Goal: Task Accomplishment & Management: Use online tool/utility

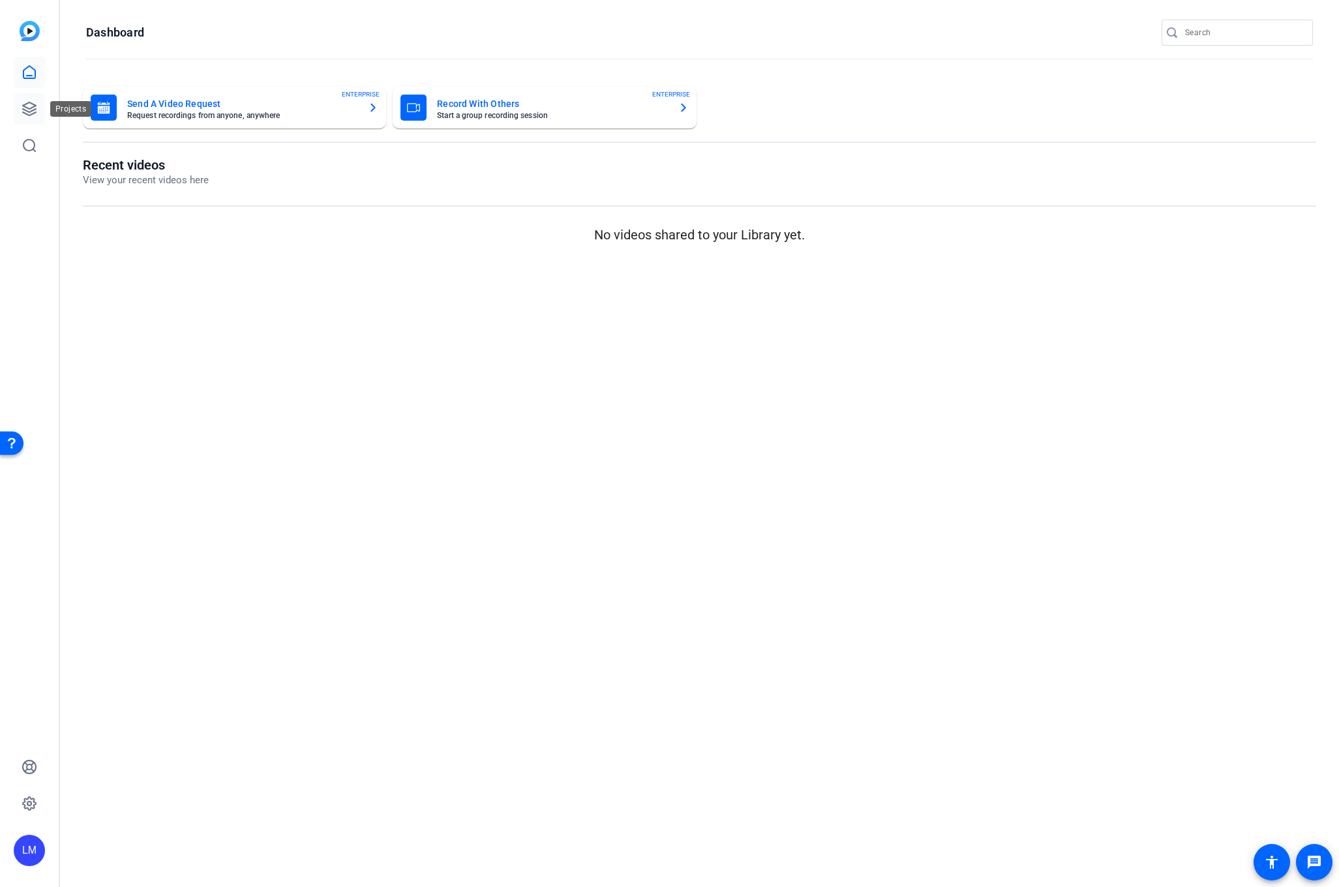
click at [33, 104] on icon at bounding box center [29, 108] width 13 height 13
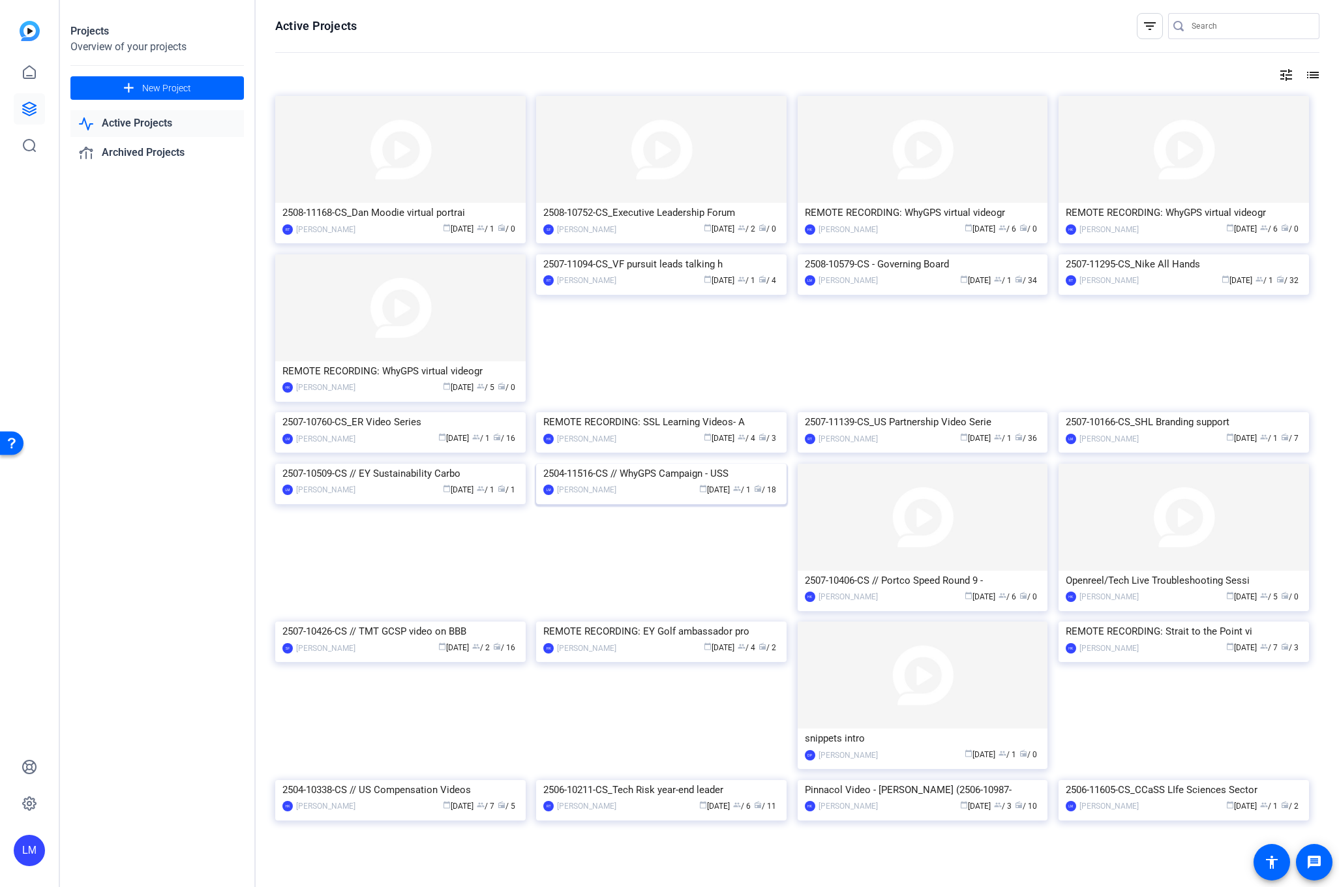
click at [637, 483] on div "2504-11516-CS // WhyGPS Campaign - USS" at bounding box center [661, 474] width 236 height 20
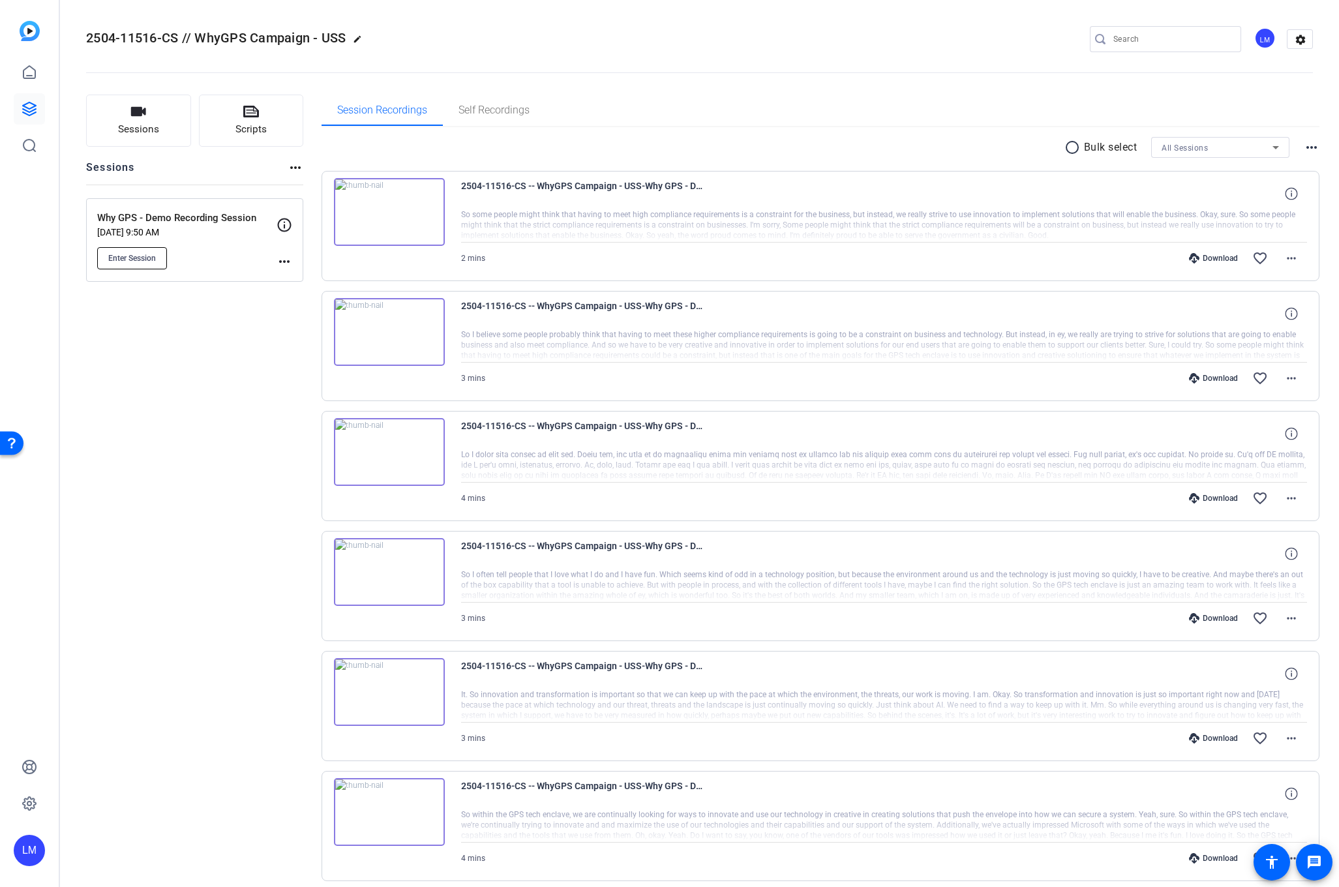
click at [133, 253] on span "Enter Session" at bounding box center [132, 258] width 48 height 10
click at [1151, 47] on div at bounding box center [1172, 39] width 117 height 26
click at [1151, 43] on input "Search" at bounding box center [1172, 39] width 117 height 16
paste input "2504-11516-CS"
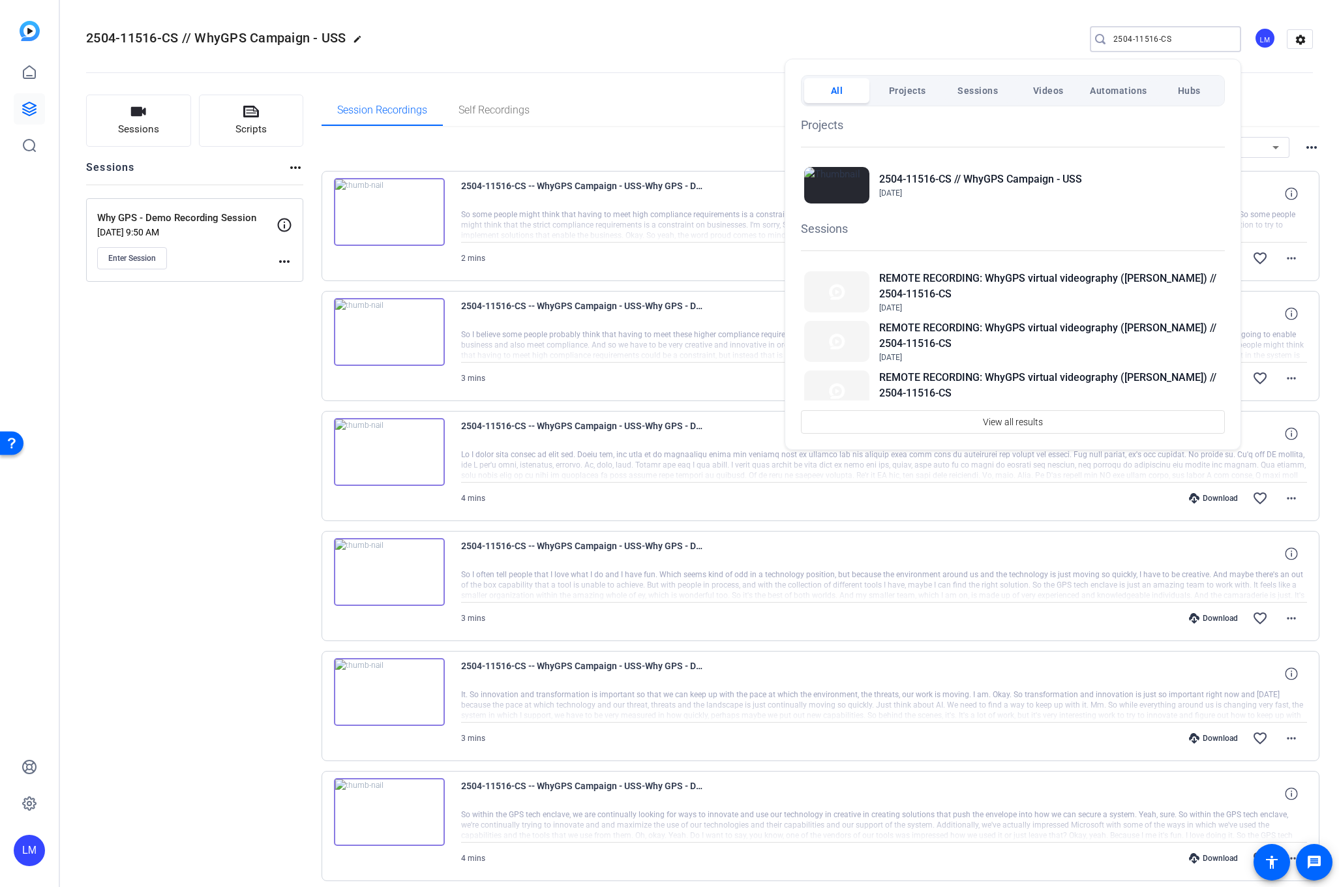
type input "2504-11516-CS"
click at [1113, 329] on h2 "REMOTE RECORDING: WhyGPS virtual videography ([PERSON_NAME]) // 2504-11516-CS" at bounding box center [1050, 335] width 342 height 31
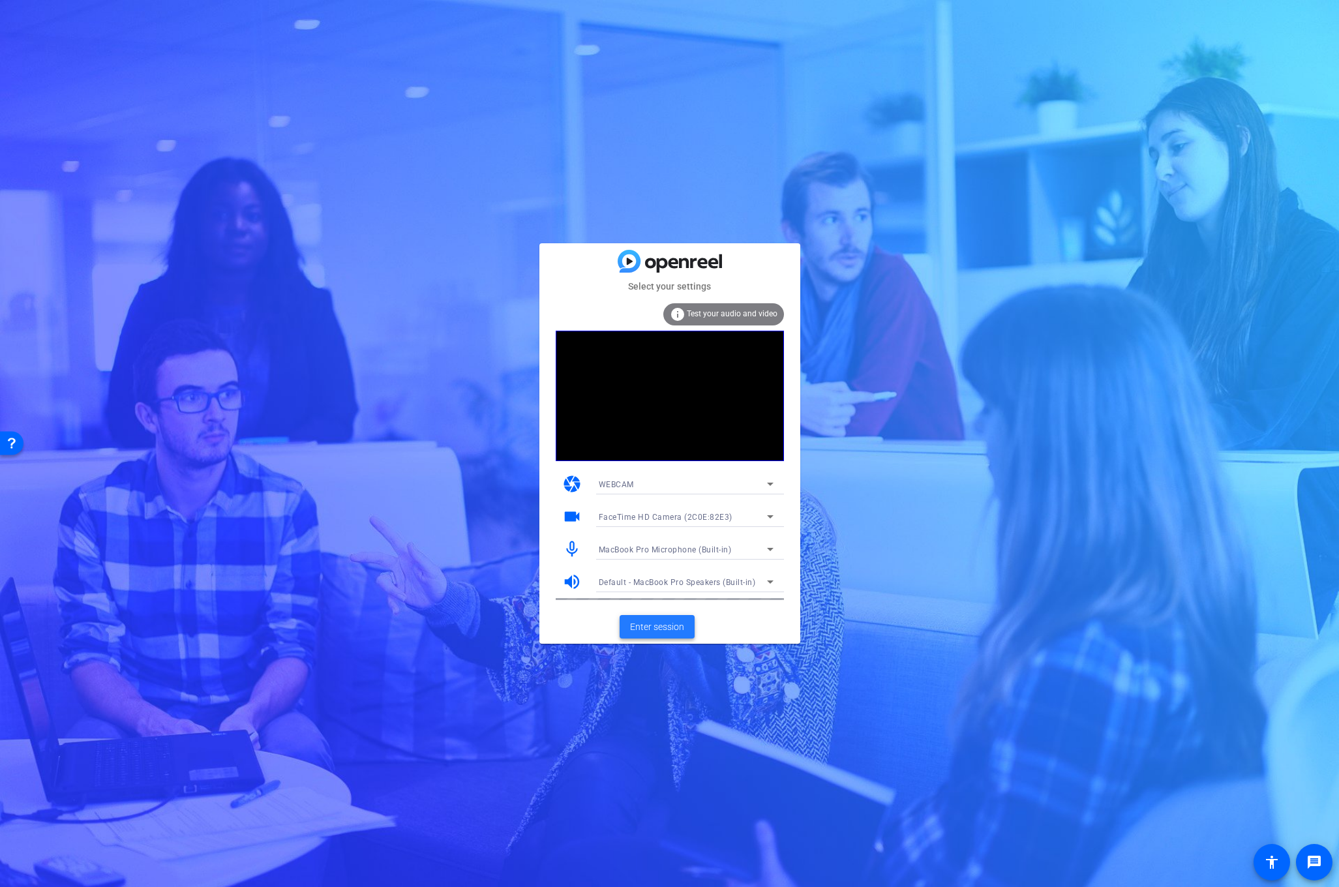
click at [659, 624] on span "Enter session" at bounding box center [657, 627] width 54 height 14
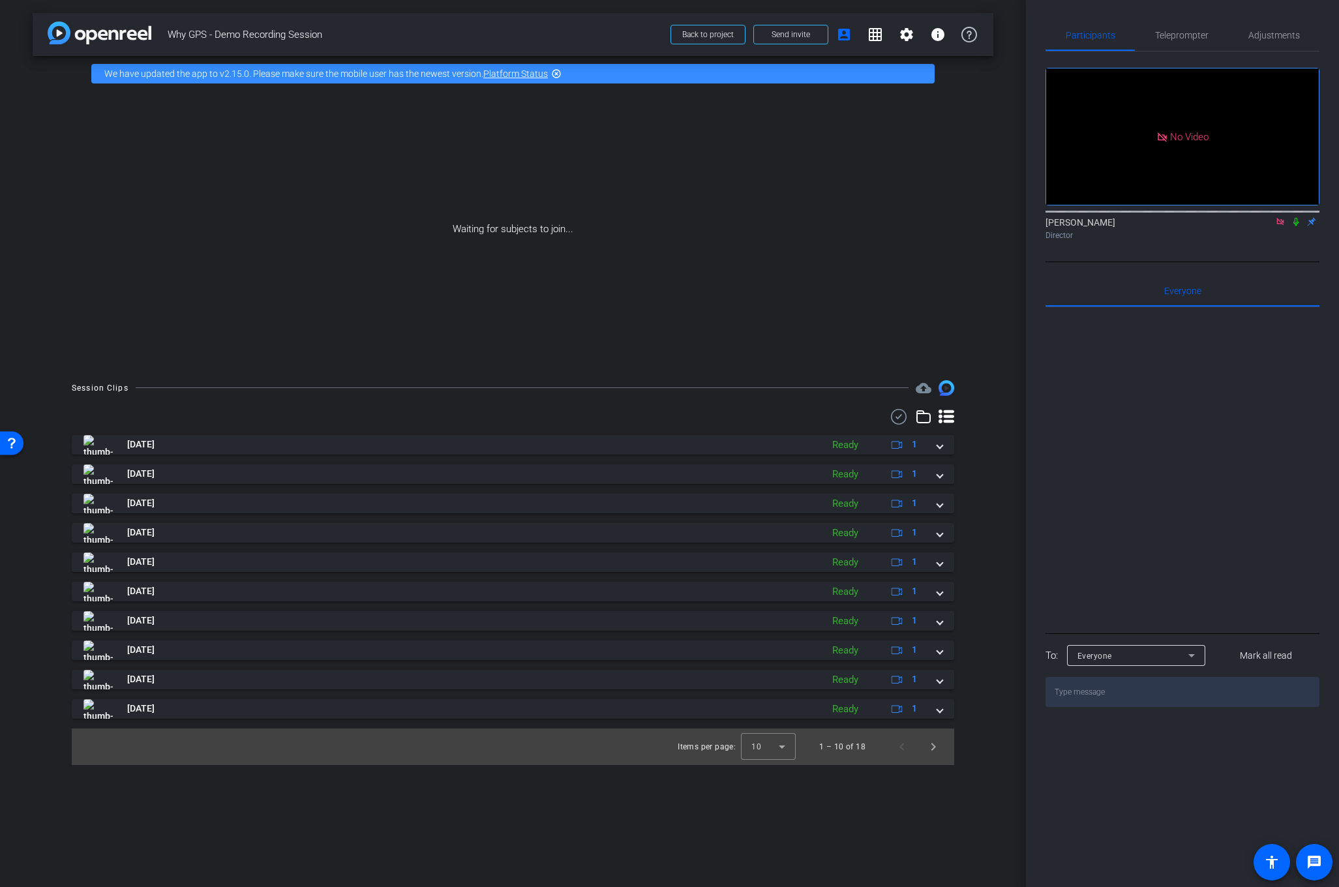
click at [1293, 226] on icon at bounding box center [1296, 221] width 10 height 9
click at [796, 32] on span "Send invite" at bounding box center [791, 34] width 38 height 10
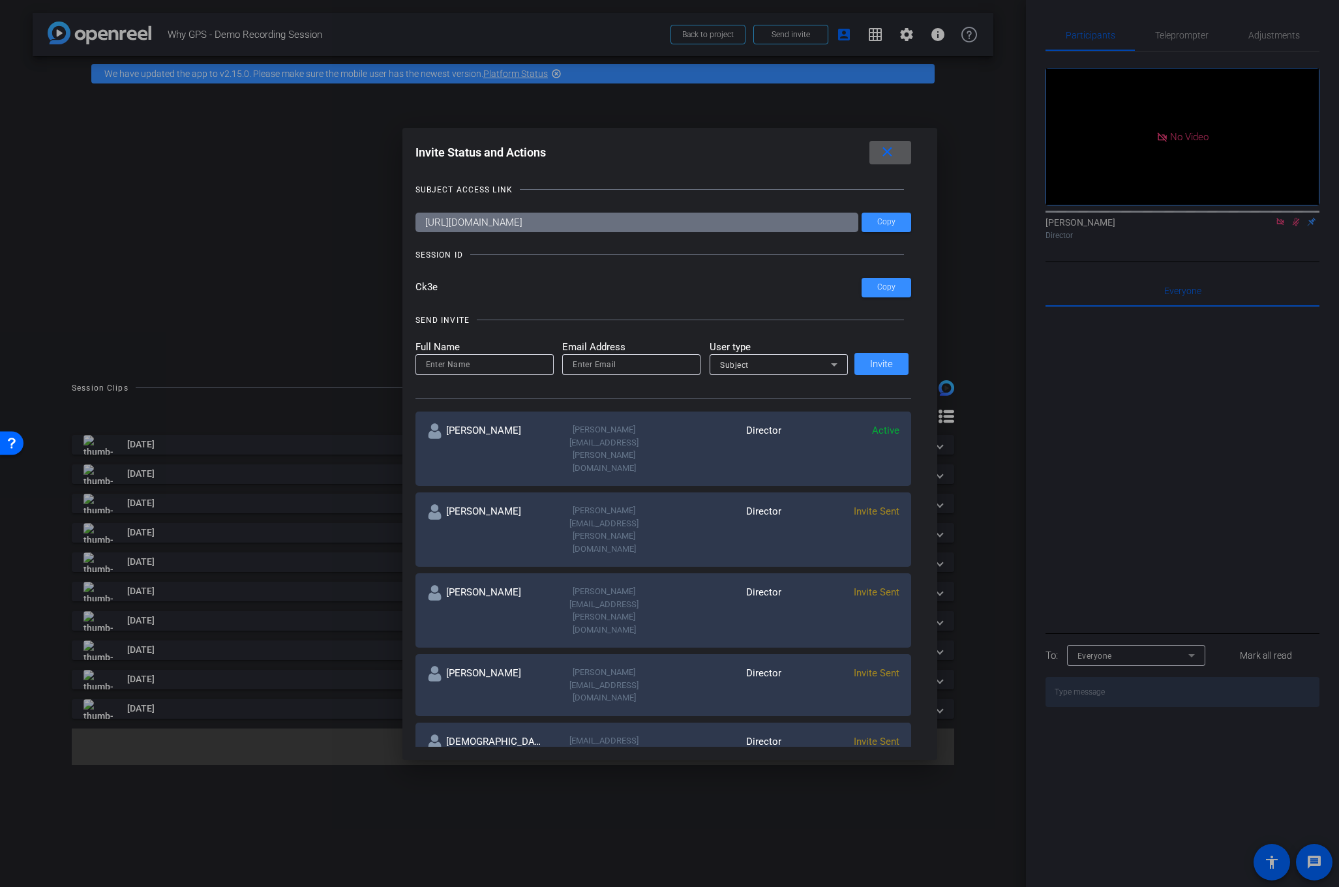
click at [93, 286] on div at bounding box center [669, 443] width 1339 height 887
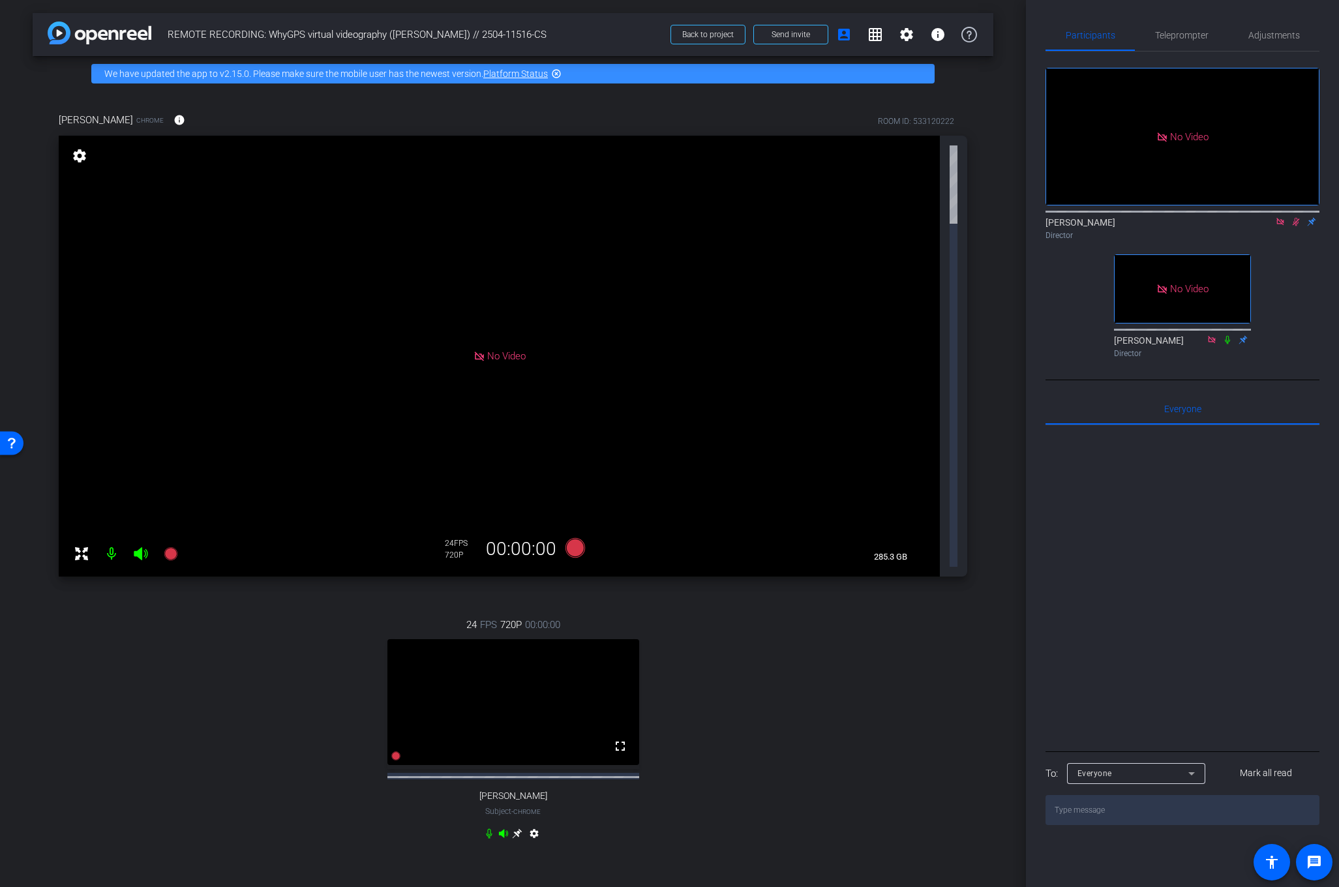
click at [517, 828] on icon at bounding box center [518, 833] width 10 height 10
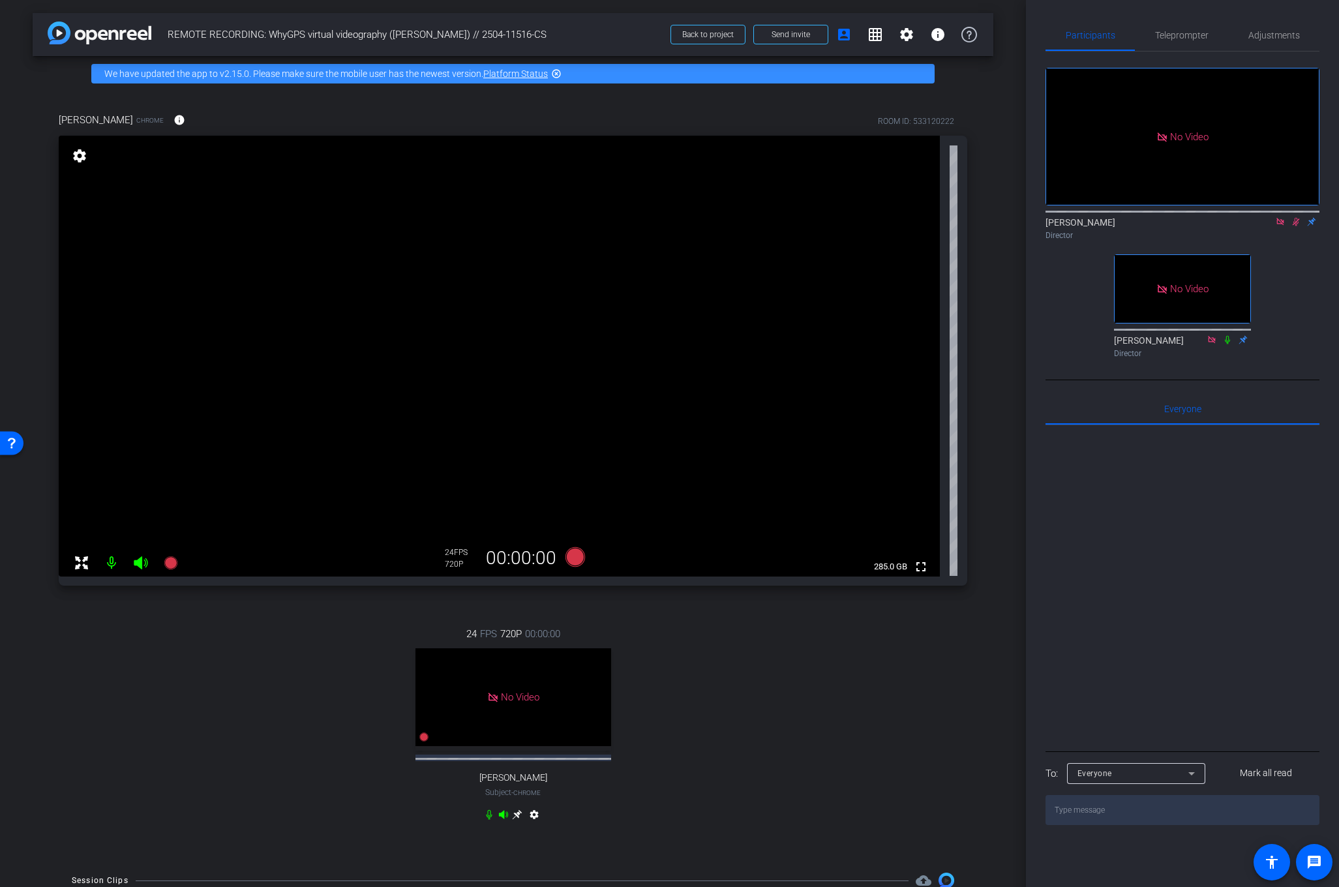
click at [73, 151] on mat-icon "settings" at bounding box center [79, 156] width 18 height 16
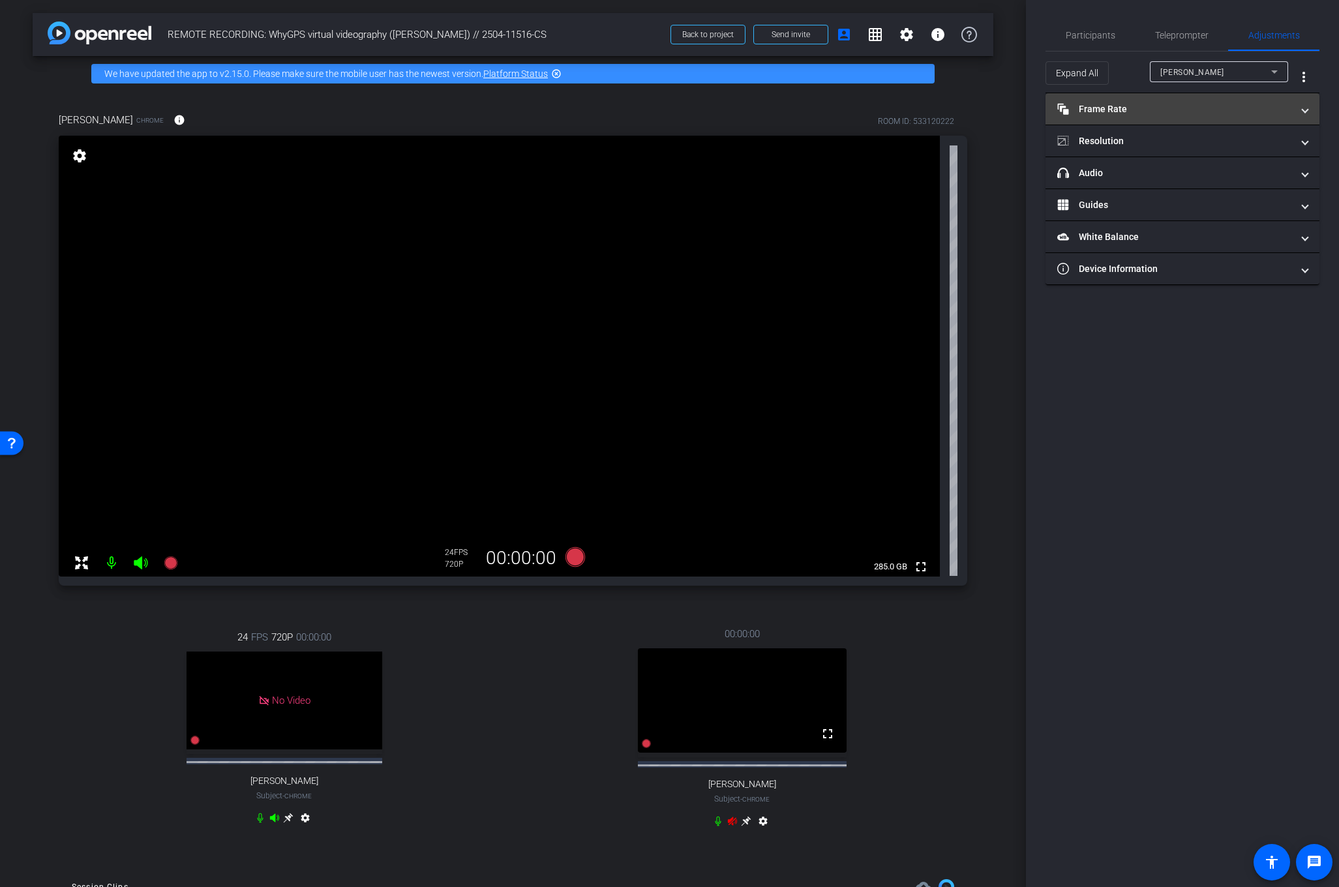
click at [1192, 108] on mat-panel-title "Frame Rate Frame Rate" at bounding box center [1174, 109] width 235 height 14
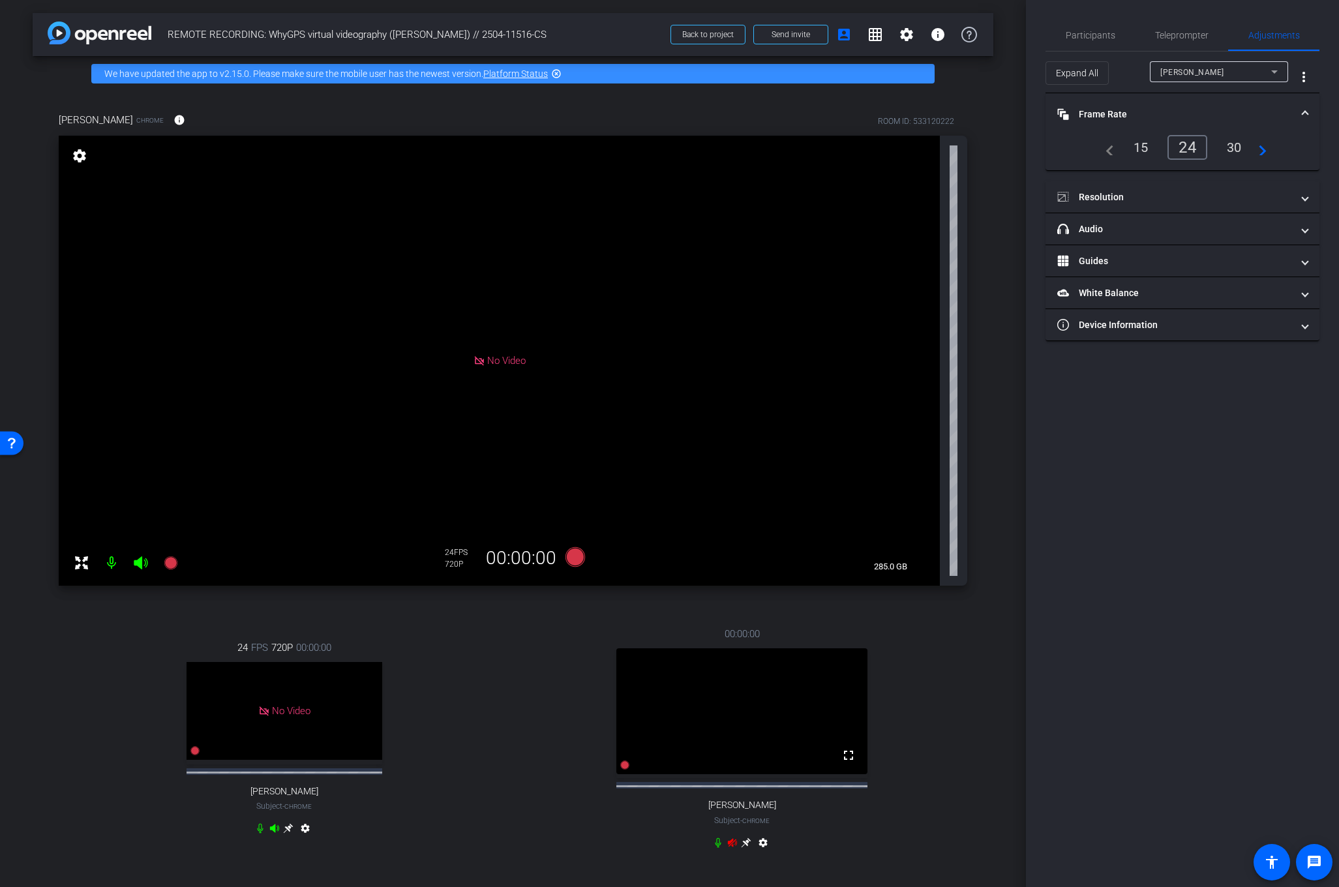
click at [1234, 149] on div "30" at bounding box center [1234, 147] width 35 height 22
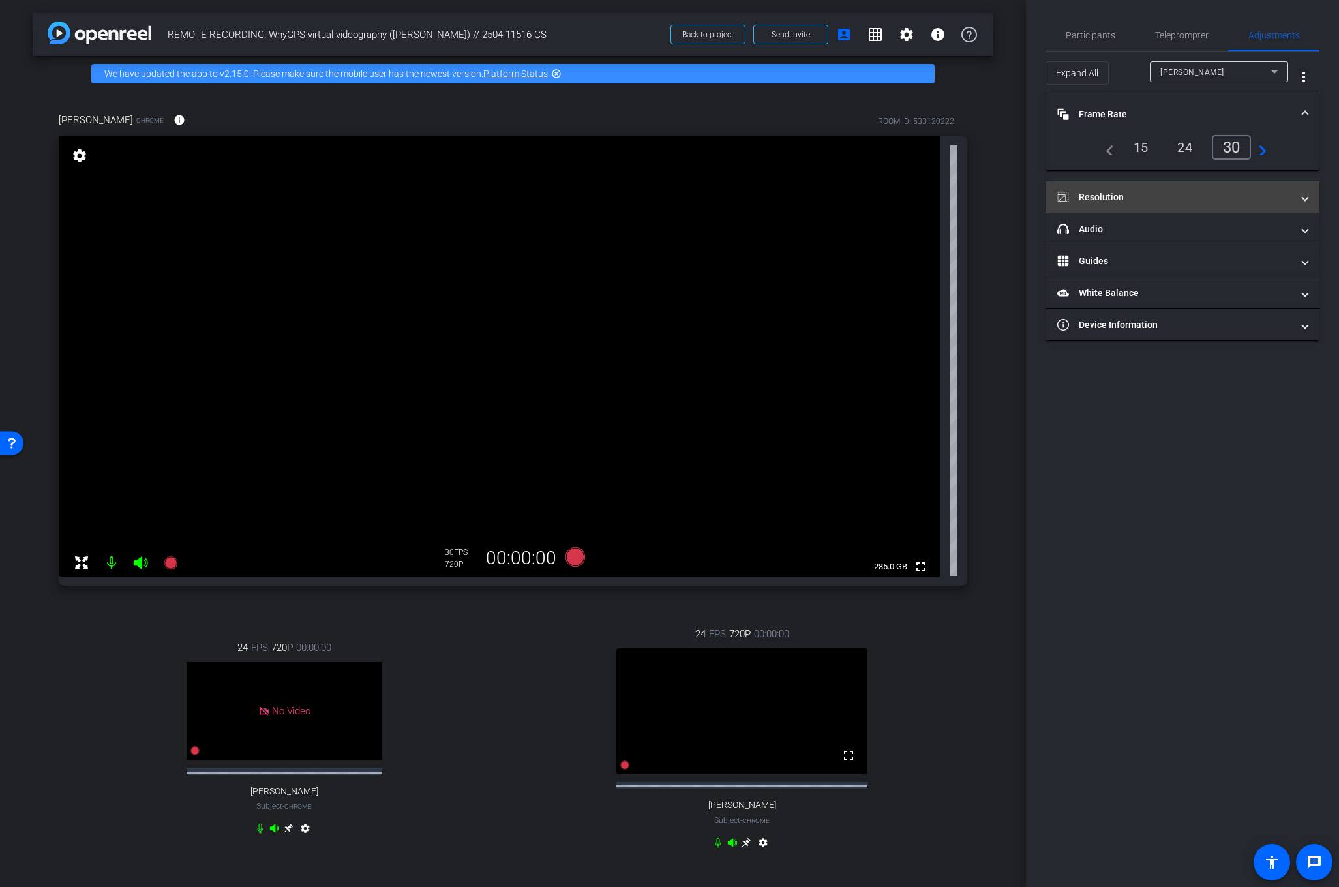
click at [1232, 200] on mat-panel-title "Resolution" at bounding box center [1174, 197] width 235 height 14
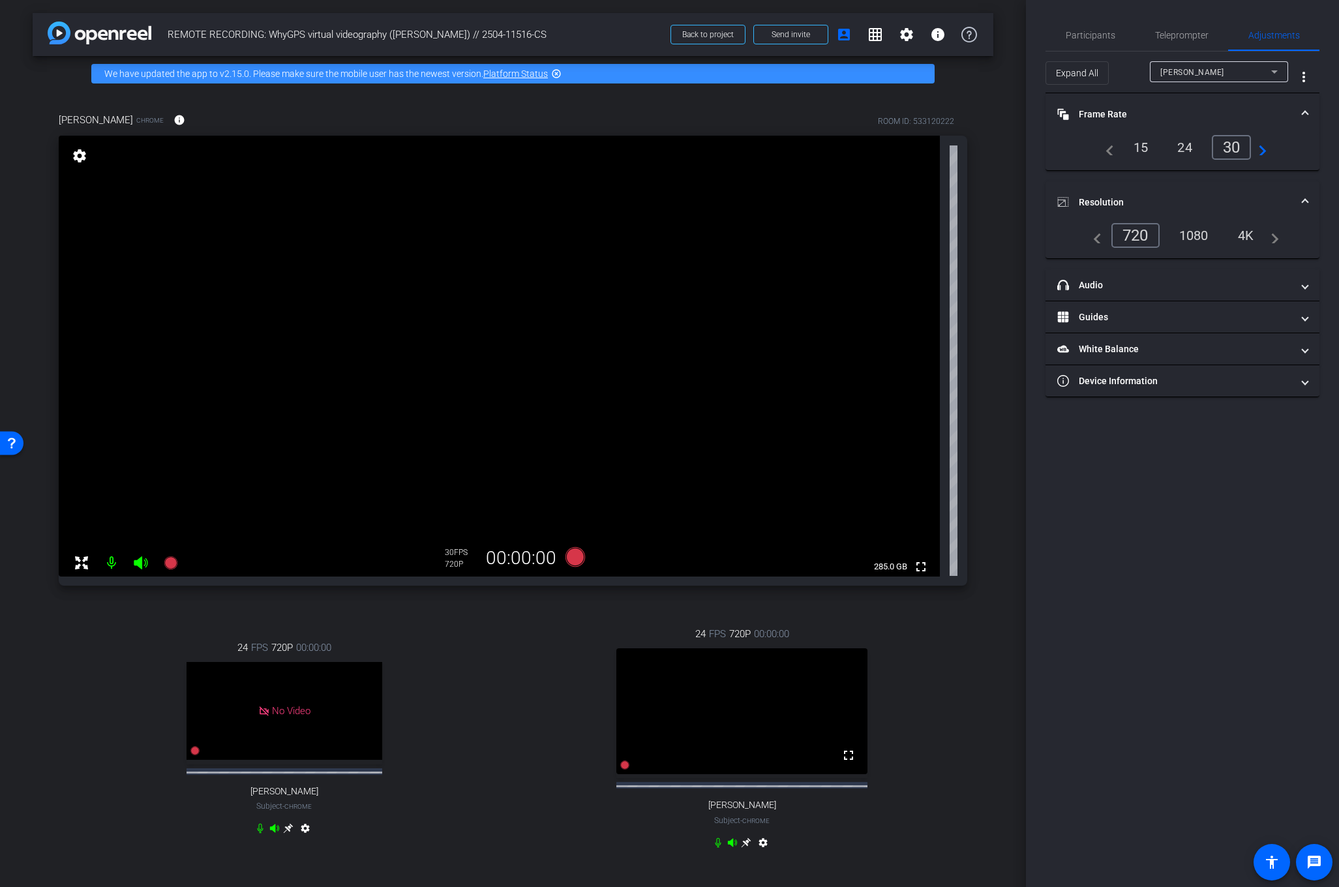
click at [1192, 239] on div "1080" at bounding box center [1194, 235] width 49 height 22
click at [1196, 239] on div "1080" at bounding box center [1194, 235] width 49 height 22
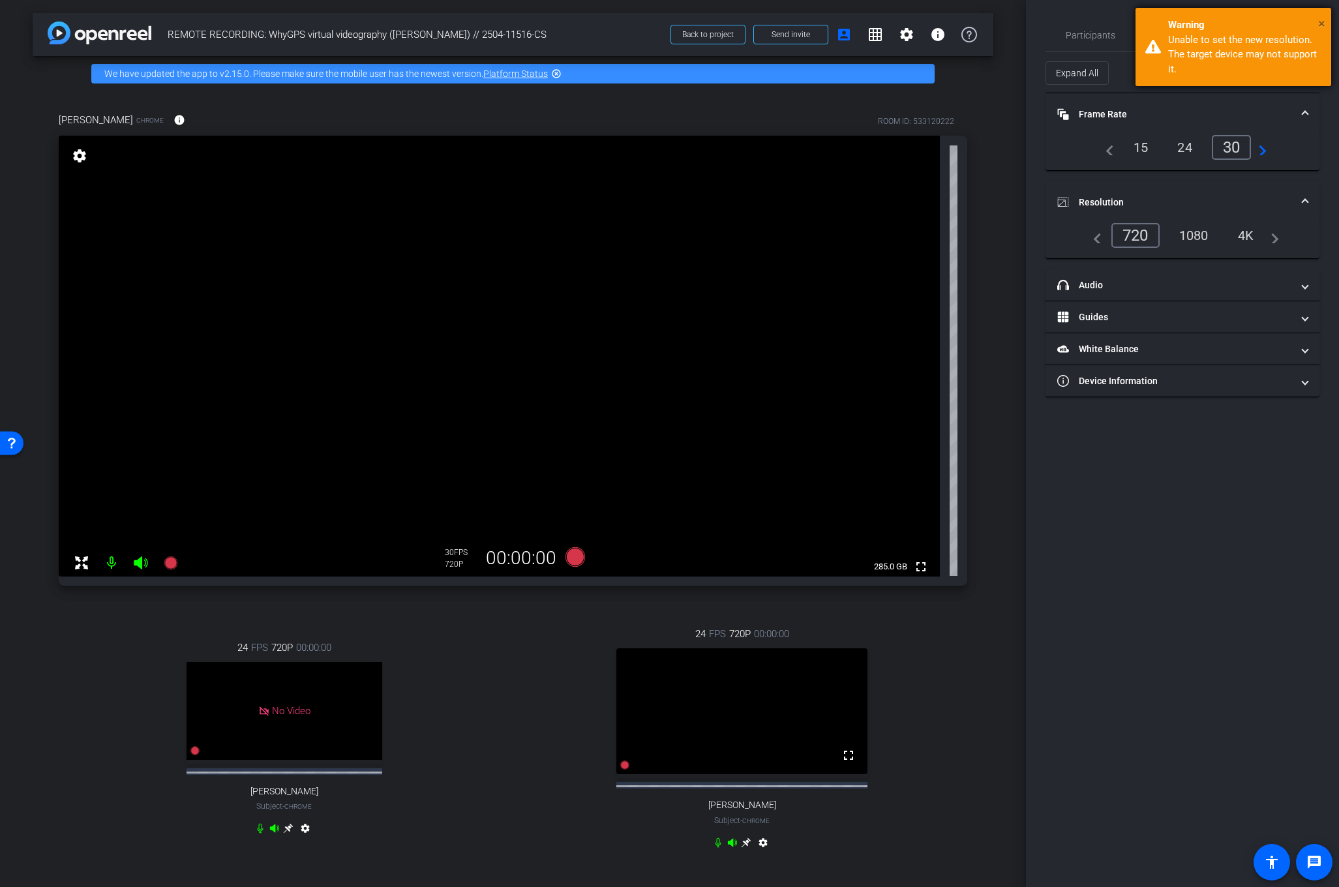
click at [1320, 20] on span "×" at bounding box center [1321, 24] width 7 height 16
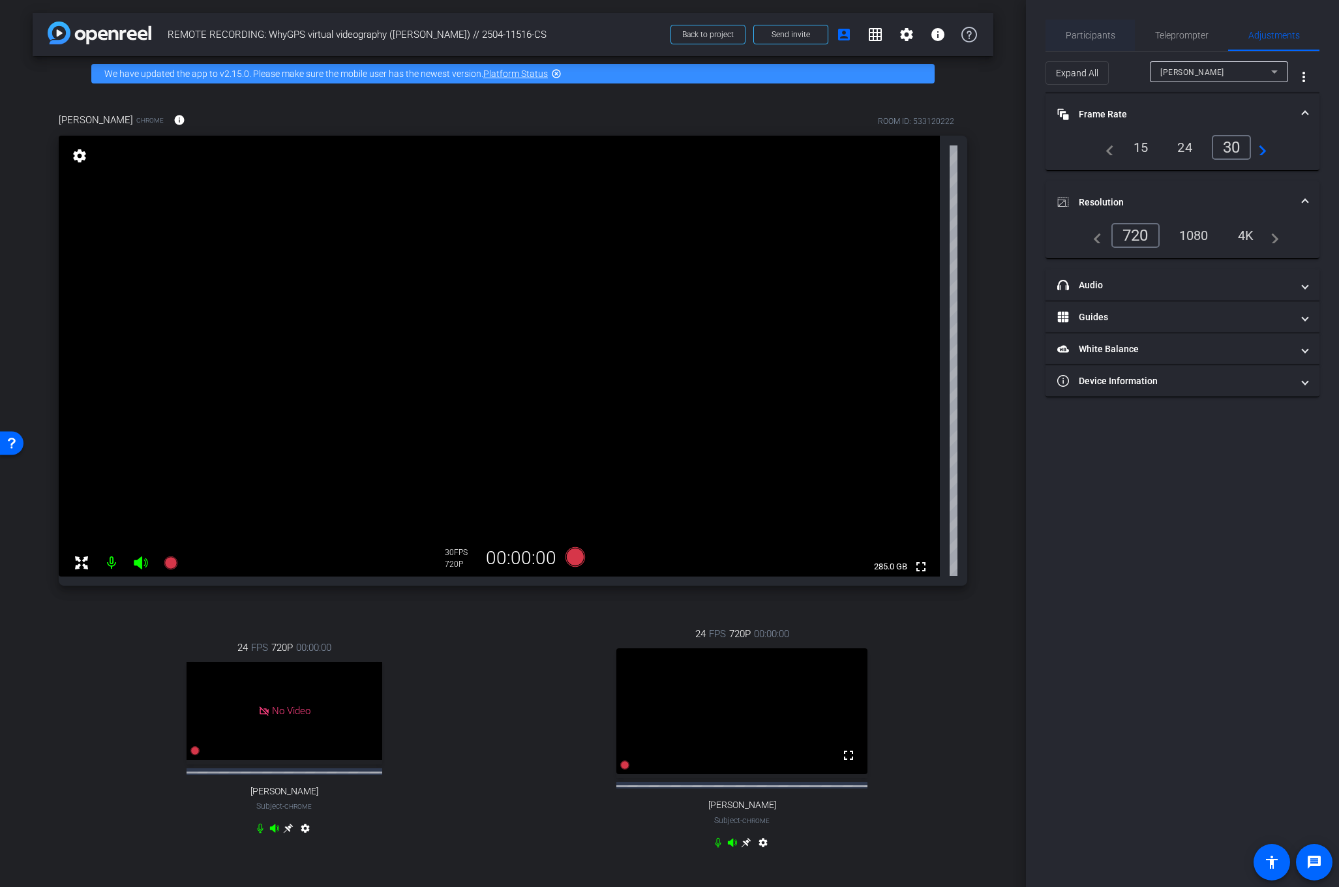
click at [1091, 37] on span "Participants" at bounding box center [1091, 35] width 50 height 9
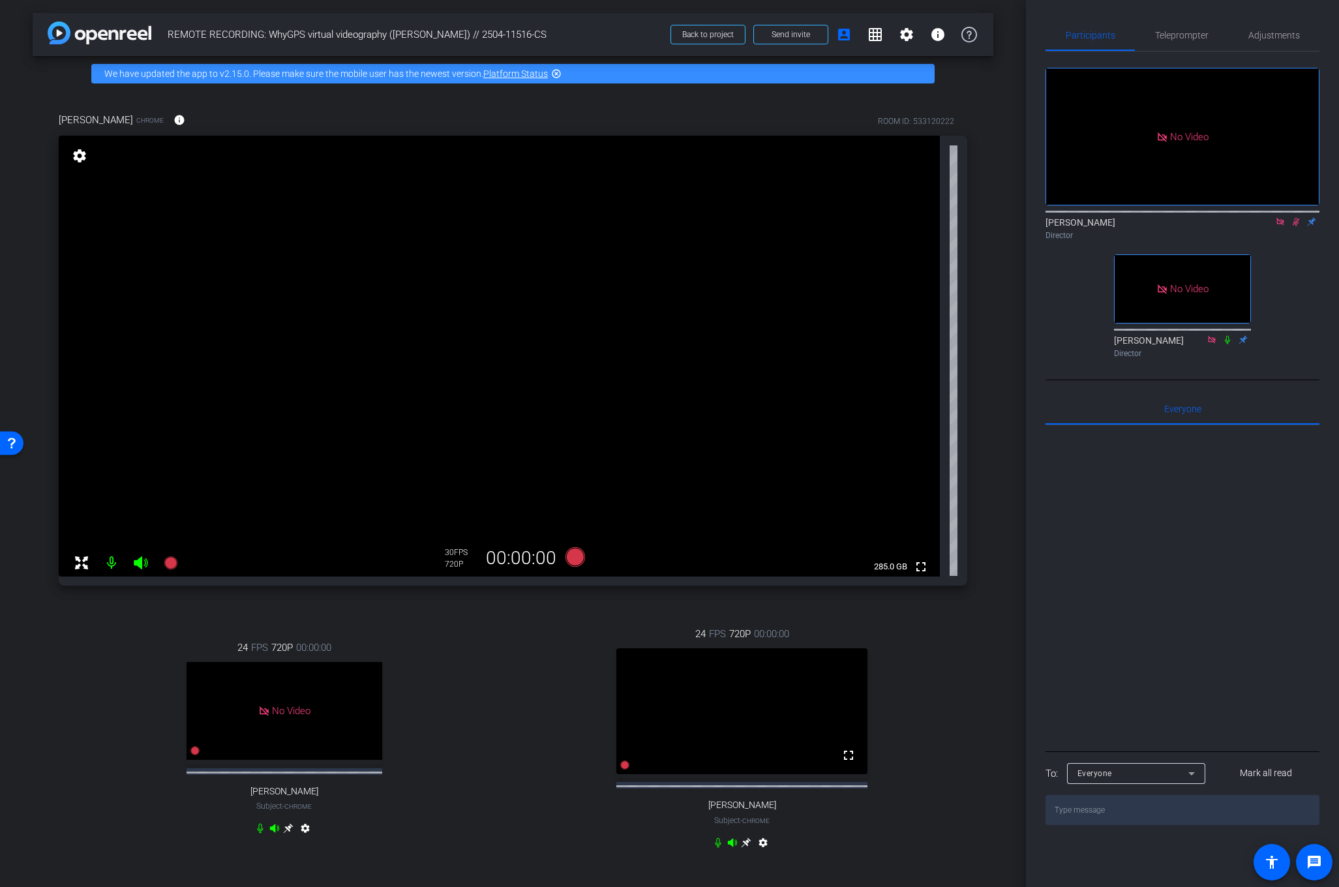
click at [1296, 217] on icon at bounding box center [1296, 221] width 10 height 9
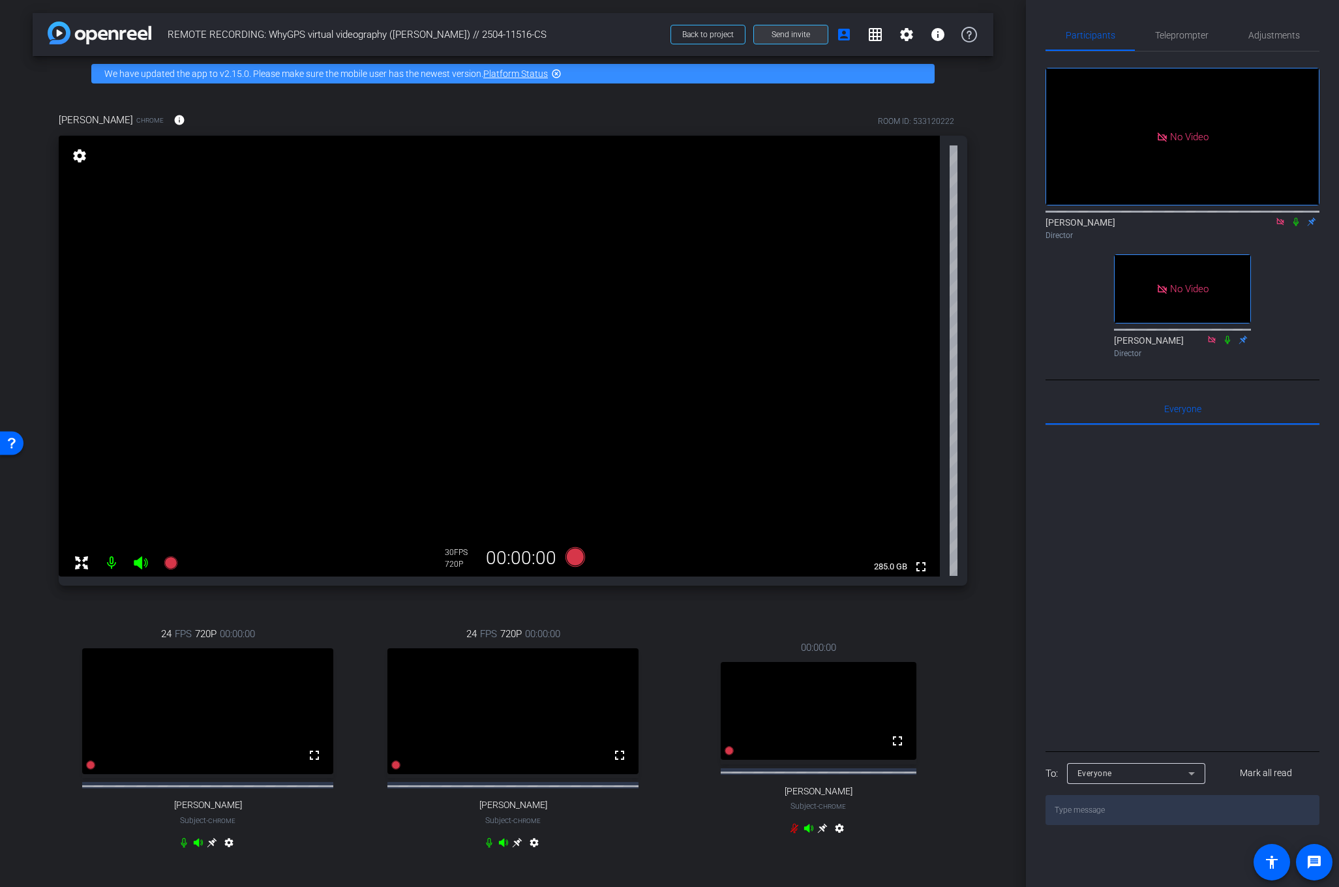
click at [789, 31] on span "Send invite" at bounding box center [791, 34] width 38 height 10
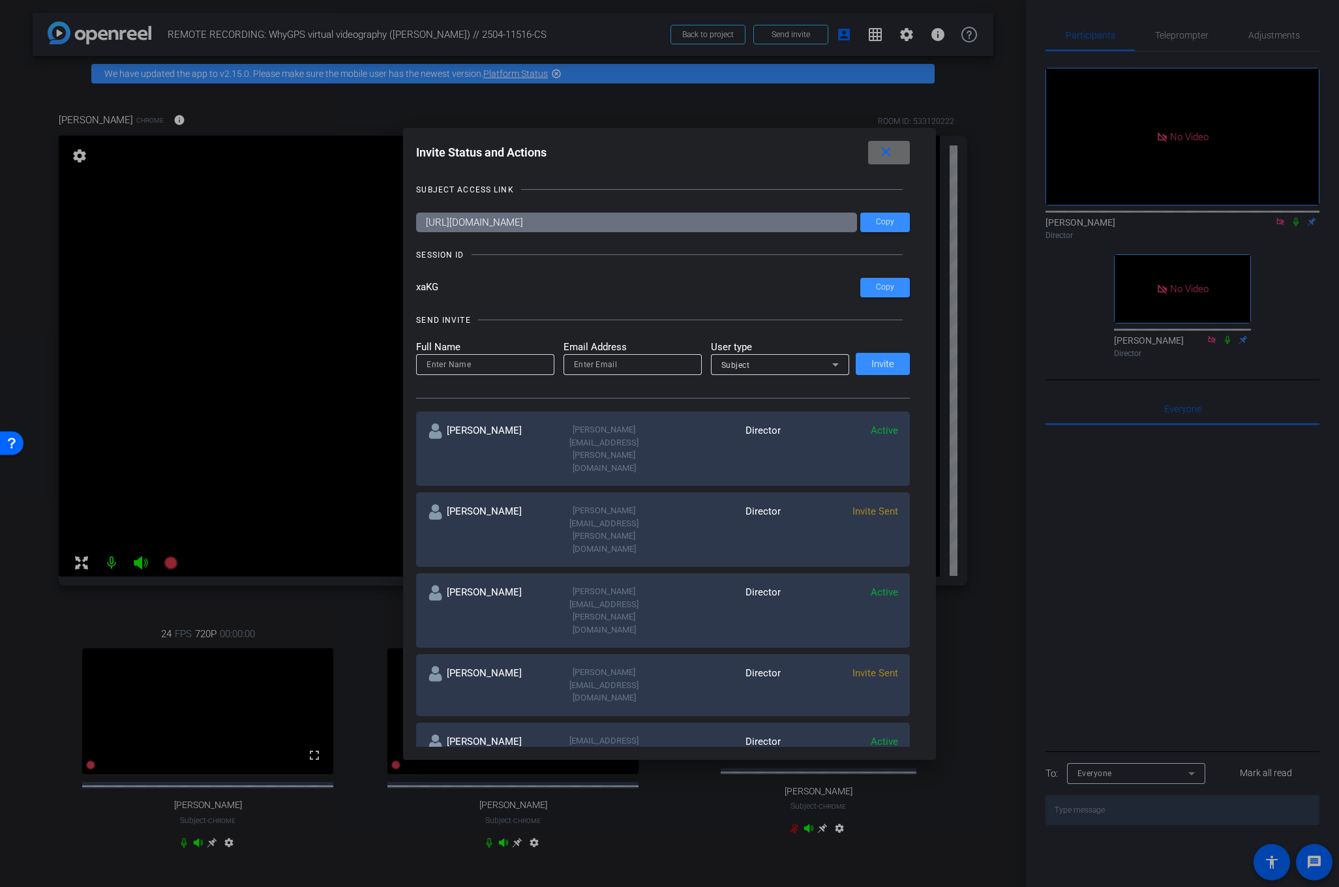
click at [891, 149] on mat-icon "close" at bounding box center [886, 152] width 16 height 16
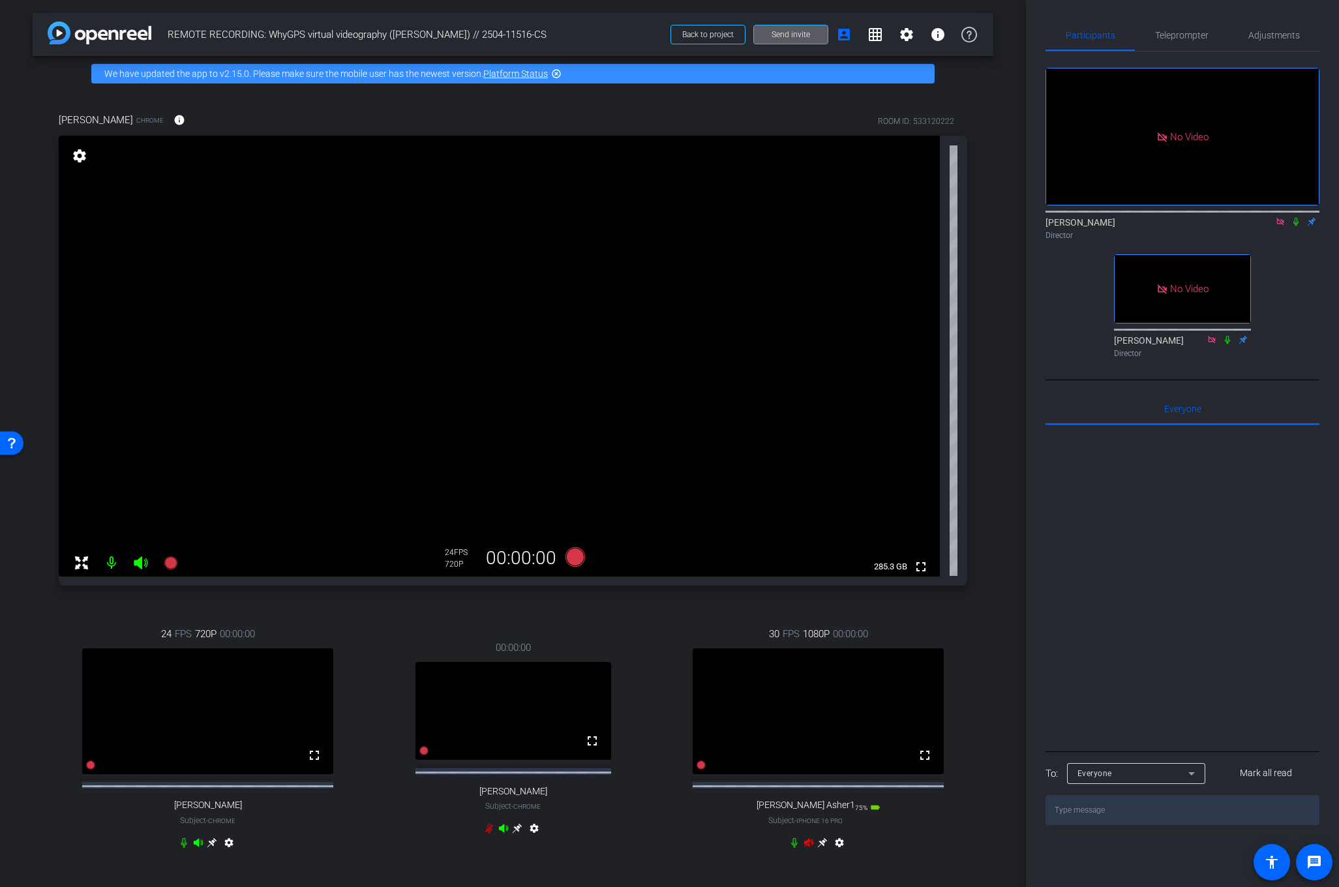
click at [806, 848] on icon at bounding box center [809, 843] width 10 height 10
click at [217, 848] on icon at bounding box center [212, 843] width 10 height 10
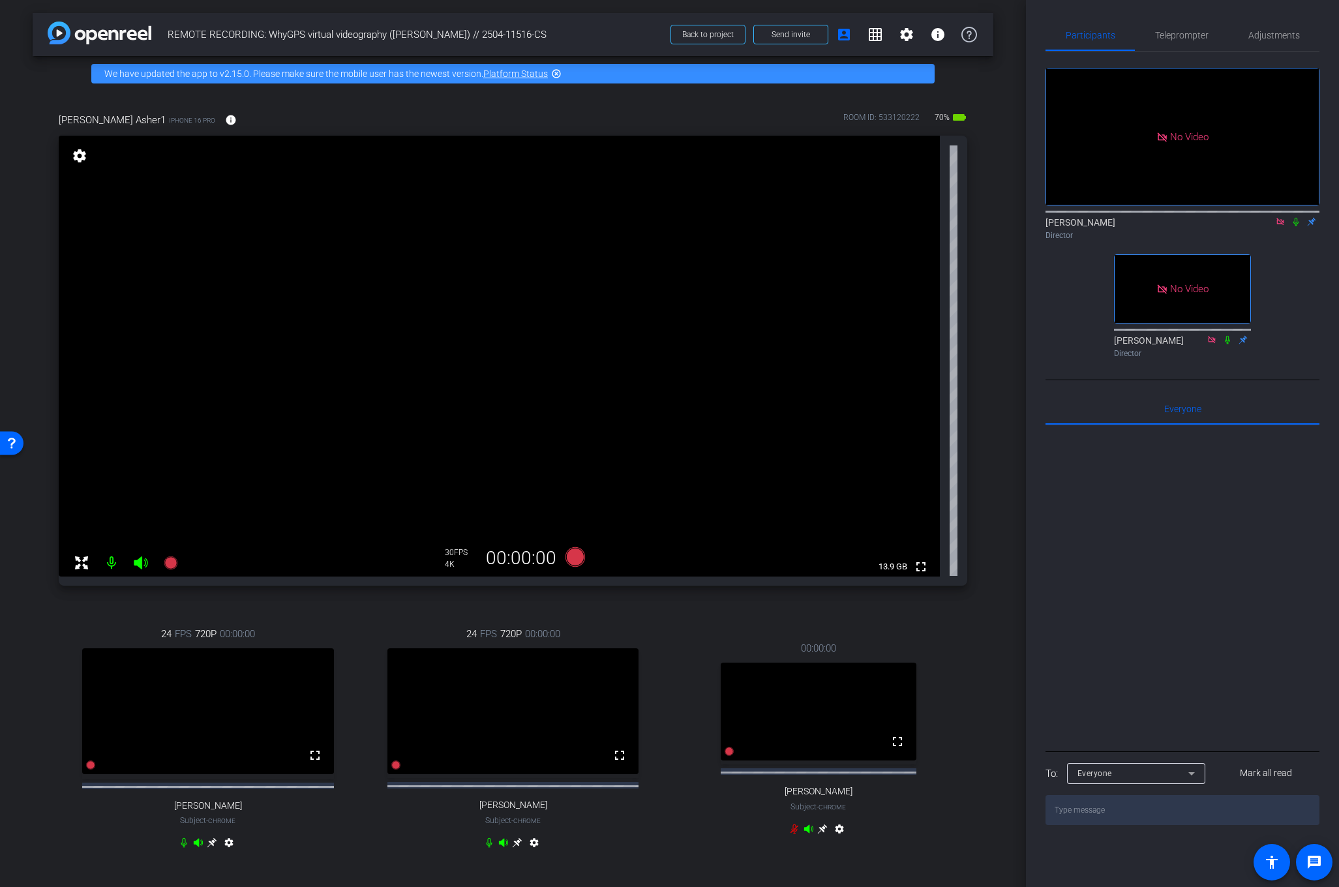
click at [1296, 217] on icon at bounding box center [1296, 221] width 10 height 9
click at [1294, 217] on icon at bounding box center [1296, 221] width 10 height 9
click at [173, 559] on icon at bounding box center [170, 562] width 13 height 13
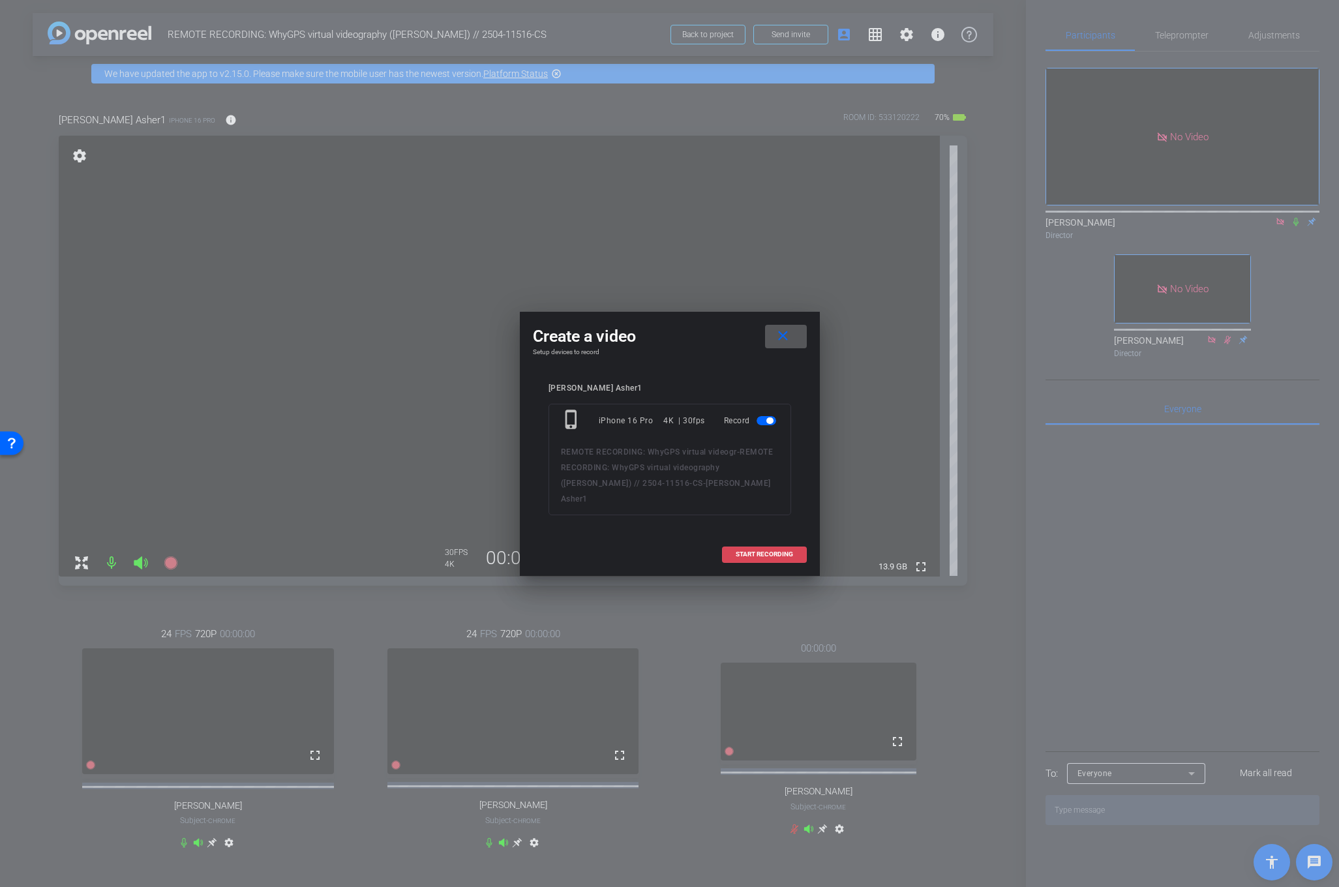
click at [747, 551] on span "START RECORDING" at bounding box center [764, 554] width 57 height 7
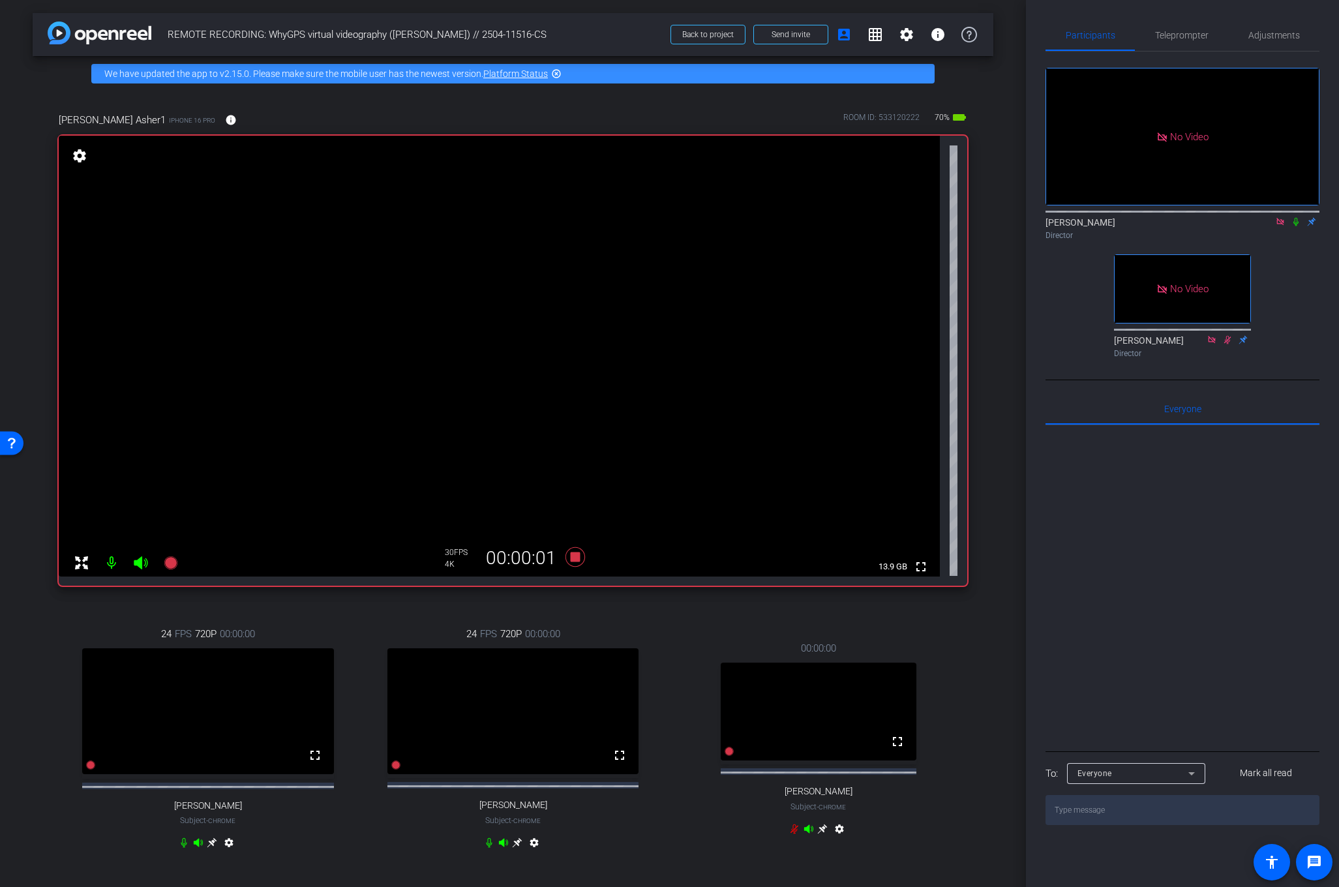
click at [1297, 217] on icon at bounding box center [1296, 221] width 10 height 9
click at [573, 560] on icon at bounding box center [575, 557] width 20 height 20
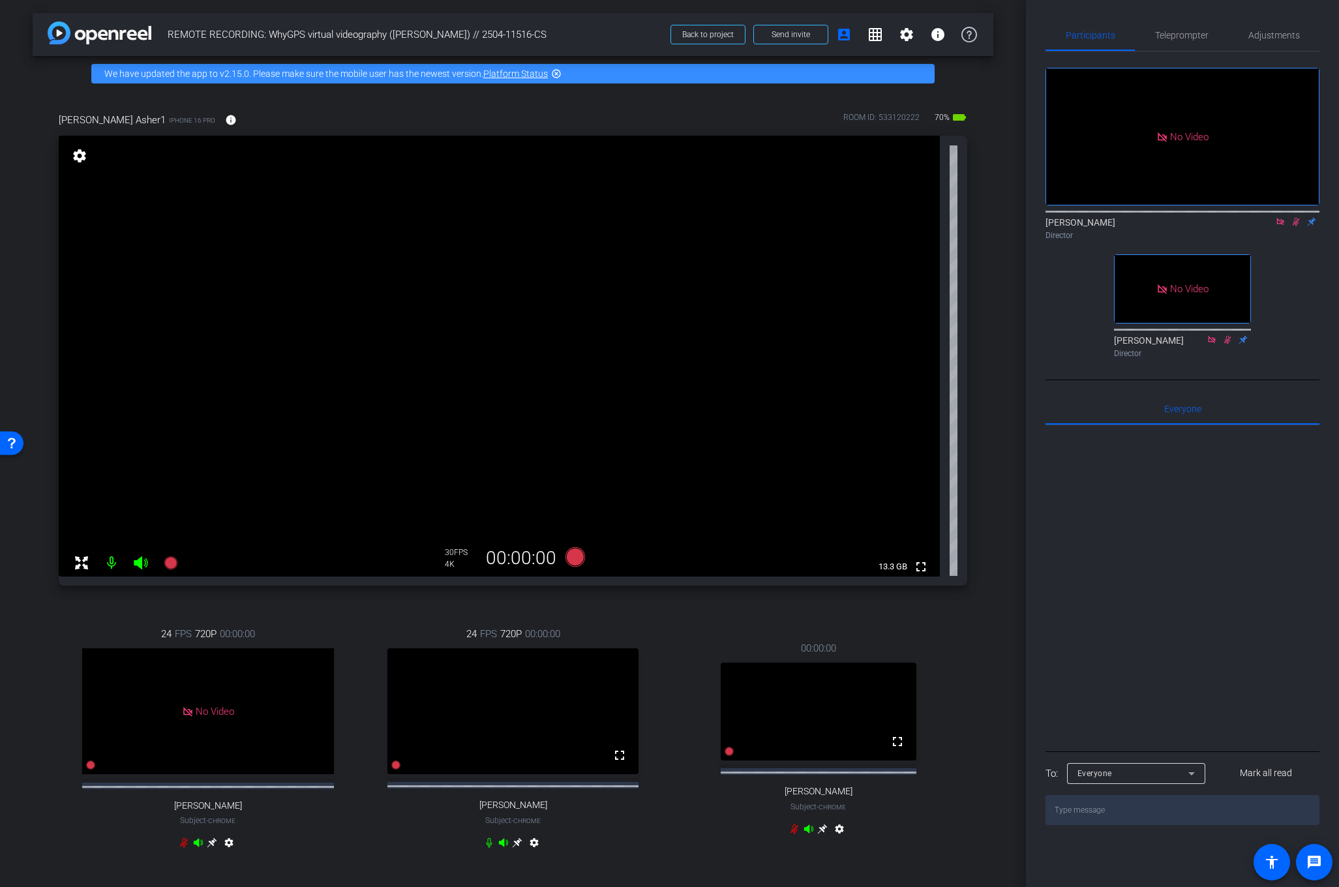
click at [1296, 217] on icon at bounding box center [1296, 221] width 10 height 9
click at [170, 562] on icon at bounding box center [170, 562] width 13 height 13
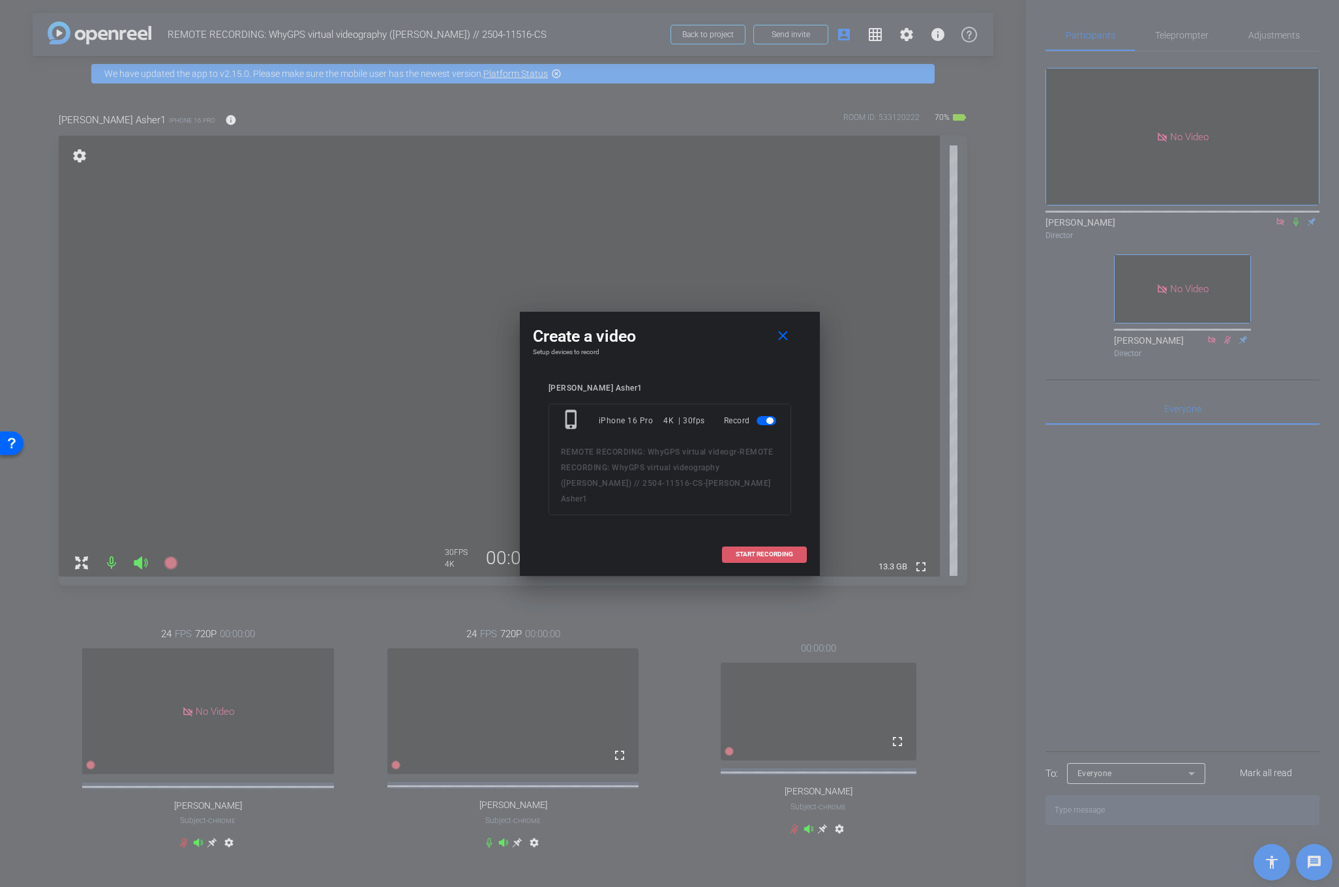
click at [754, 551] on span "START RECORDING" at bounding box center [764, 554] width 57 height 7
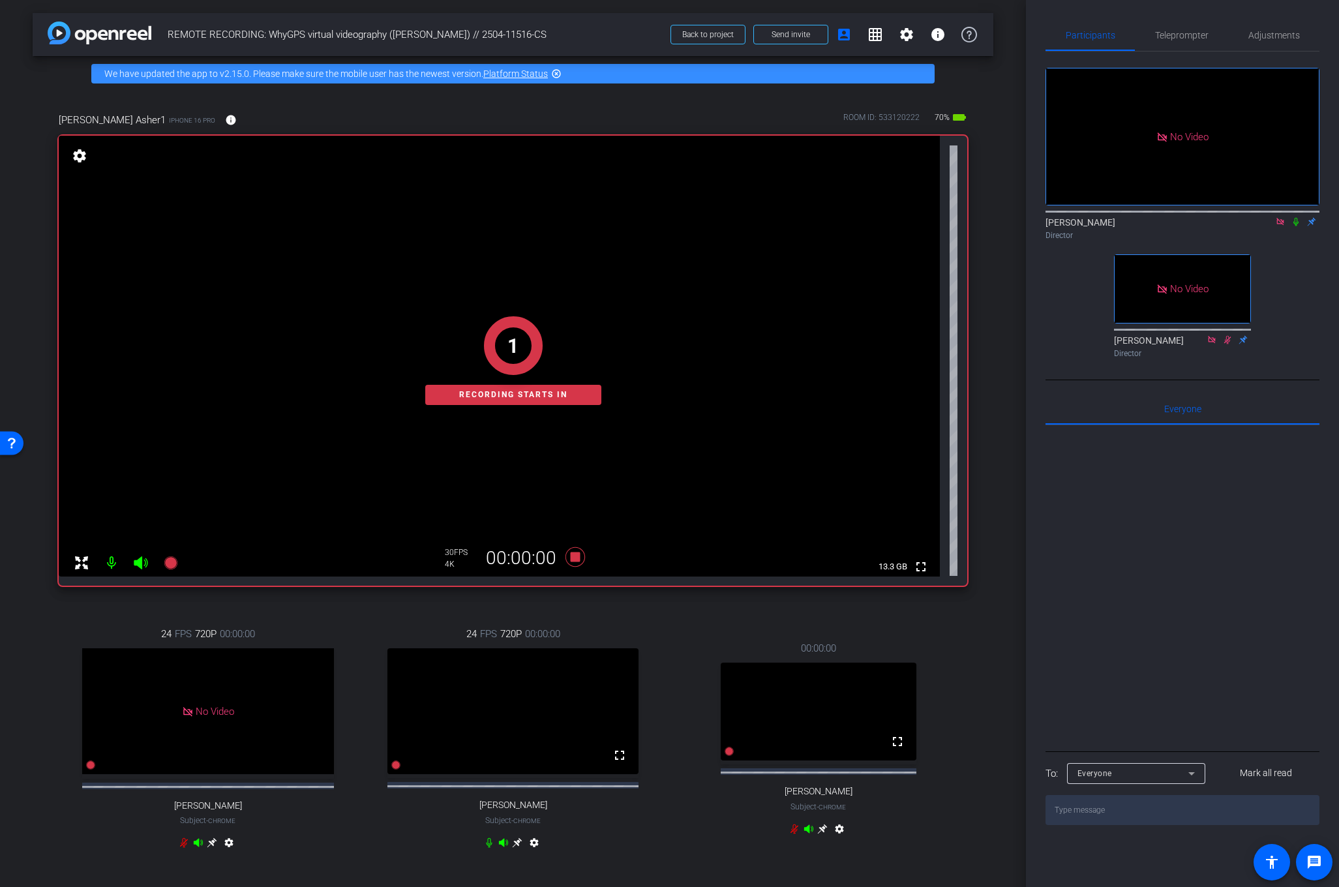
click at [1296, 218] on icon at bounding box center [1296, 222] width 5 height 8
click at [1298, 217] on icon at bounding box center [1296, 221] width 10 height 9
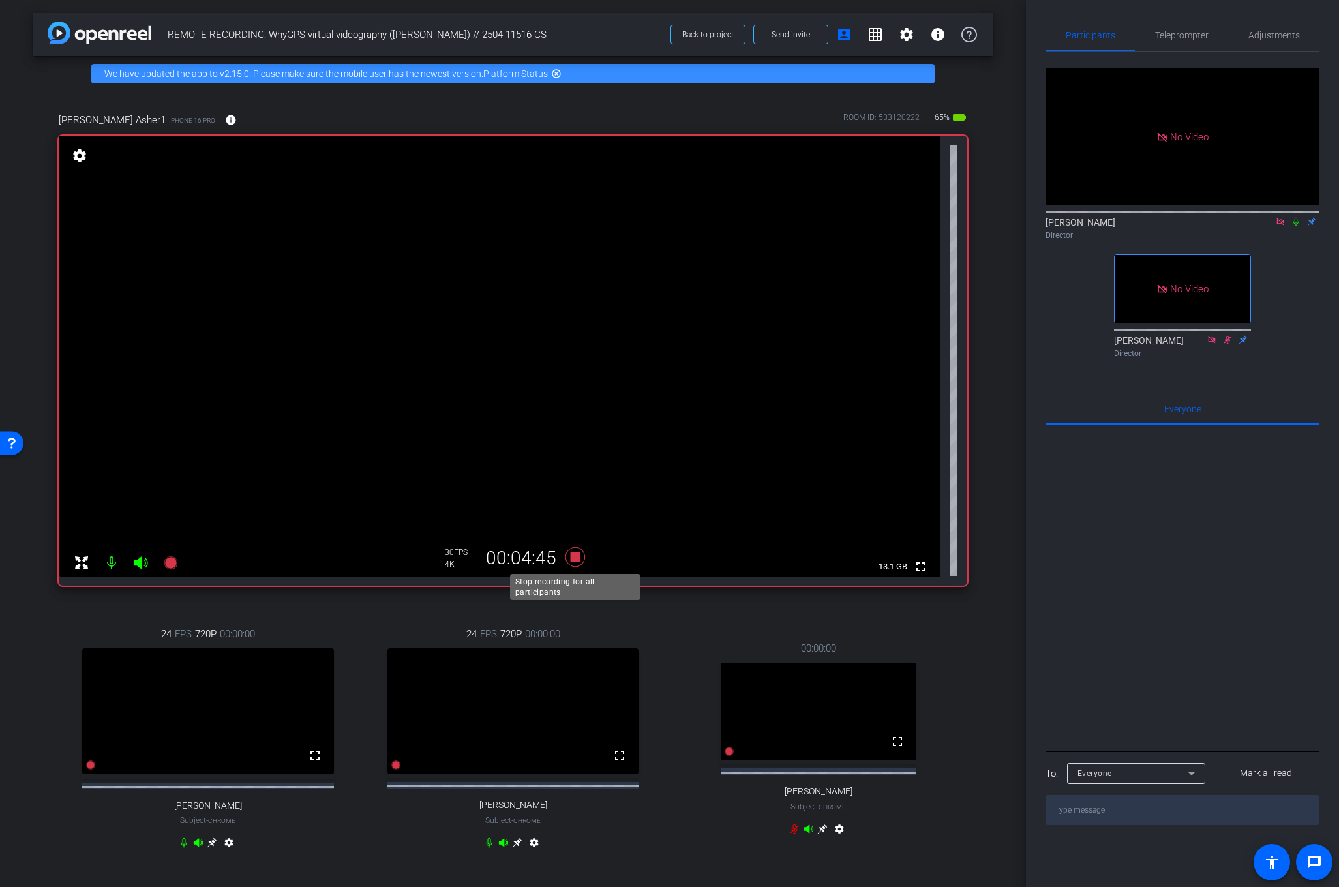
click at [575, 557] on icon at bounding box center [575, 557] width 20 height 20
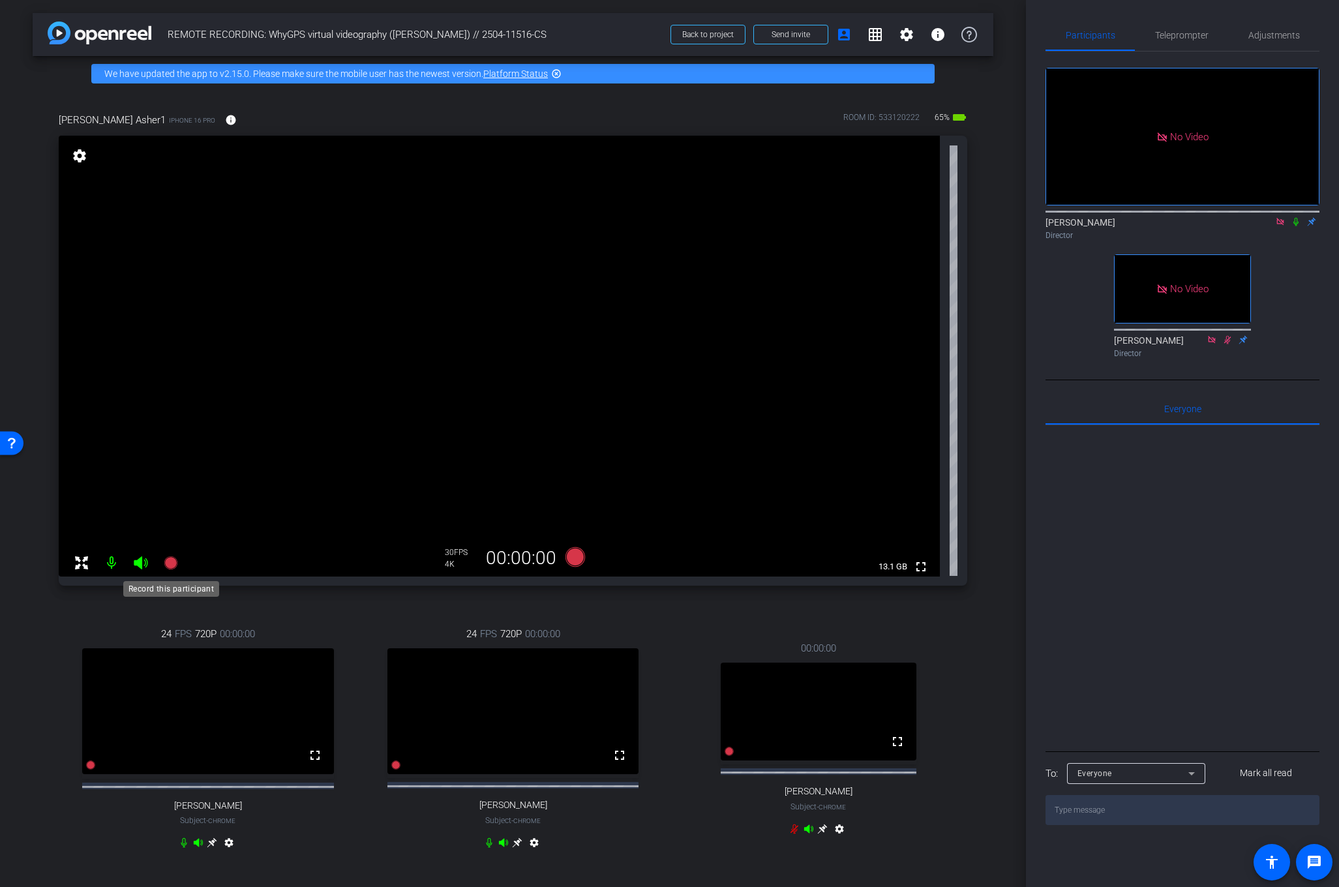
click at [167, 564] on icon at bounding box center [170, 562] width 13 height 13
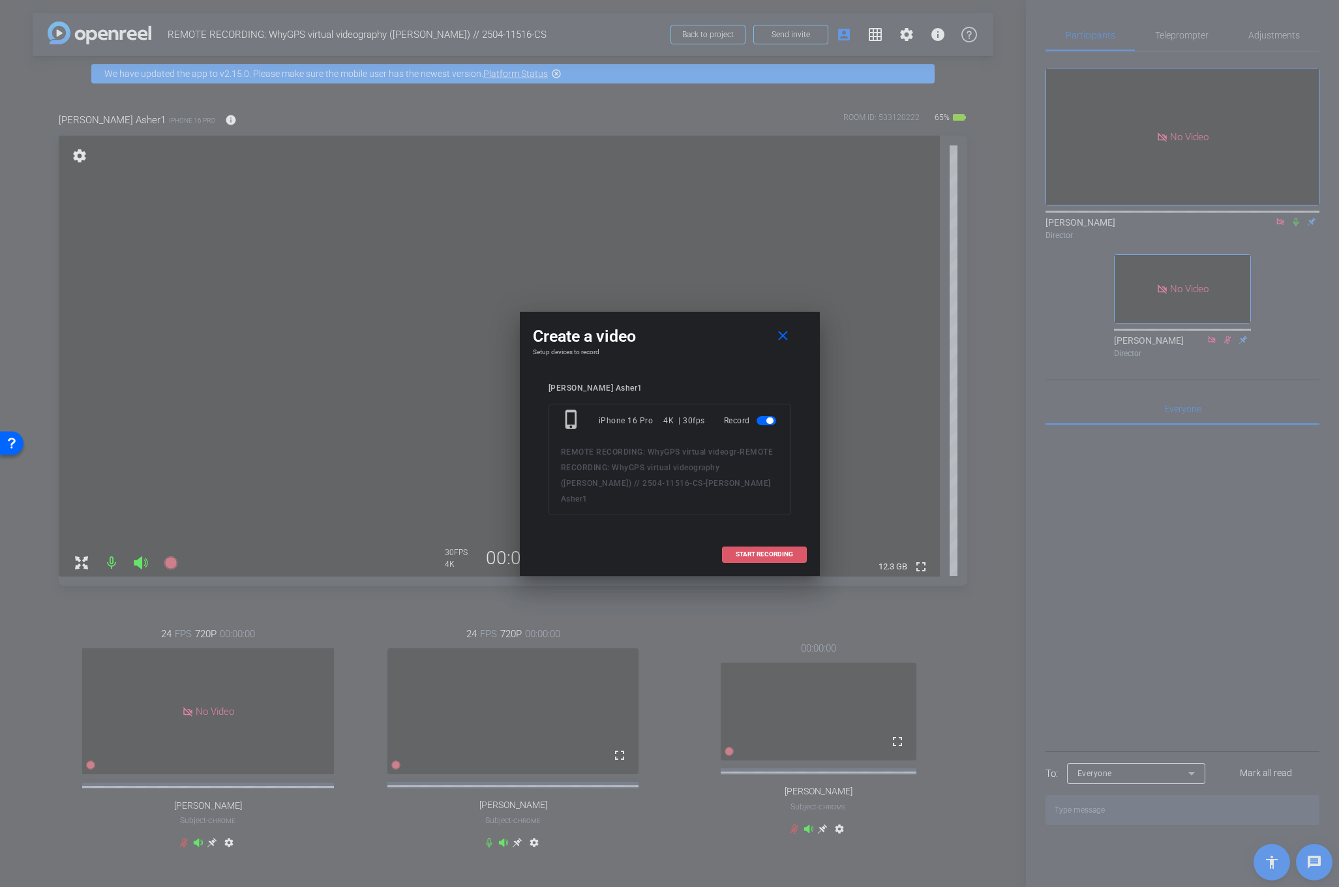
click at [762, 551] on span "START RECORDING" at bounding box center [764, 554] width 57 height 7
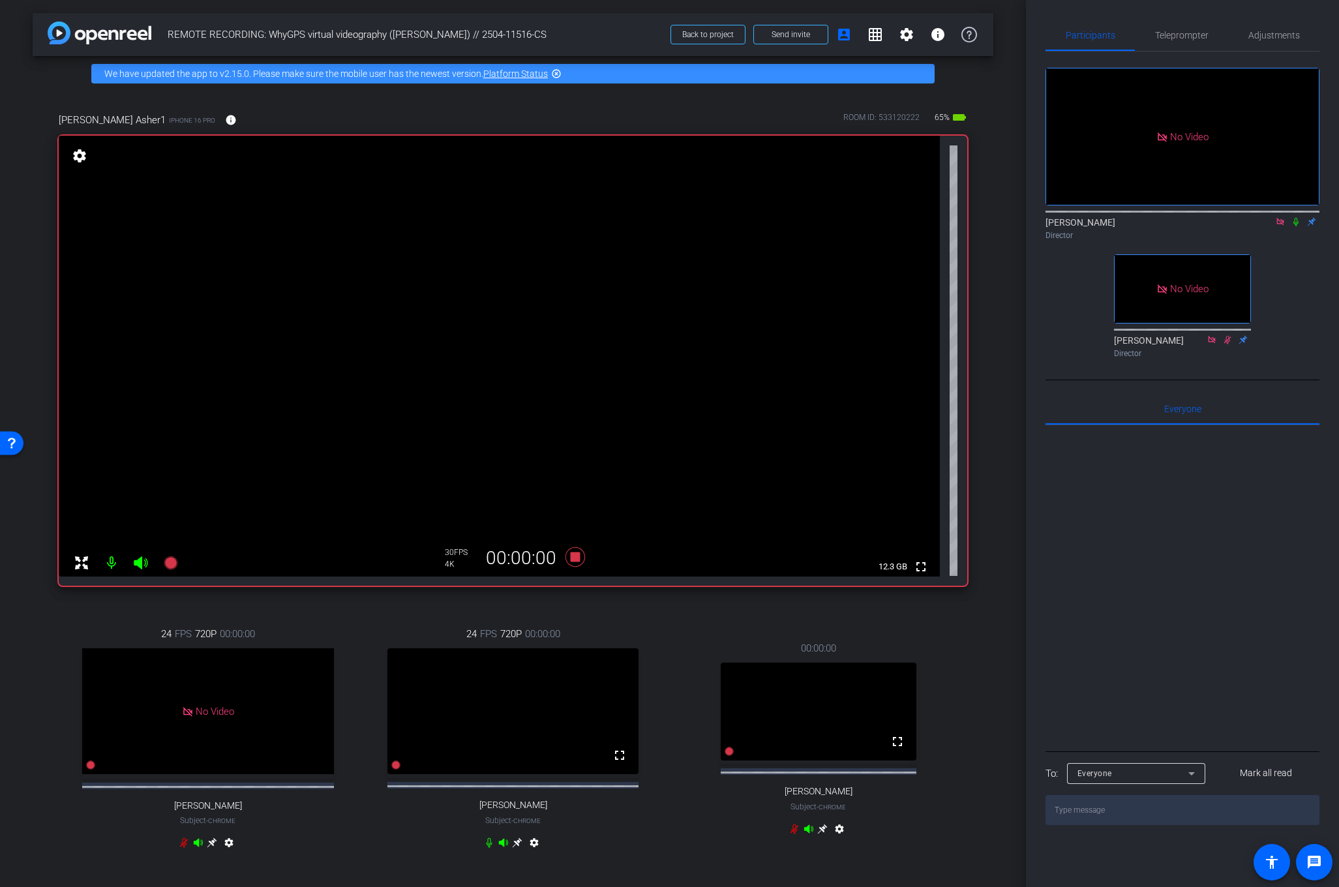
click at [1292, 217] on icon at bounding box center [1296, 221] width 10 height 9
click at [1294, 230] on div "Director" at bounding box center [1183, 236] width 274 height 12
click at [1297, 218] on icon at bounding box center [1296, 222] width 7 height 8
click at [574, 560] on icon at bounding box center [575, 557] width 20 height 20
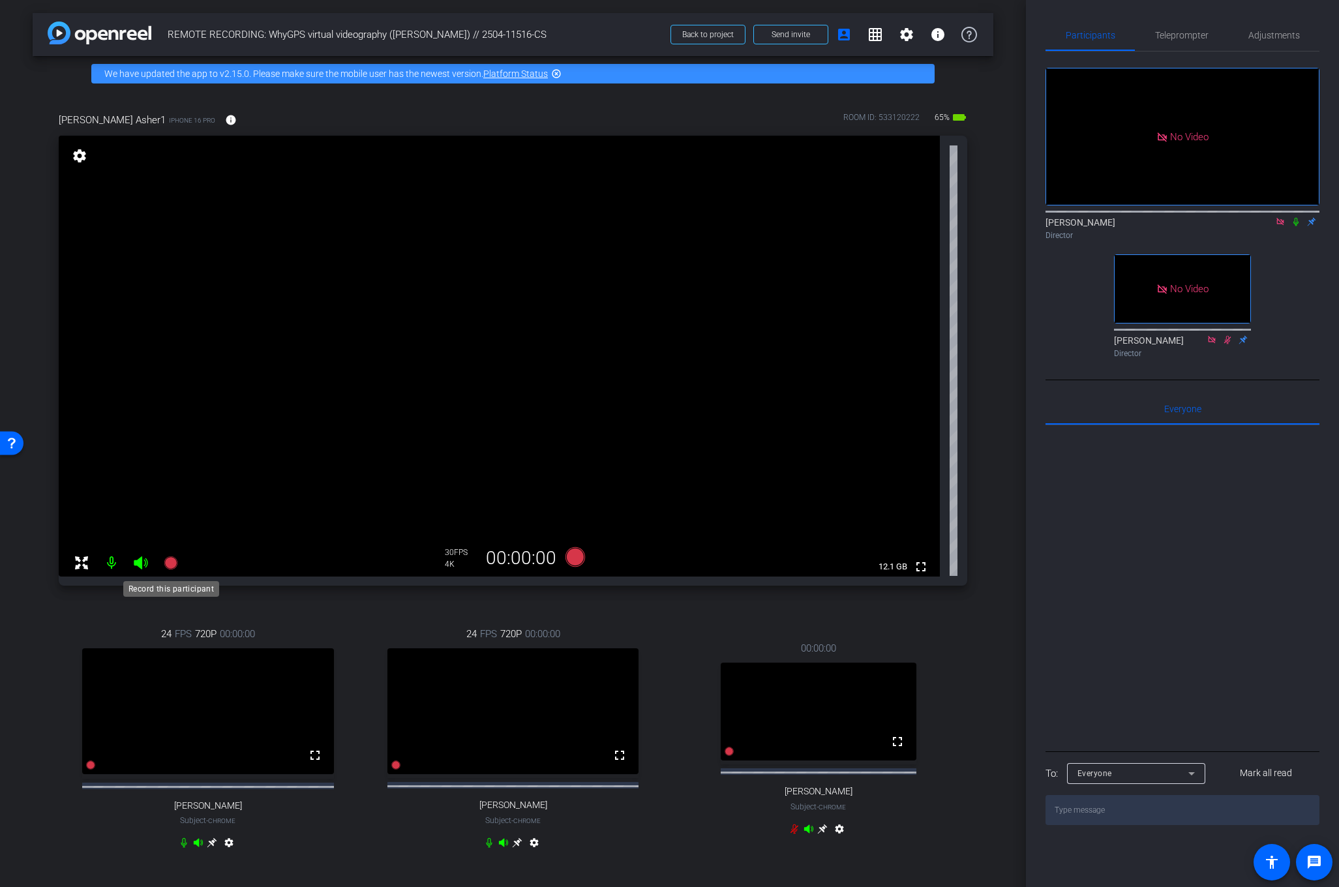
click at [168, 563] on icon at bounding box center [170, 562] width 13 height 13
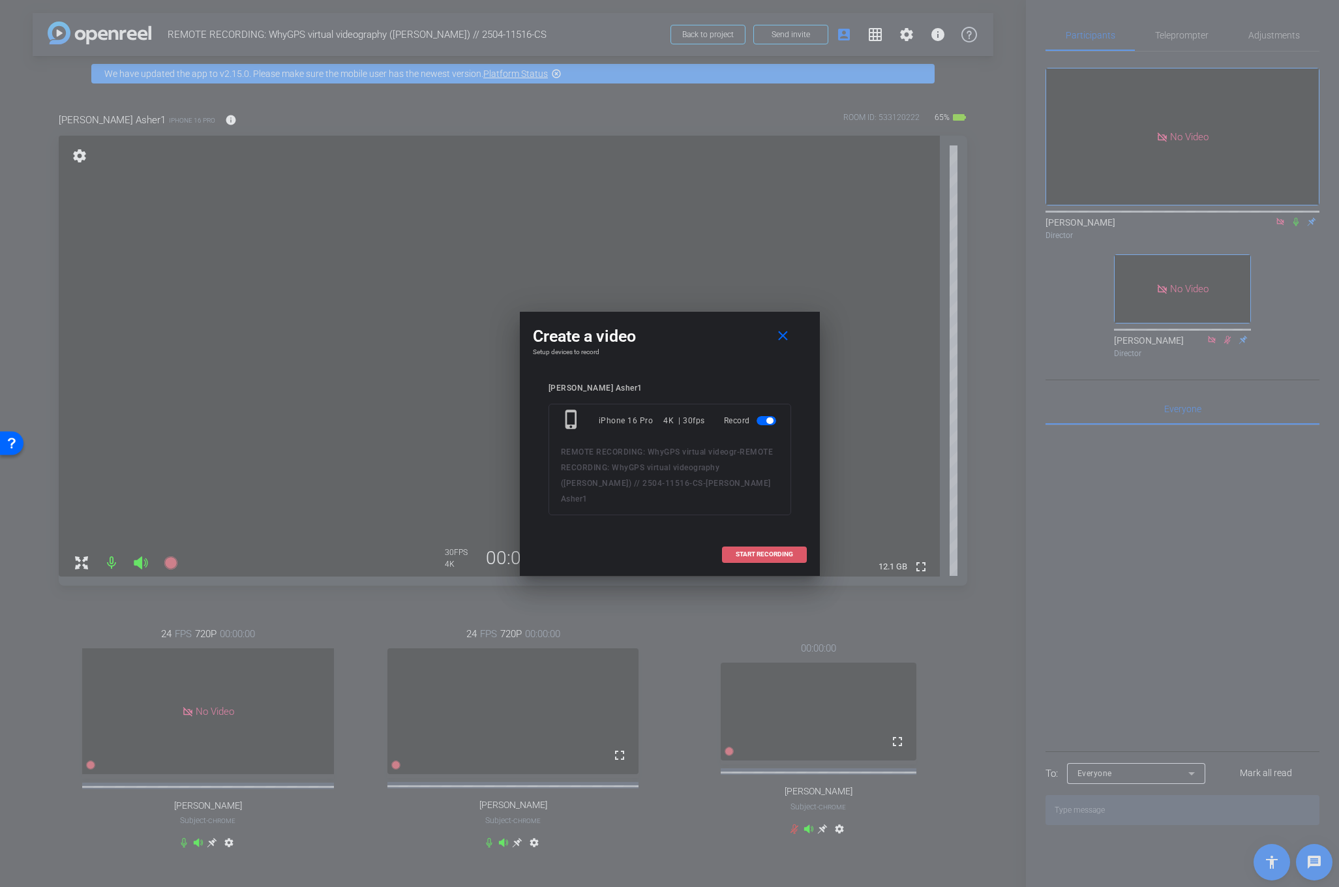
click at [747, 550] on span at bounding box center [765, 554] width 84 height 31
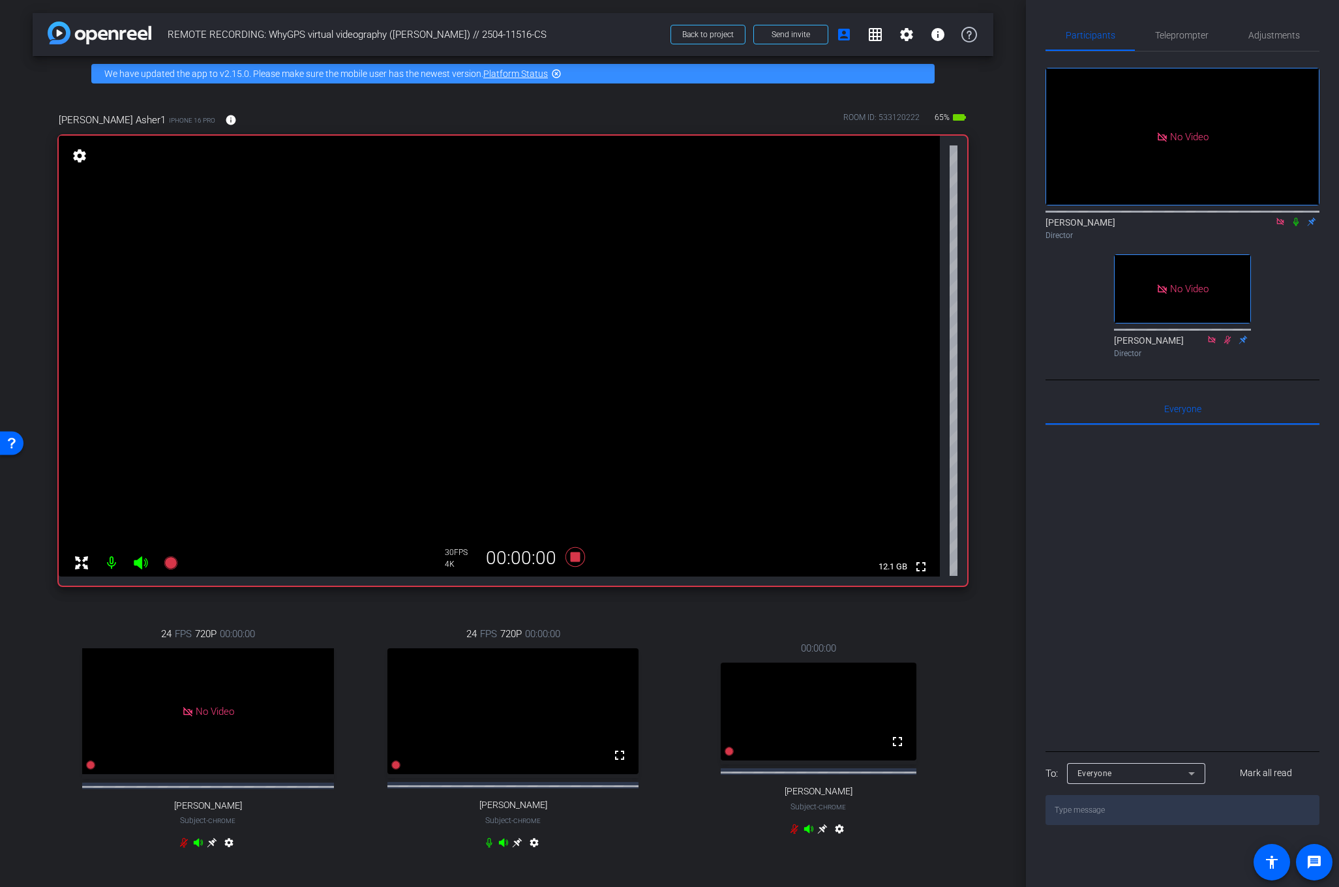
drag, startPoint x: 1294, startPoint y: 185, endPoint x: 560, endPoint y: 566, distance: 827.2
click at [1078, 449] on div "No Video [PERSON_NAME] Director No Video [PERSON_NAME] Director Everyone 0 Mark…" at bounding box center [1183, 439] width 274 height 774
click at [575, 559] on icon at bounding box center [575, 557] width 20 height 20
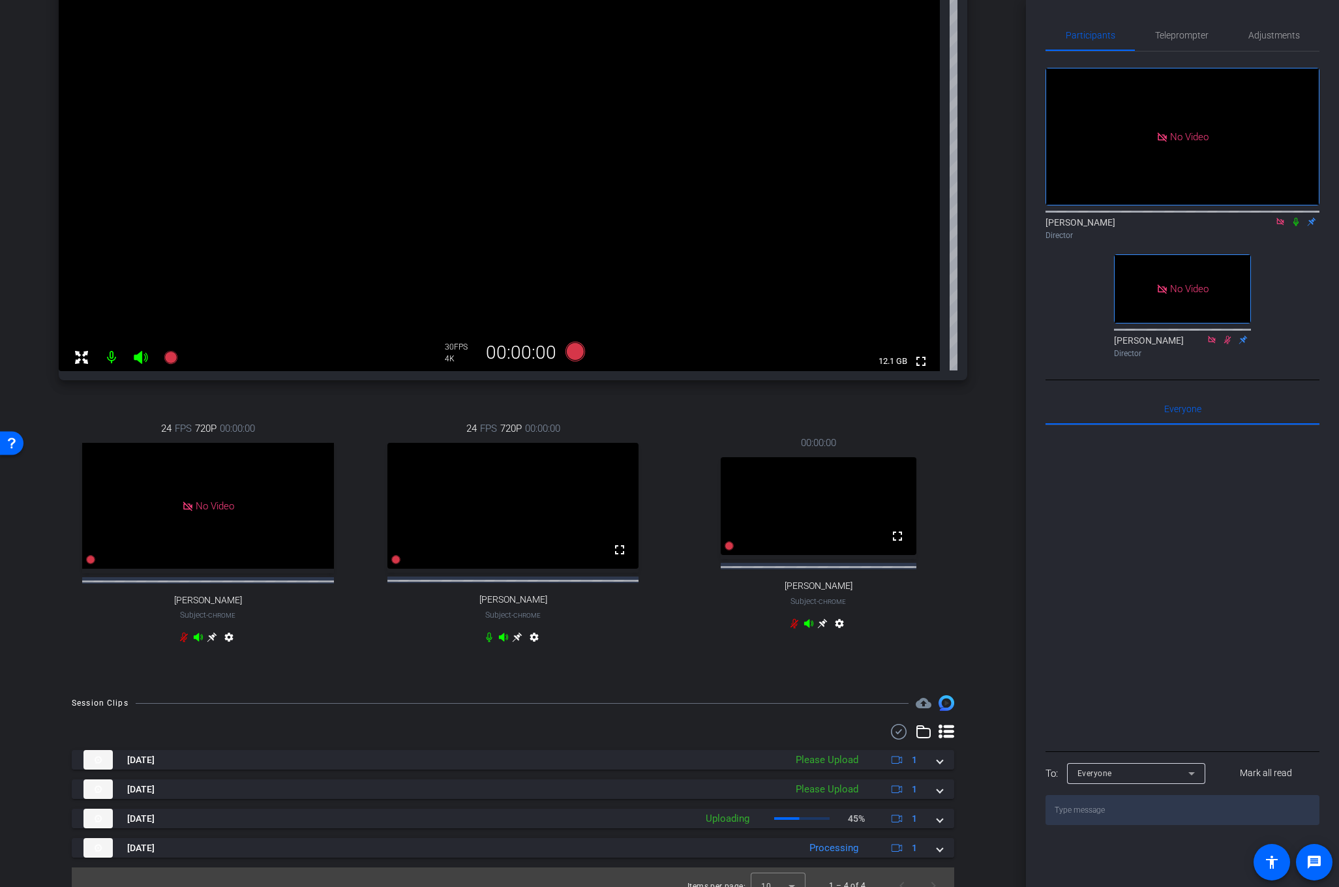
scroll to position [234, 0]
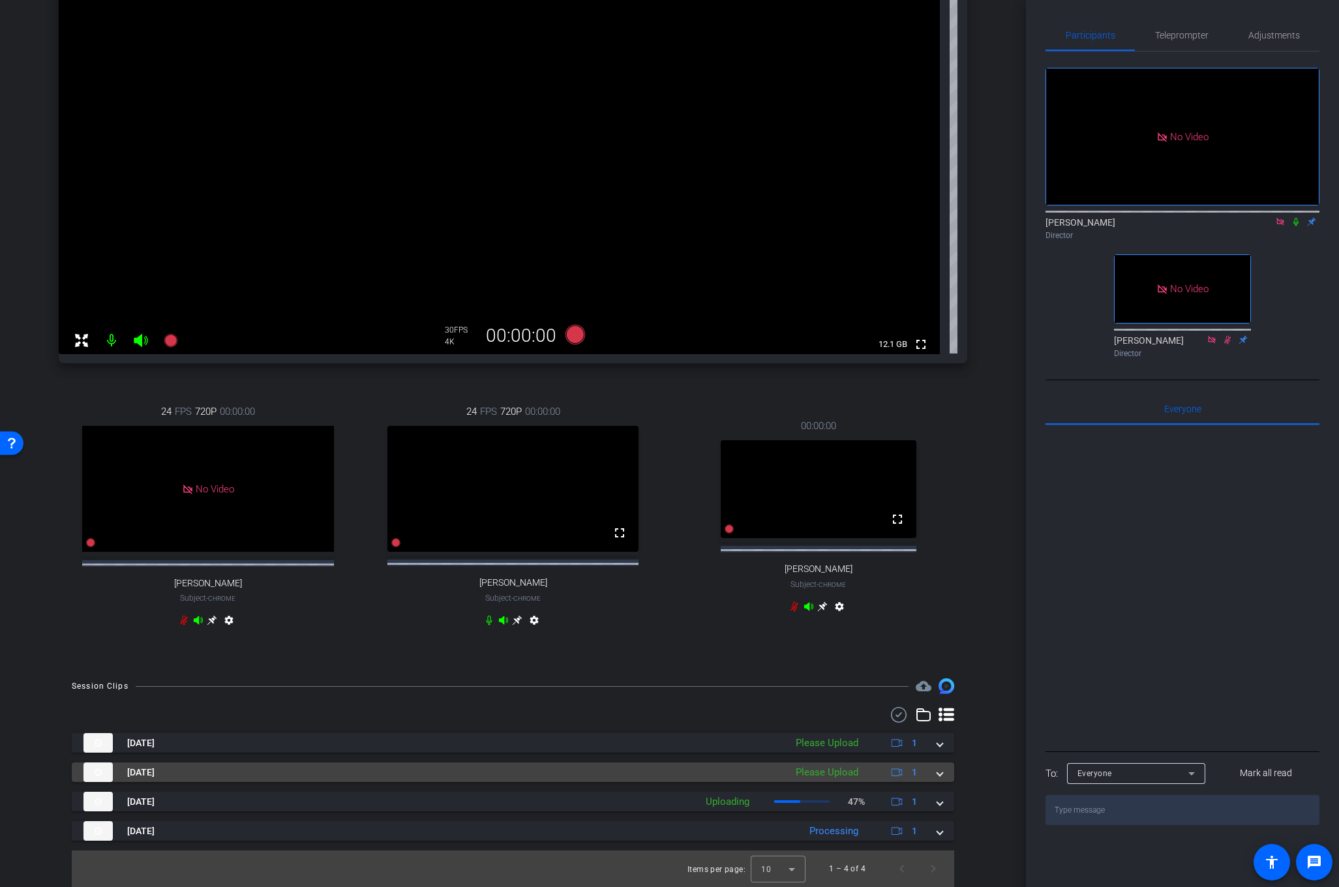
click at [939, 775] on span at bounding box center [939, 773] width 5 height 14
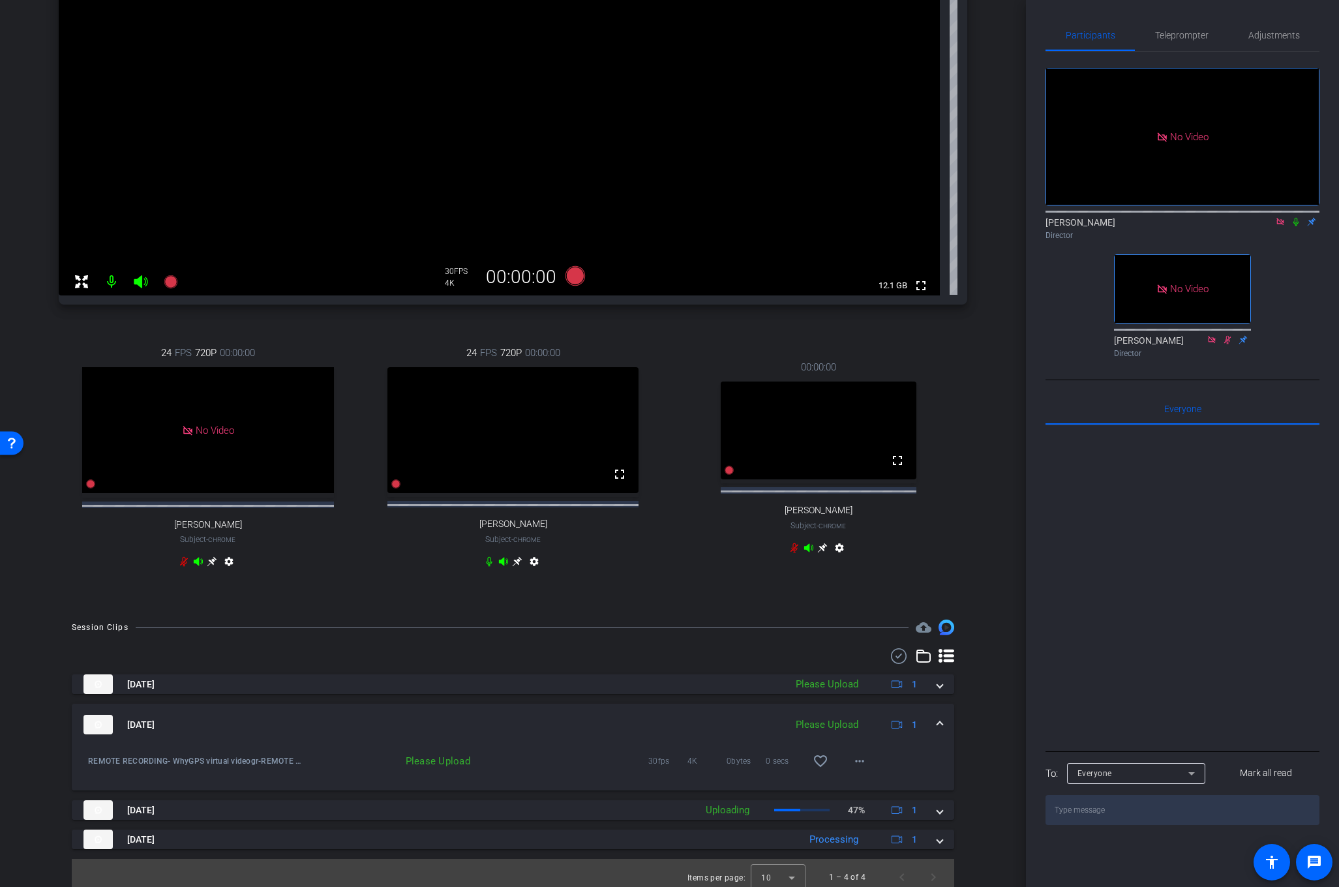
scroll to position [301, 0]
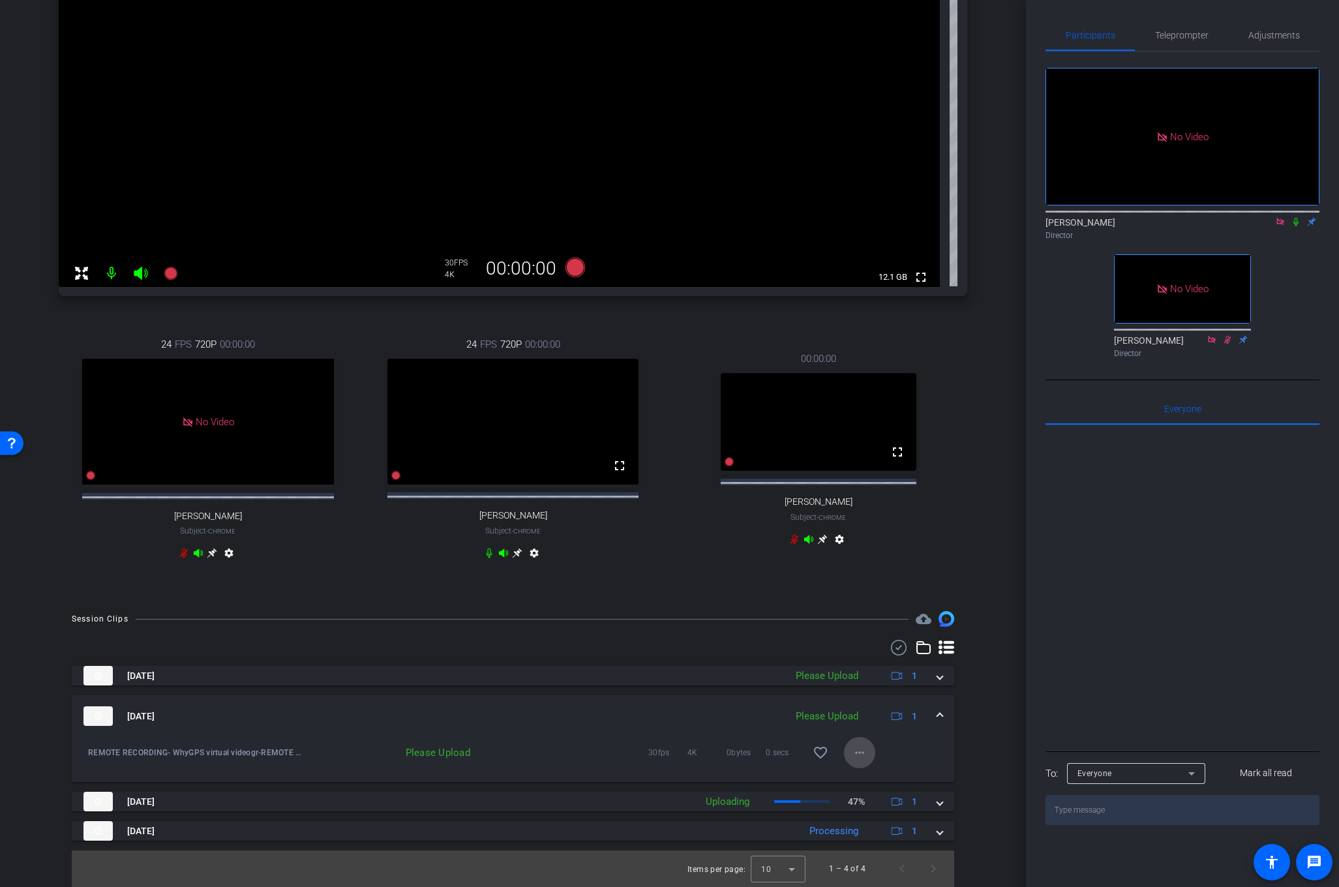
click at [857, 748] on mat-icon "more_horiz" at bounding box center [860, 753] width 16 height 16
click at [866, 778] on span "Upload" at bounding box center [881, 780] width 52 height 16
click at [1296, 217] on icon at bounding box center [1296, 221] width 10 height 9
click at [1294, 218] on icon at bounding box center [1296, 222] width 7 height 8
click at [170, 267] on icon at bounding box center [170, 273] width 13 height 13
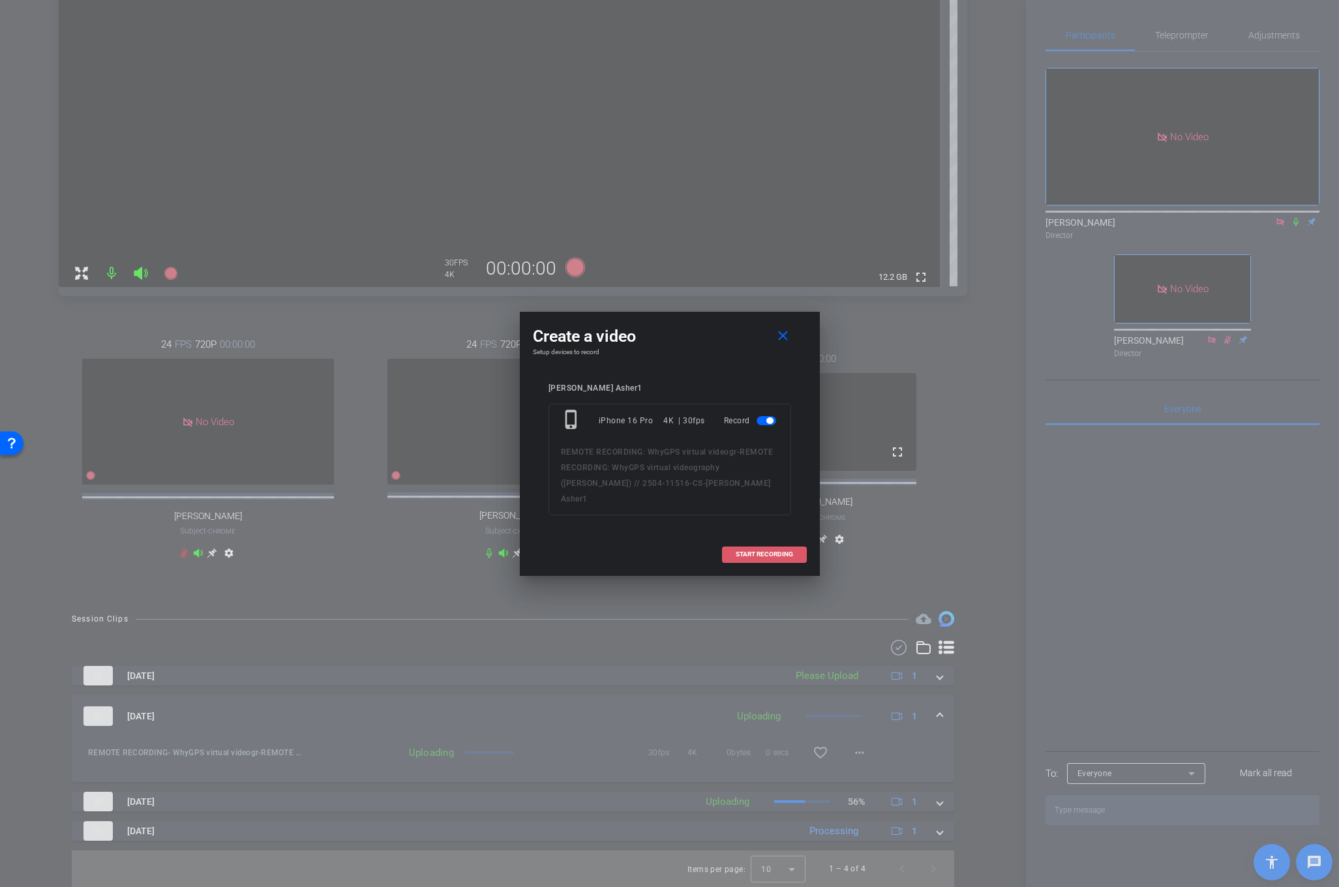
click at [744, 551] on span "START RECORDING" at bounding box center [764, 554] width 57 height 7
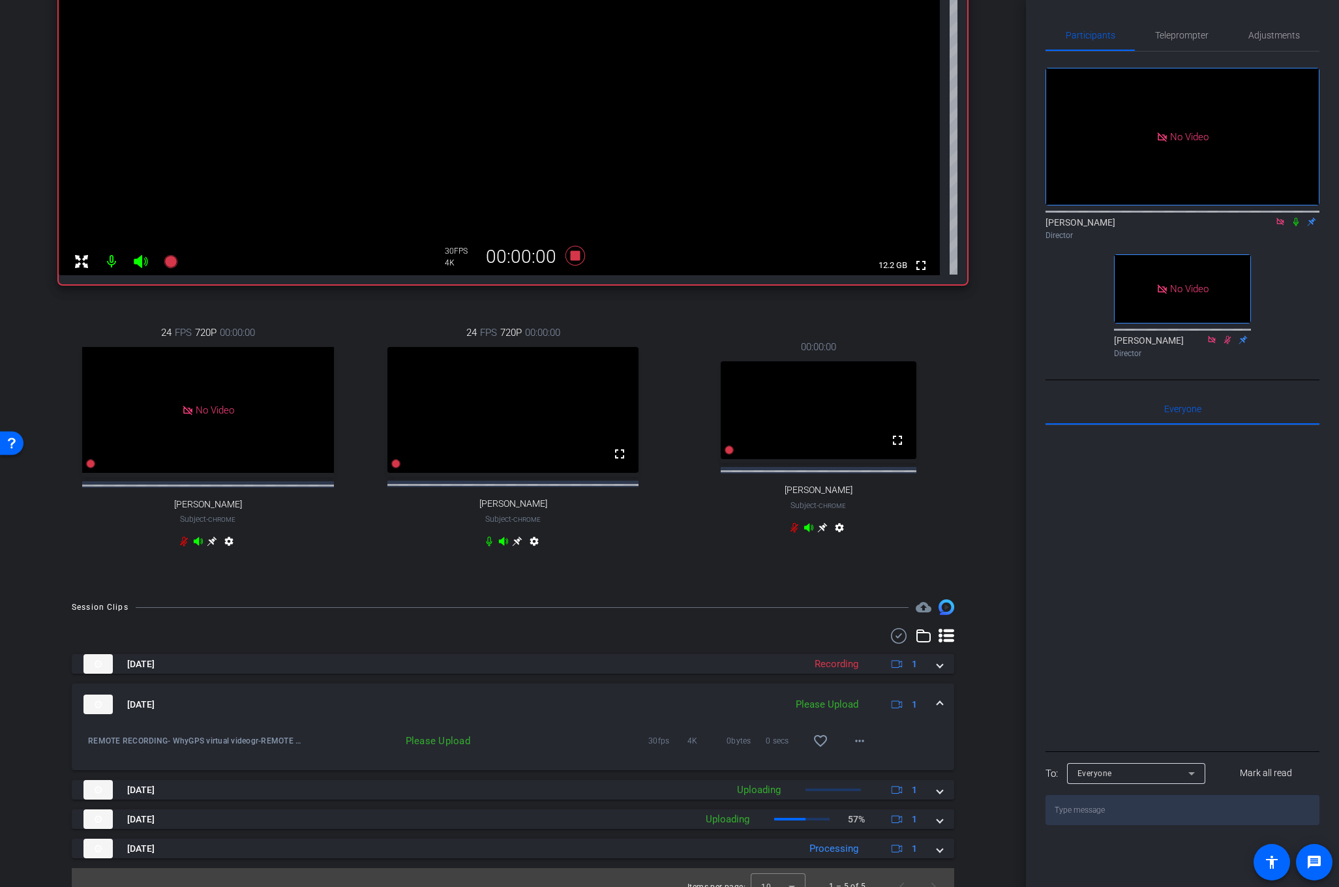
click at [1296, 218] on icon at bounding box center [1296, 222] width 5 height 8
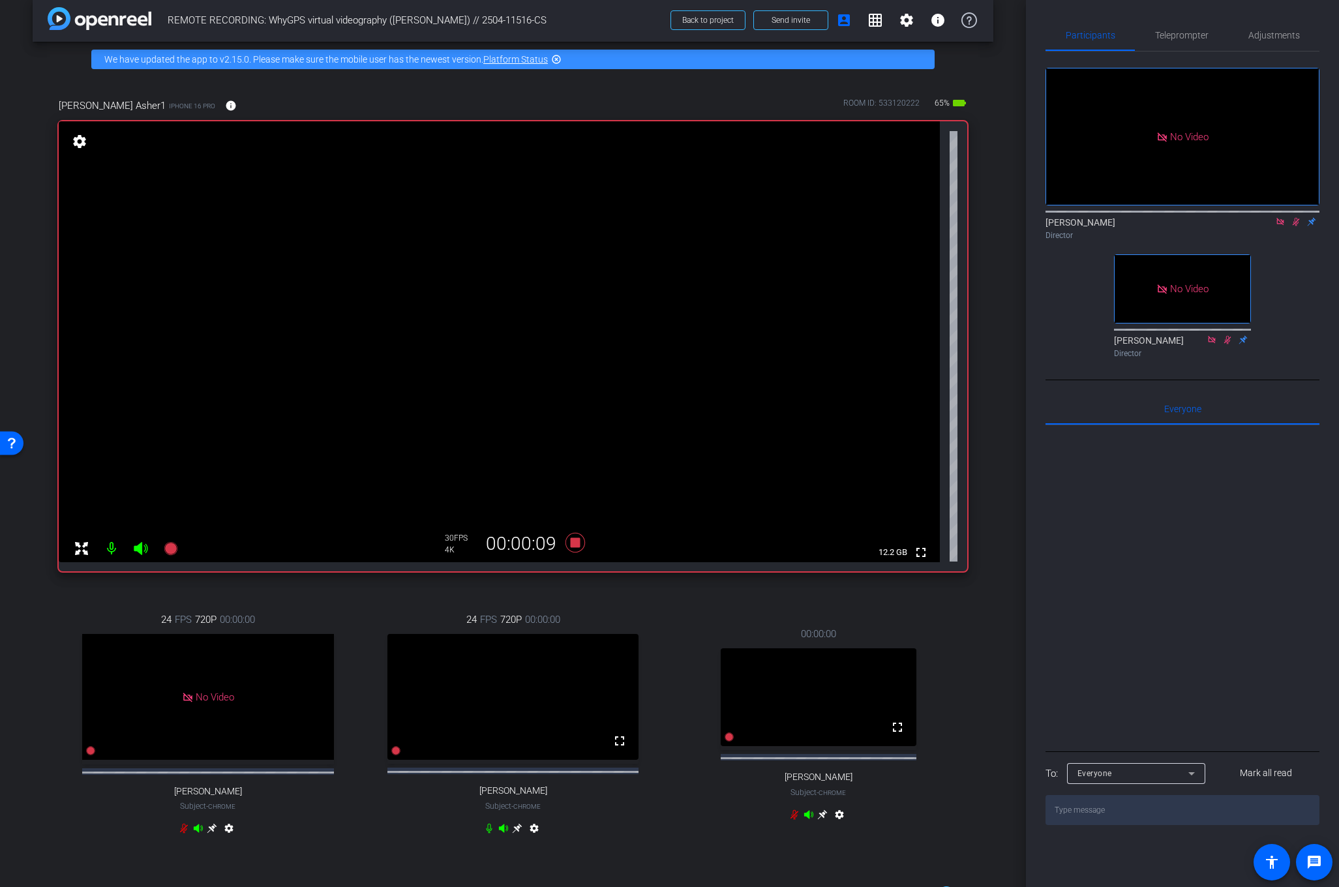
scroll to position [0, 0]
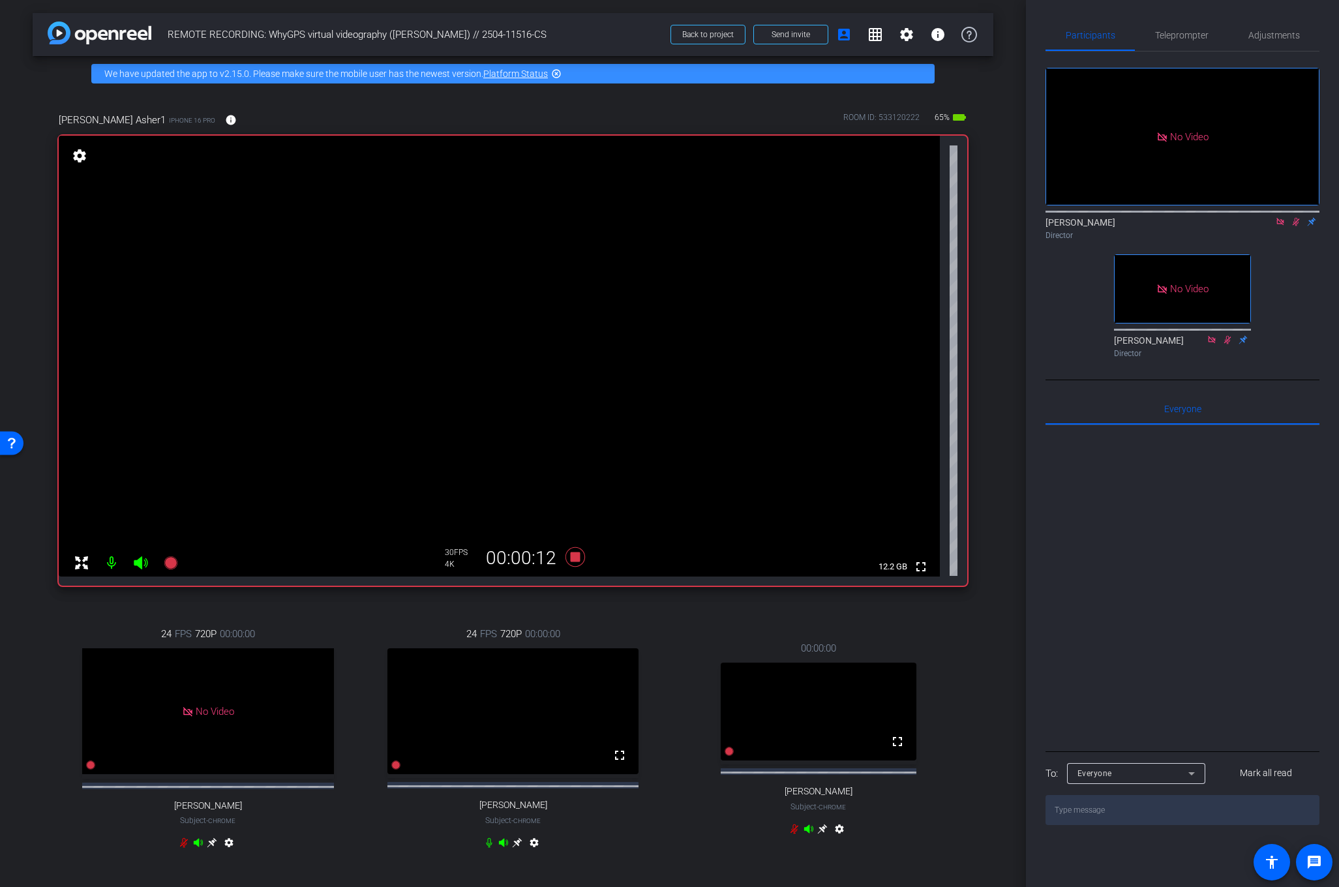
click at [76, 155] on mat-icon "settings" at bounding box center [79, 156] width 18 height 16
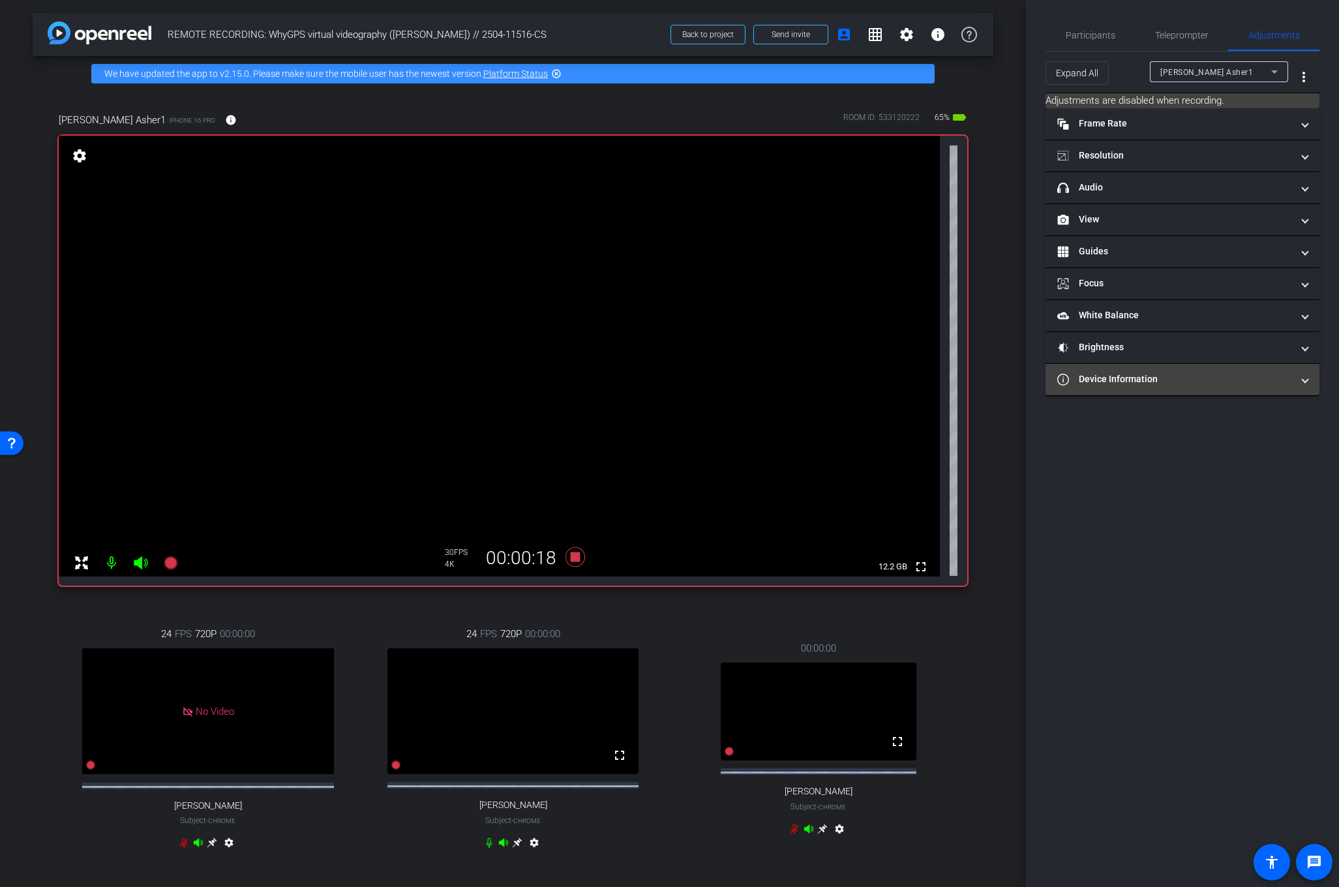
click at [1311, 386] on mat-expansion-panel-header "Device Information" at bounding box center [1183, 379] width 274 height 31
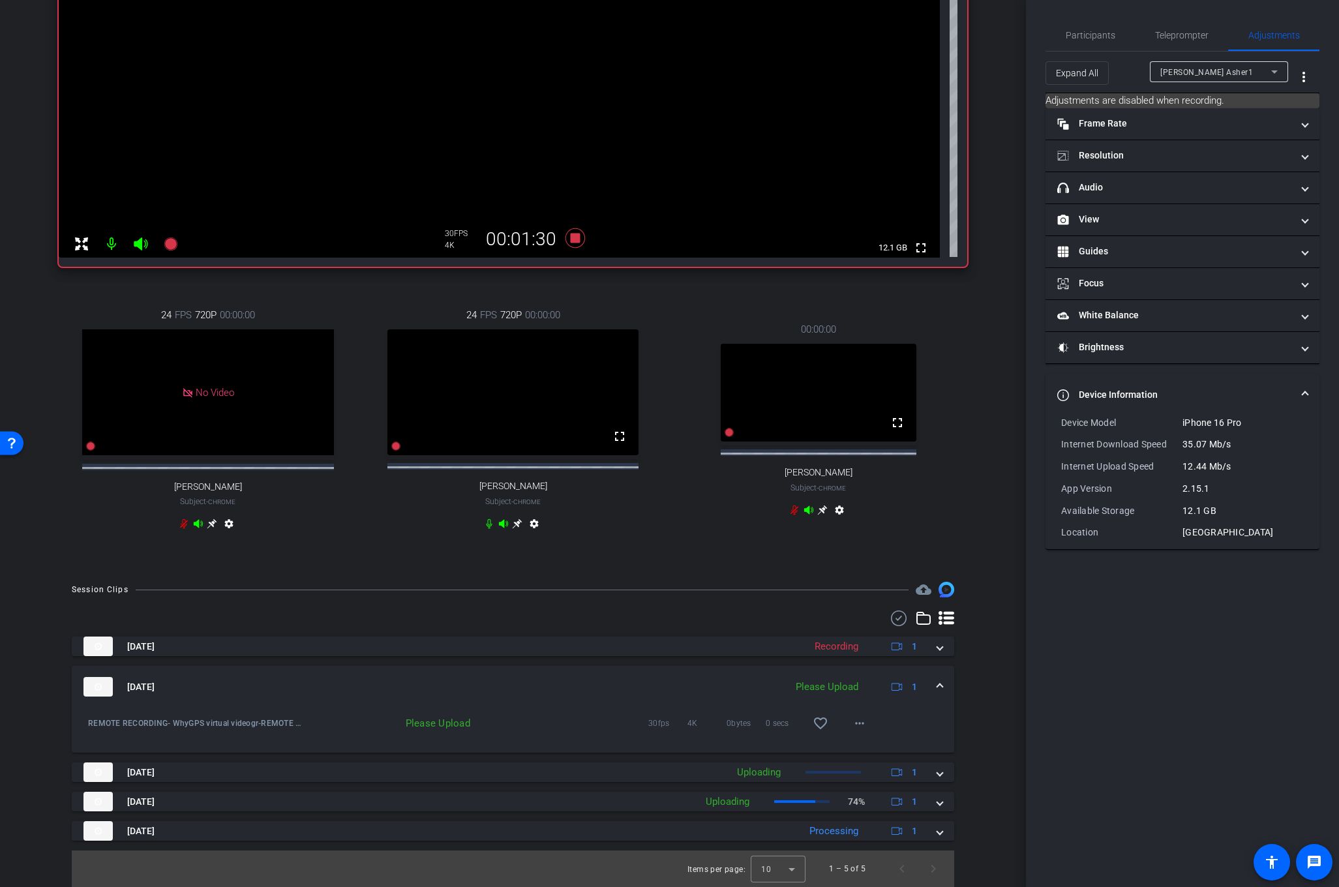
scroll to position [331, 0]
click at [1134, 159] on mat-panel-title "Resolution" at bounding box center [1174, 156] width 235 height 14
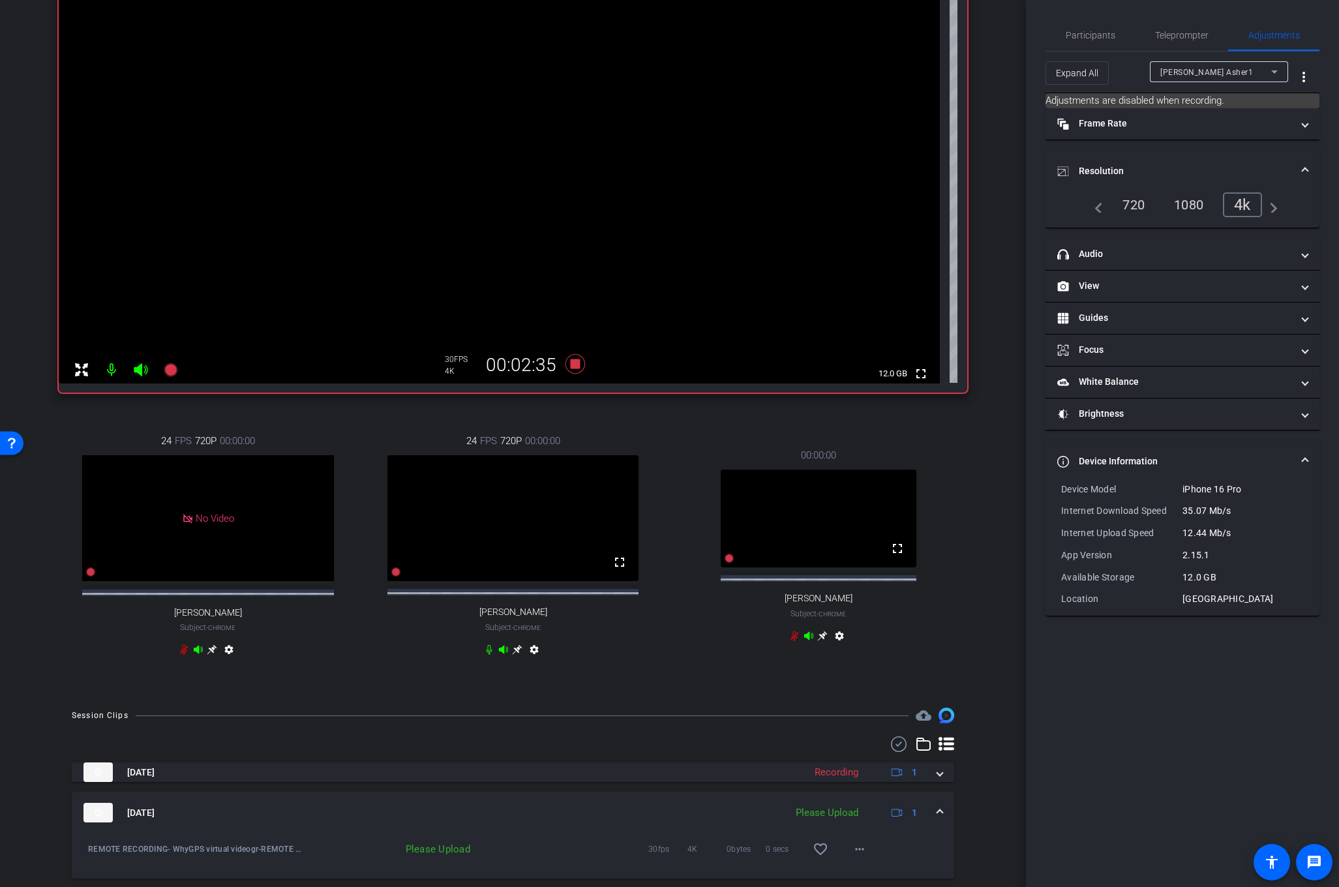
scroll to position [0, 0]
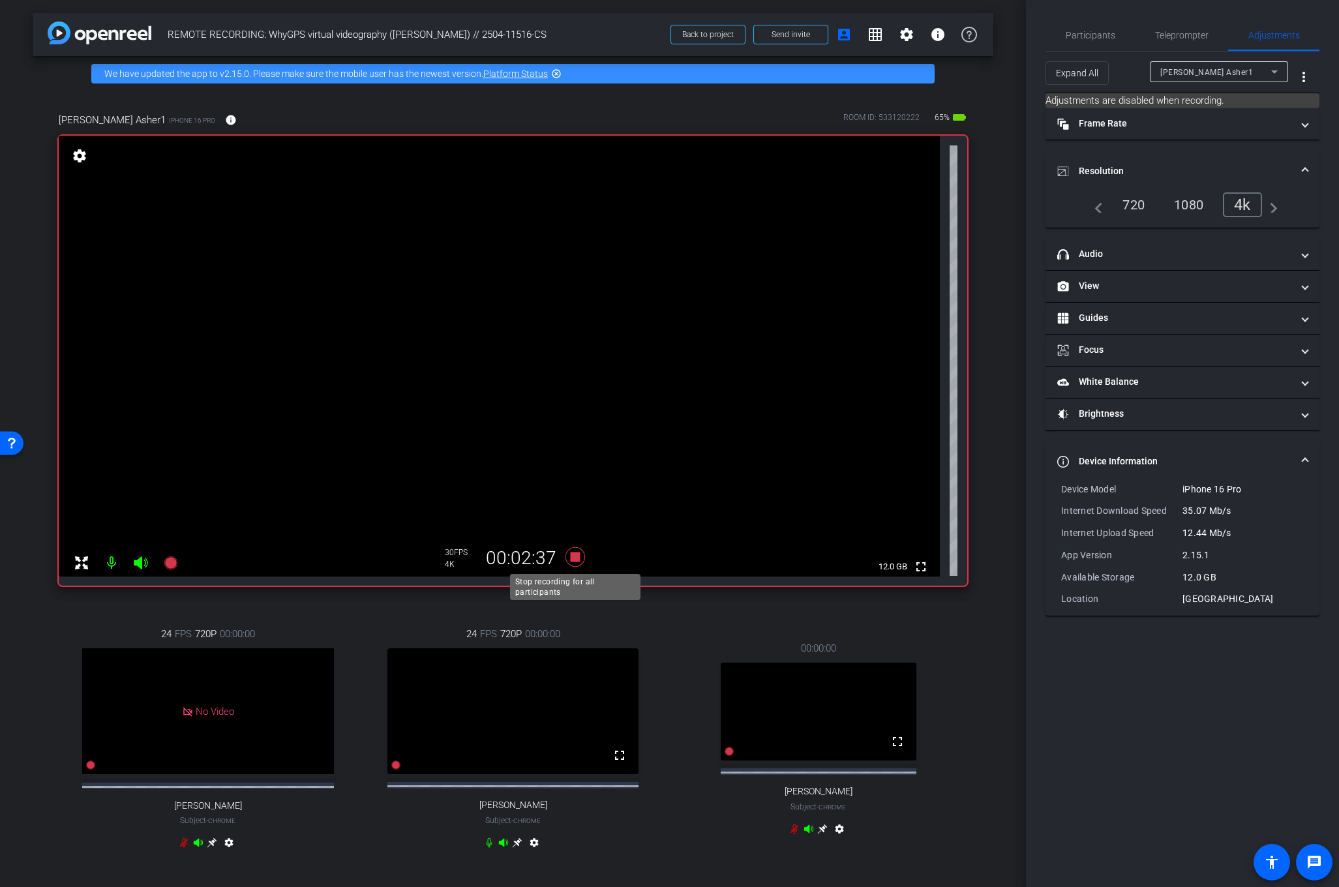
click at [573, 558] on icon at bounding box center [575, 557] width 20 height 20
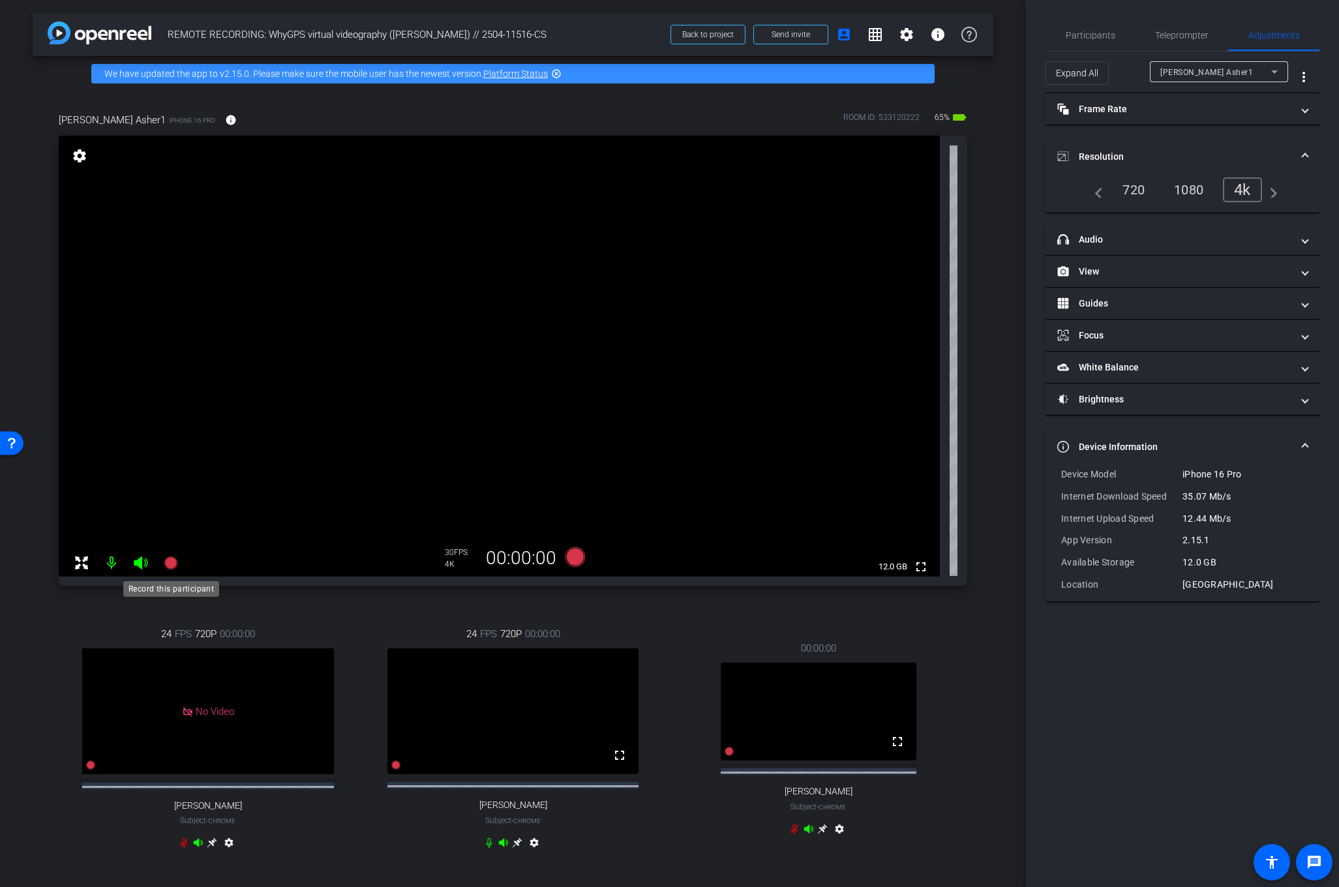
click at [166, 563] on icon at bounding box center [170, 562] width 13 height 13
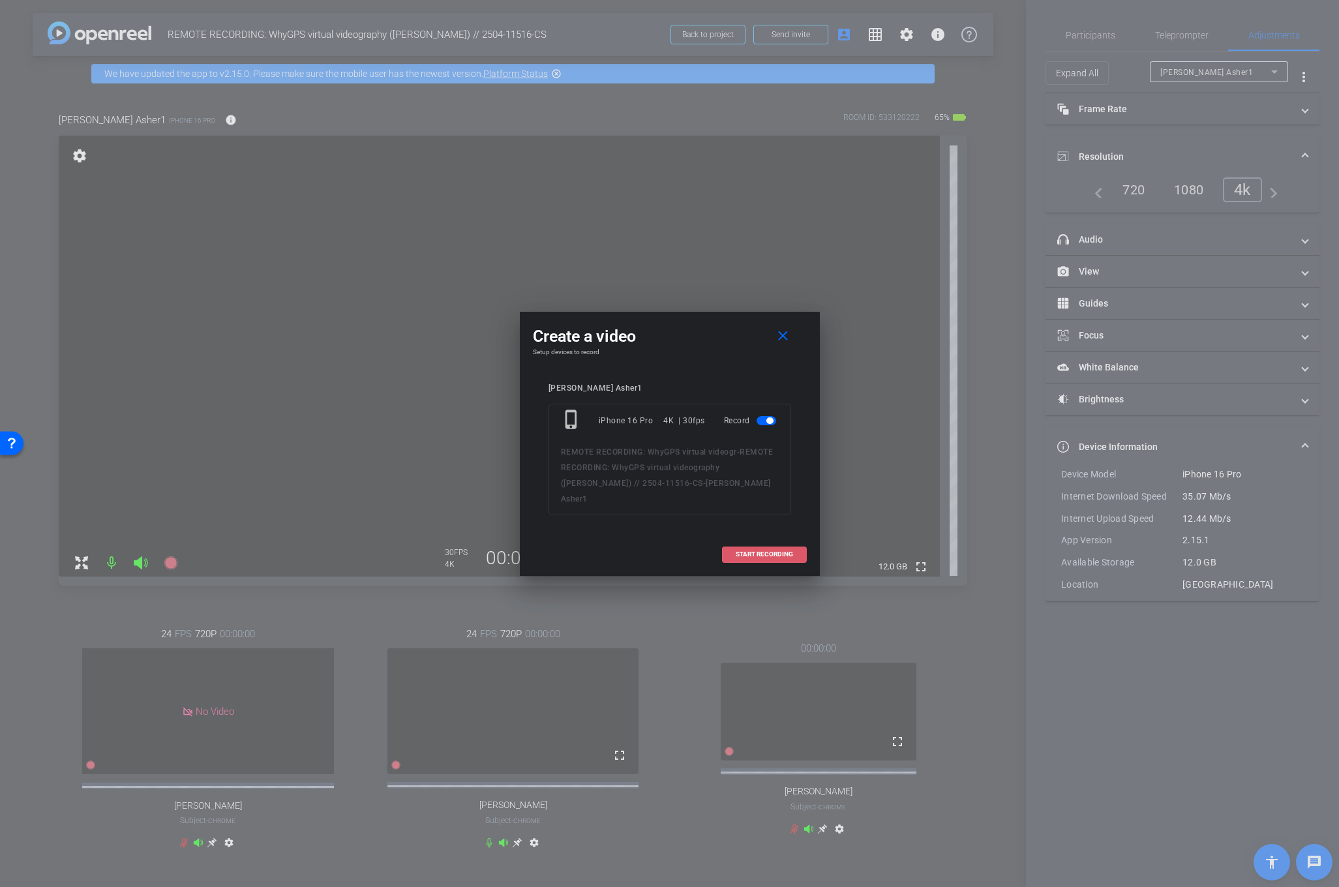
click at [729, 547] on span at bounding box center [765, 554] width 84 height 31
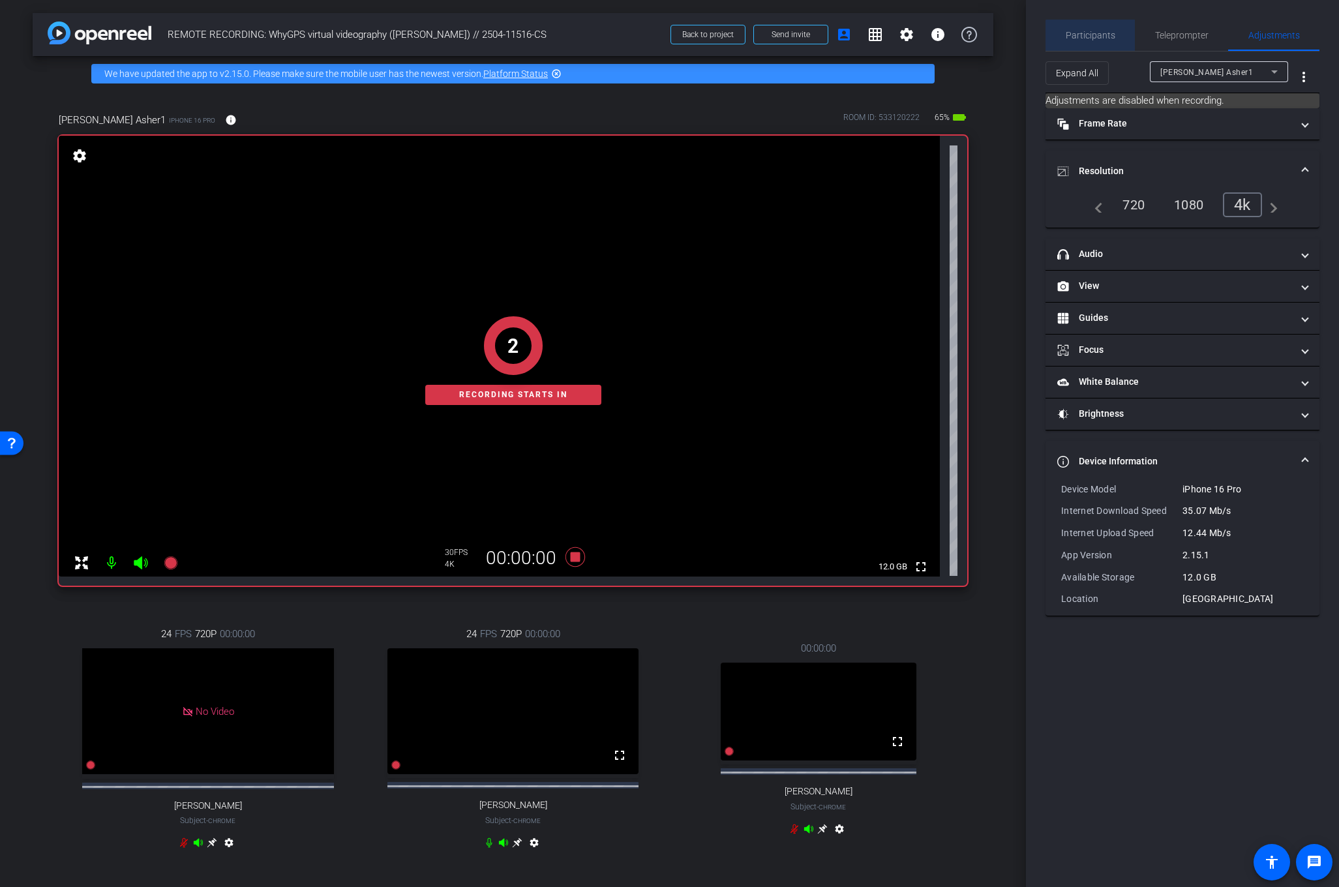
click at [1101, 38] on span "Participants" at bounding box center [1091, 35] width 50 height 9
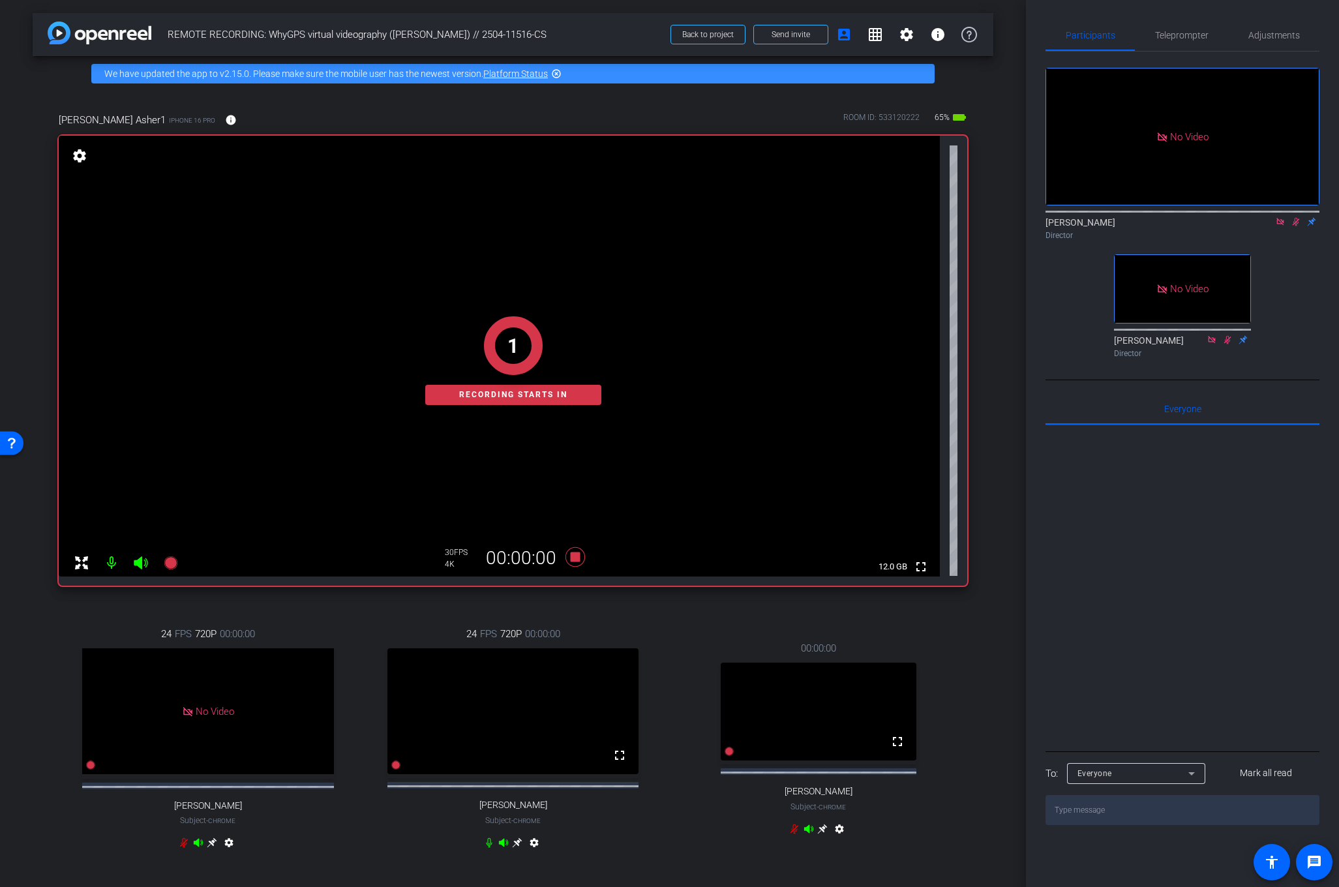
click at [1299, 217] on icon at bounding box center [1296, 221] width 10 height 9
click at [1297, 218] on icon at bounding box center [1296, 222] width 5 height 8
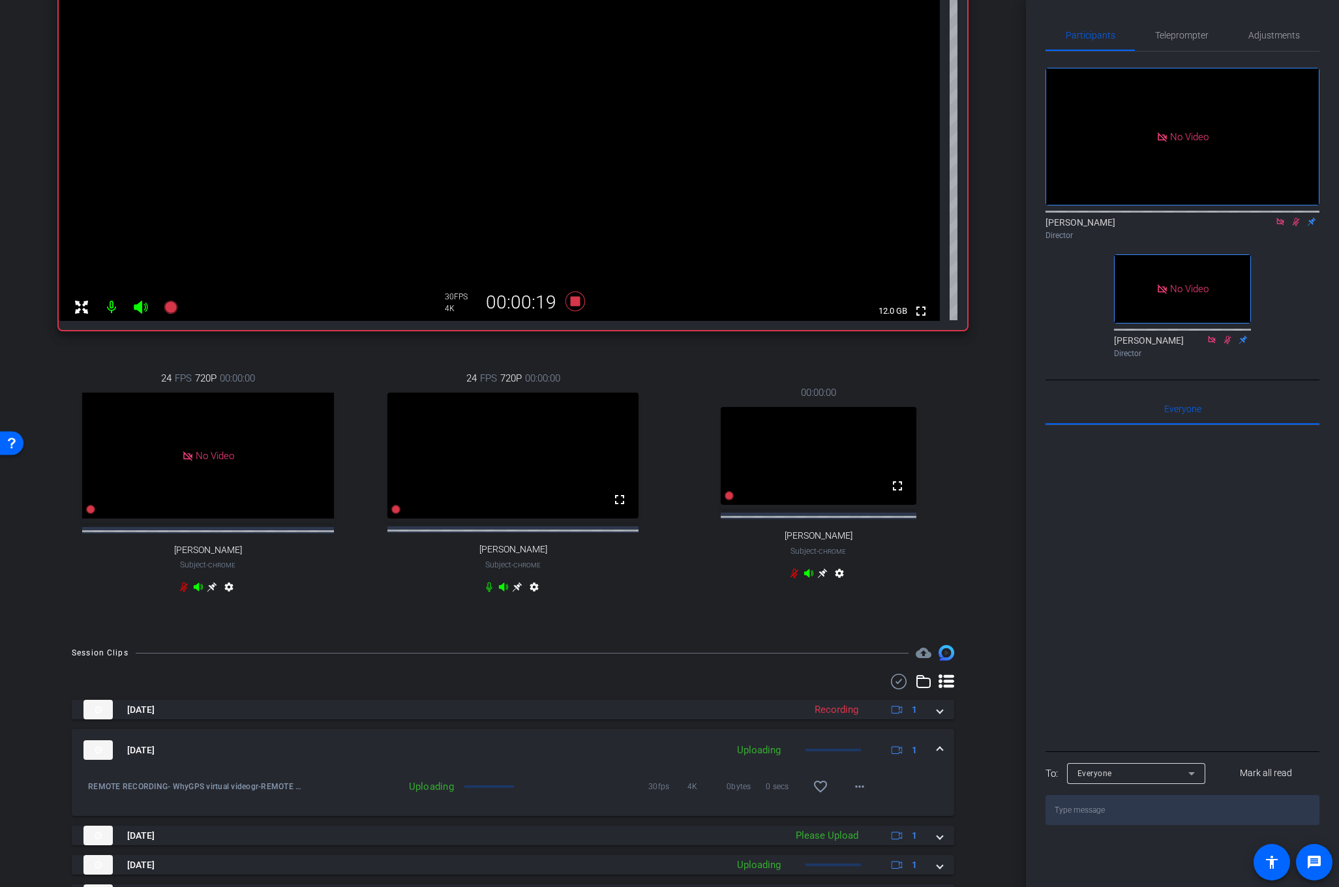
scroll to position [360, 0]
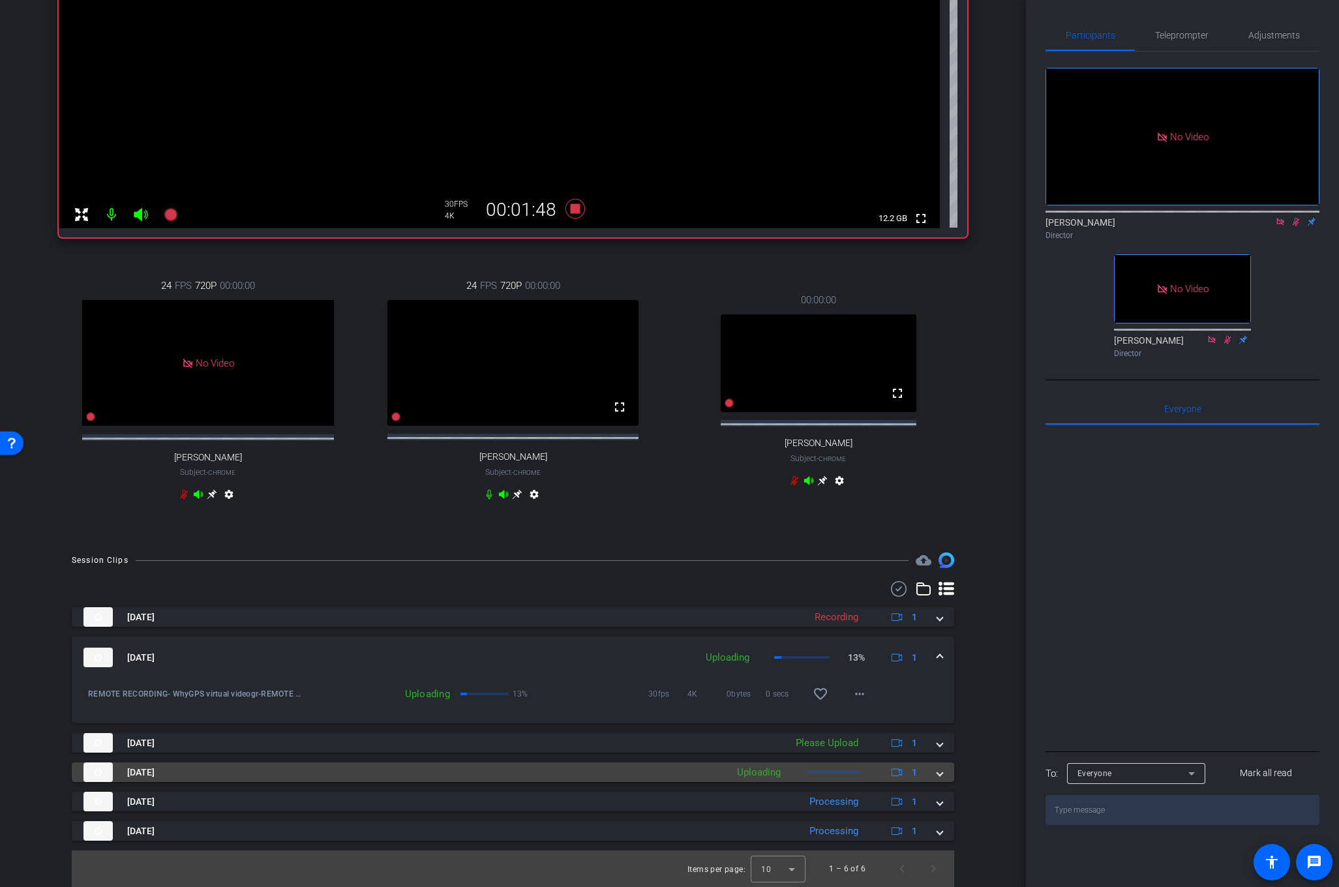
click at [939, 772] on span at bounding box center [939, 773] width 5 height 14
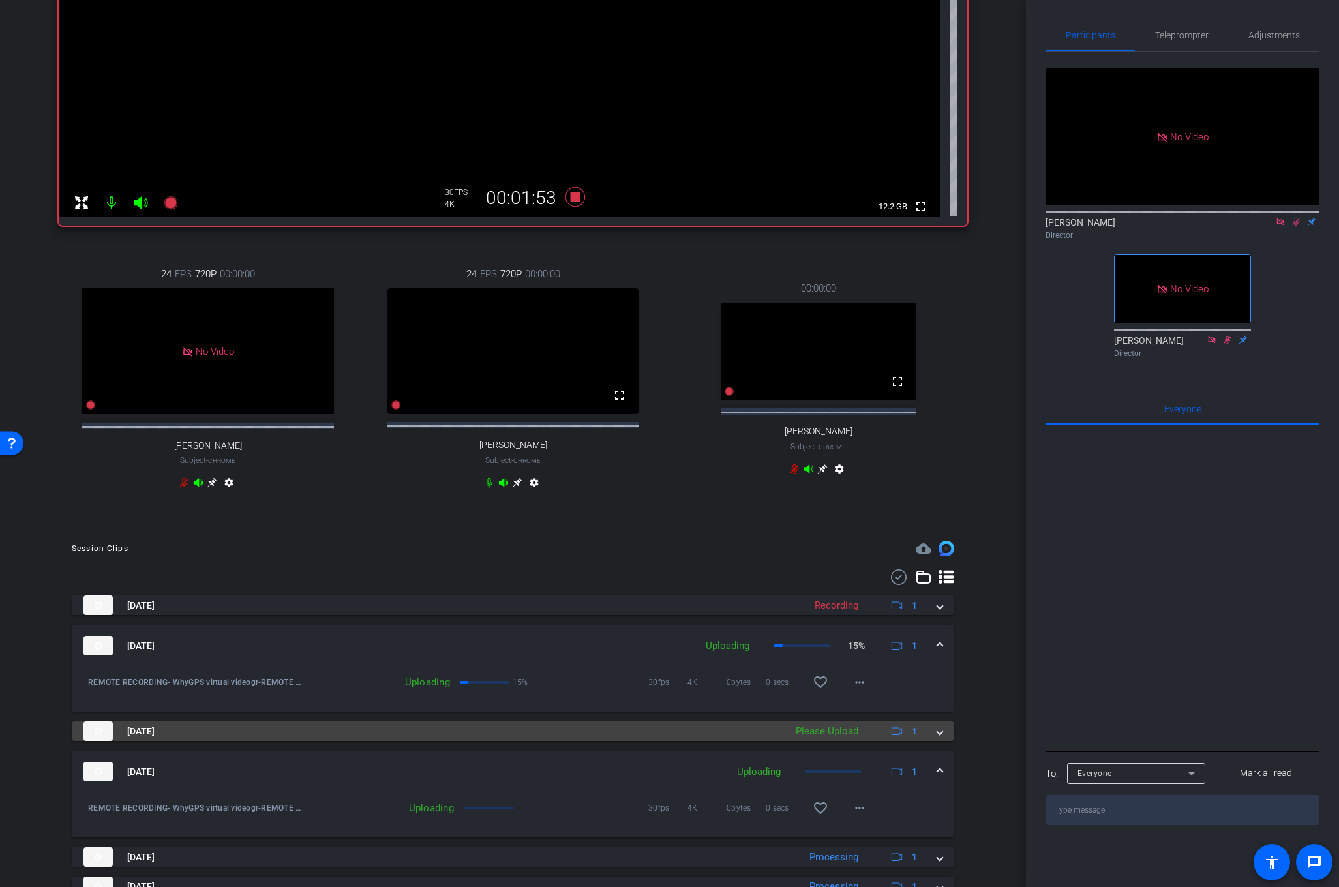
click at [945, 741] on mat-expansion-panel-header "[DATE] Please Upload 1" at bounding box center [513, 731] width 883 height 20
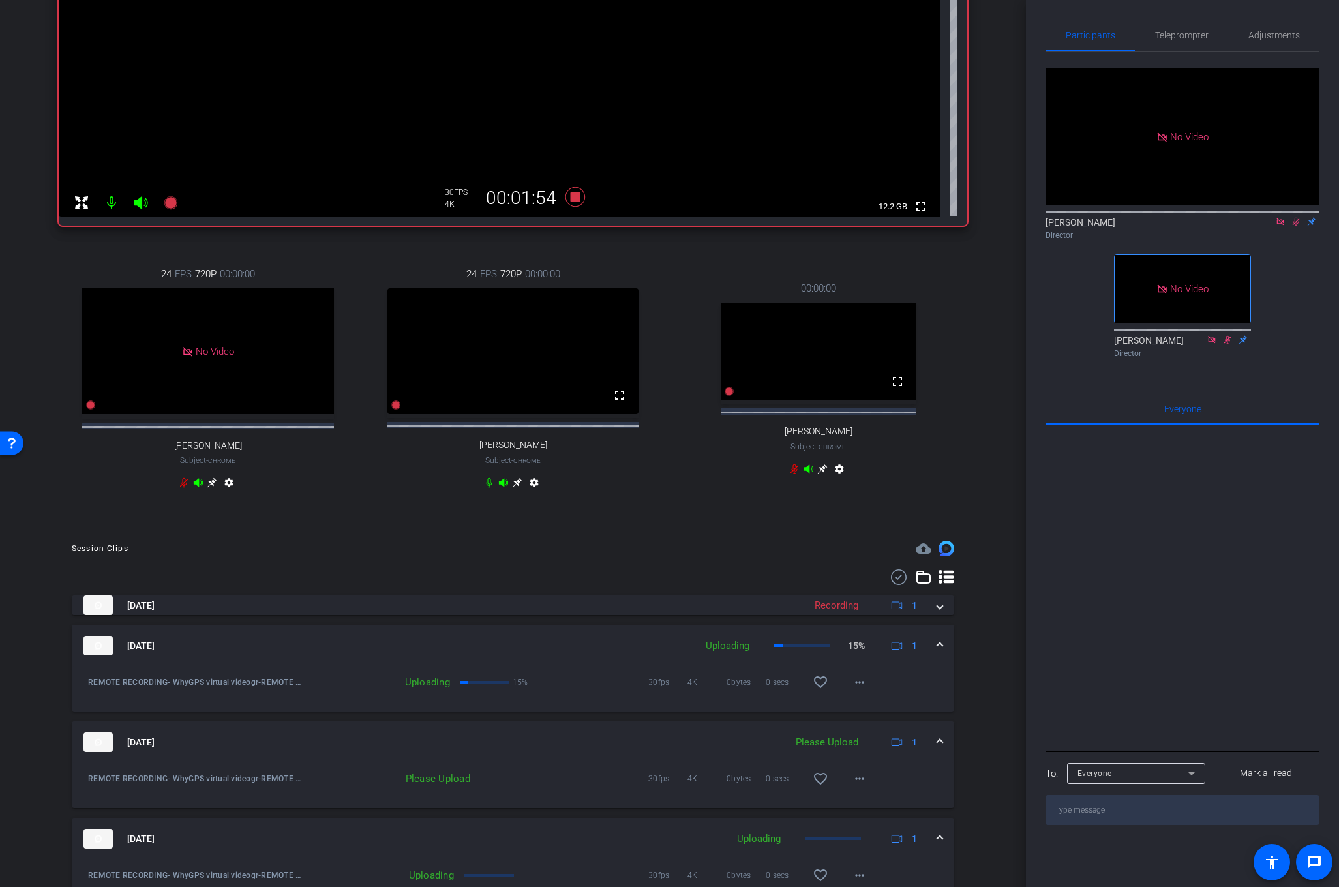
click at [981, 711] on div "Session Clips cloud_upload [DATE] Recording 1 [DATE] Uploading 15% 1 REMOTE REC…" at bounding box center [513, 775] width 961 height 469
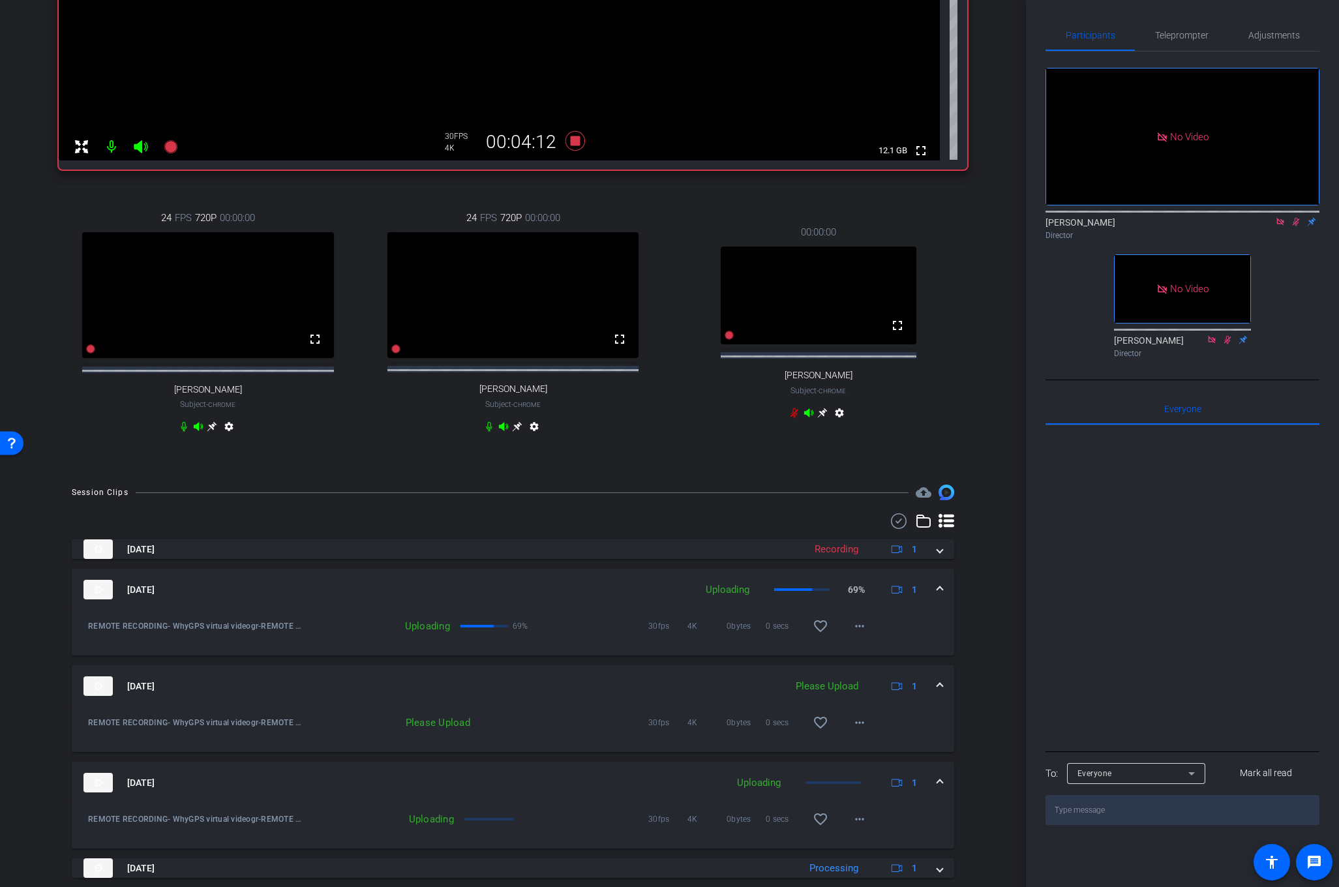
scroll to position [414, 0]
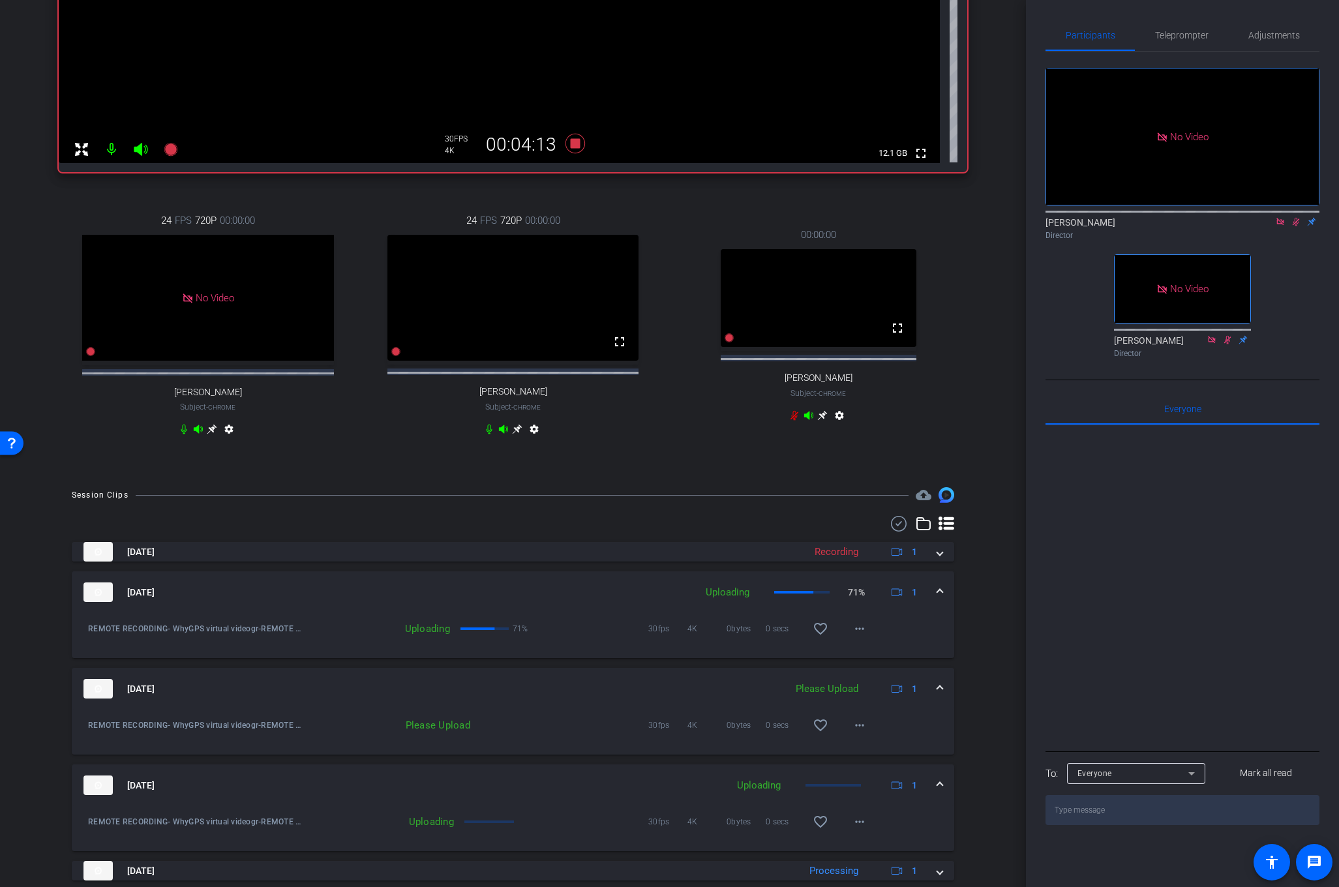
click at [1296, 217] on icon at bounding box center [1296, 221] width 10 height 9
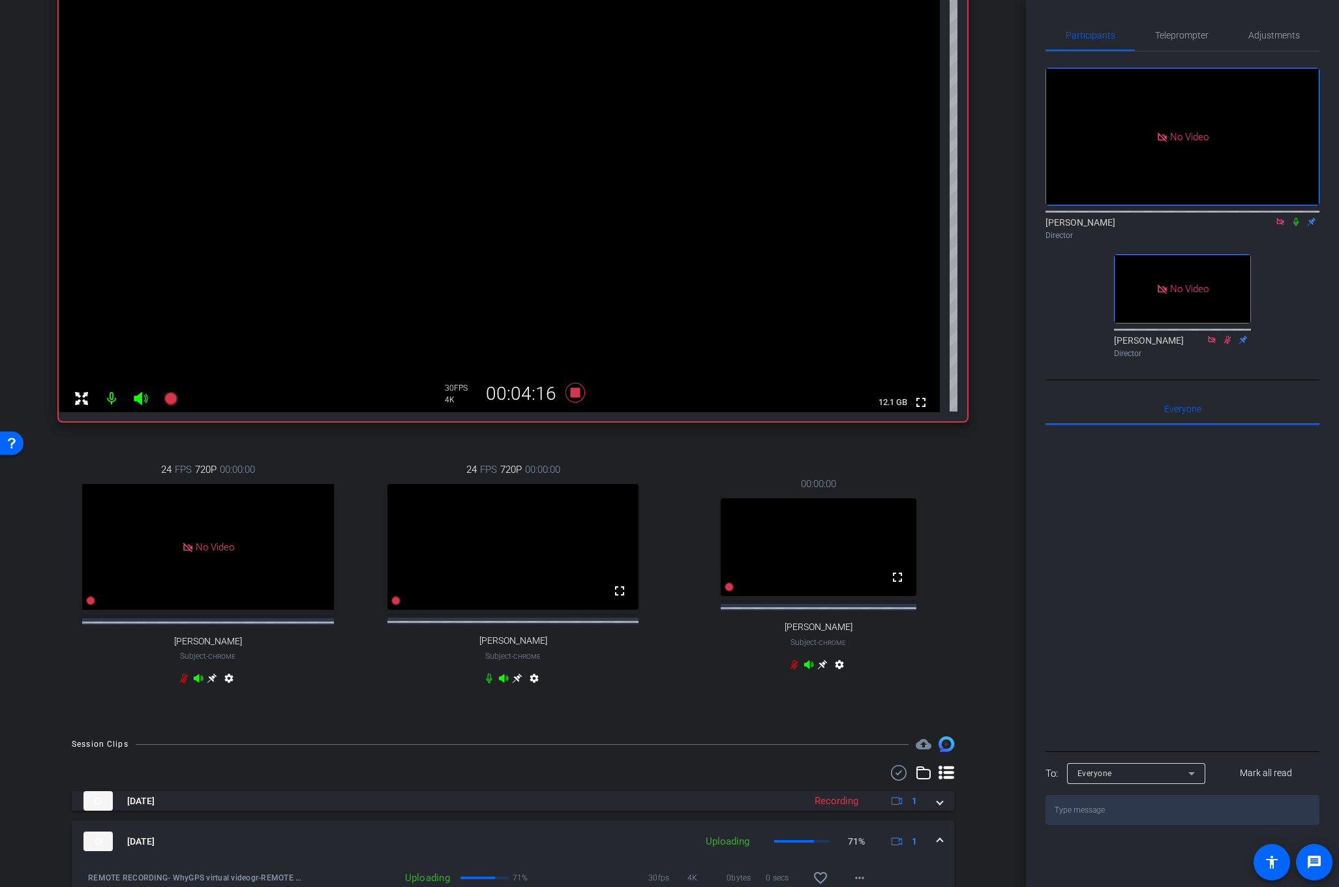
scroll to position [164, 0]
click at [572, 393] on icon at bounding box center [575, 394] width 20 height 20
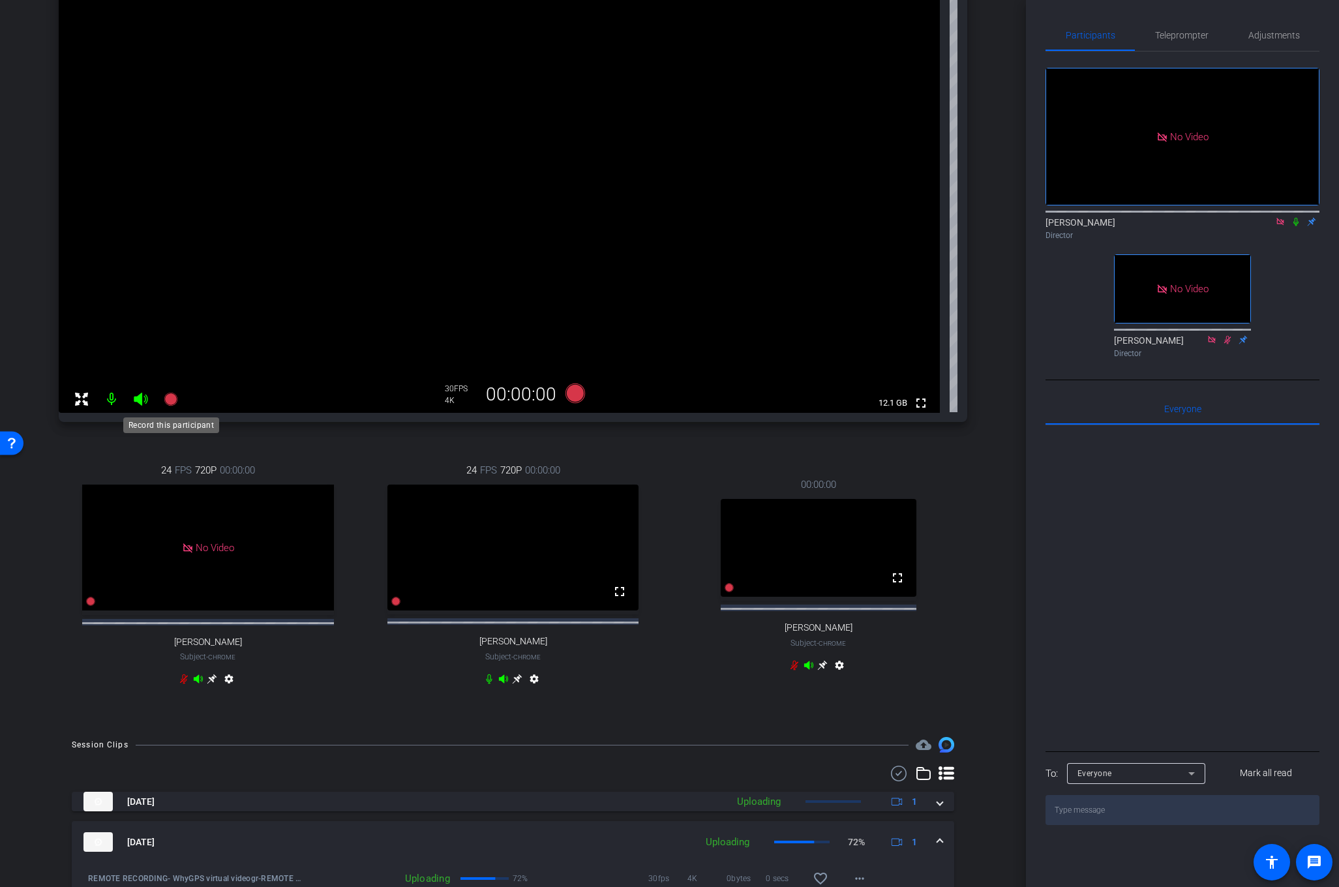
click at [168, 399] on icon at bounding box center [170, 399] width 13 height 13
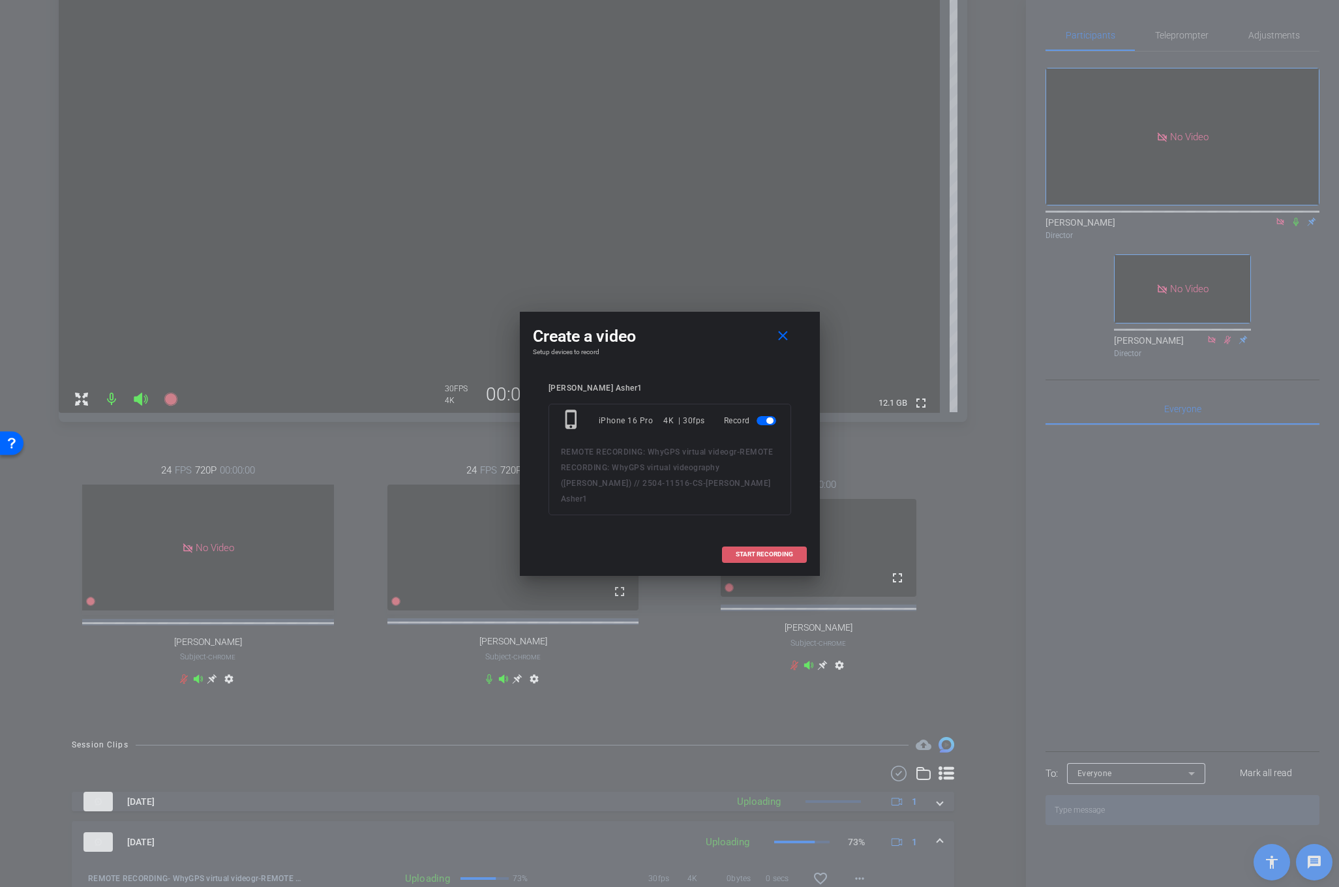
click at [748, 551] on span "START RECORDING" at bounding box center [764, 554] width 57 height 7
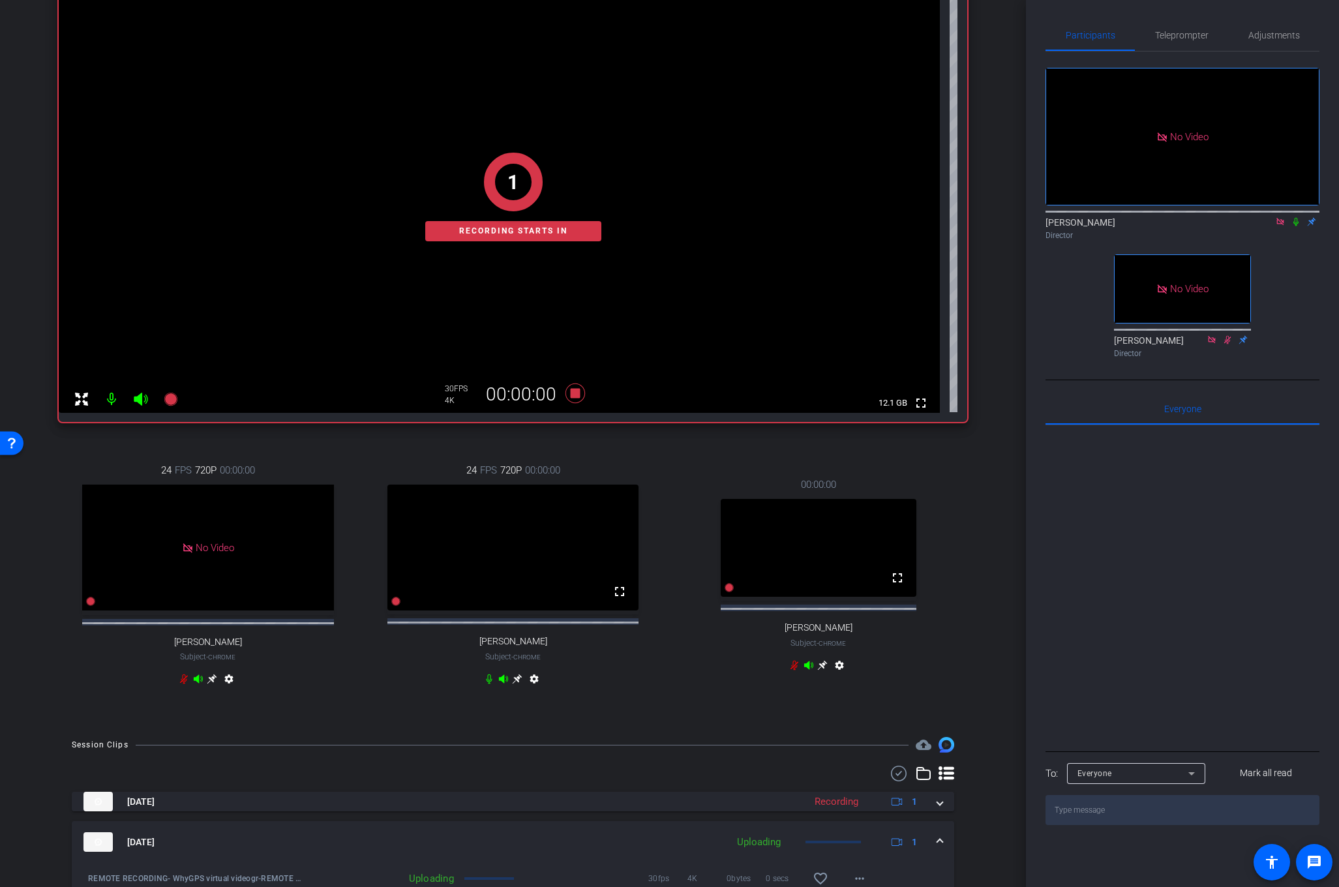
click at [1297, 218] on icon at bounding box center [1296, 222] width 5 height 8
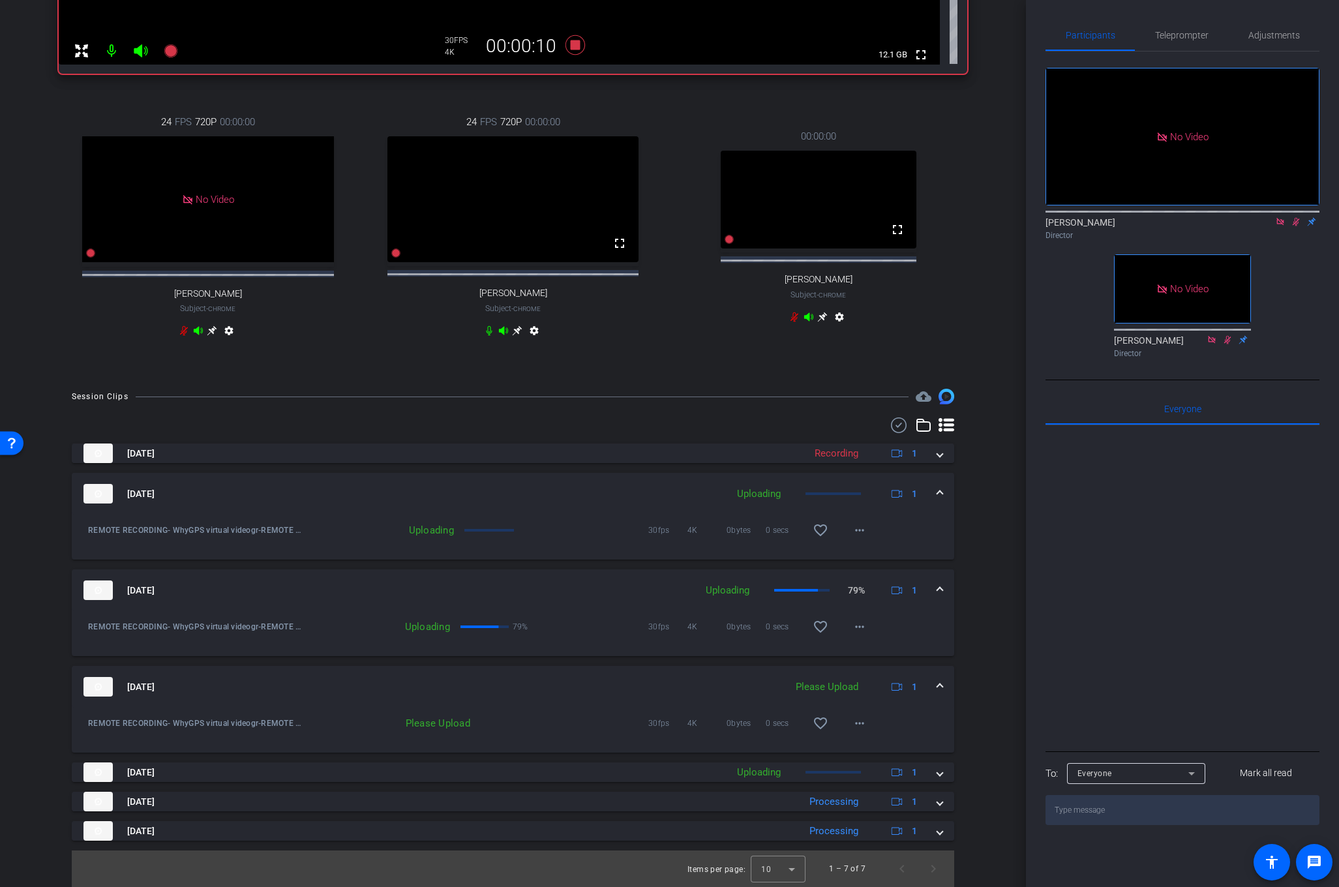
scroll to position [524, 0]
click at [861, 721] on mat-icon "more_horiz" at bounding box center [860, 724] width 16 height 16
click at [873, 751] on span "Upload" at bounding box center [881, 750] width 52 height 16
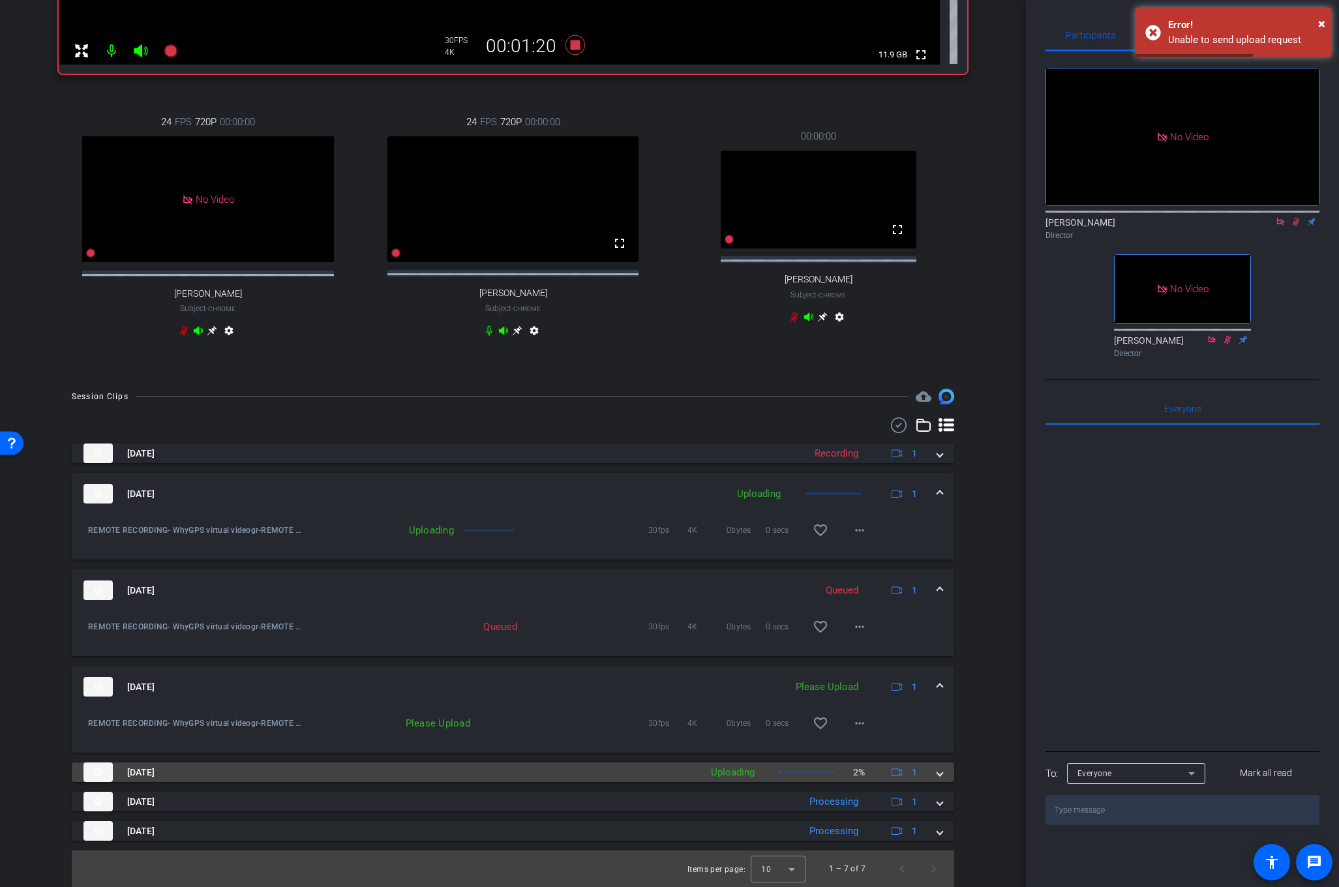
click at [935, 776] on div "[DATE] Uploading 2% 1" at bounding box center [511, 773] width 854 height 20
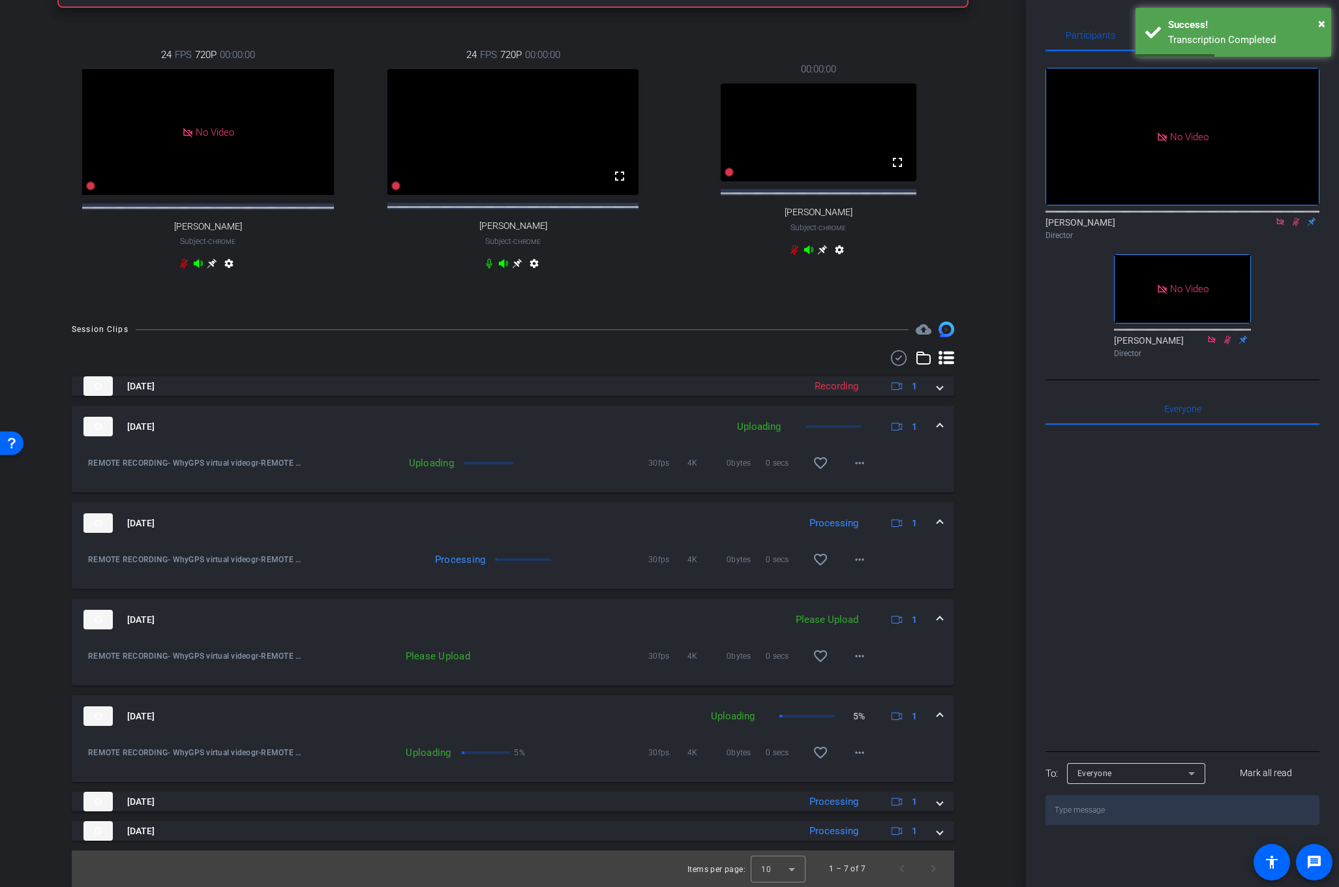
scroll to position [591, 0]
click at [860, 653] on mat-icon "more_horiz" at bounding box center [860, 656] width 16 height 16
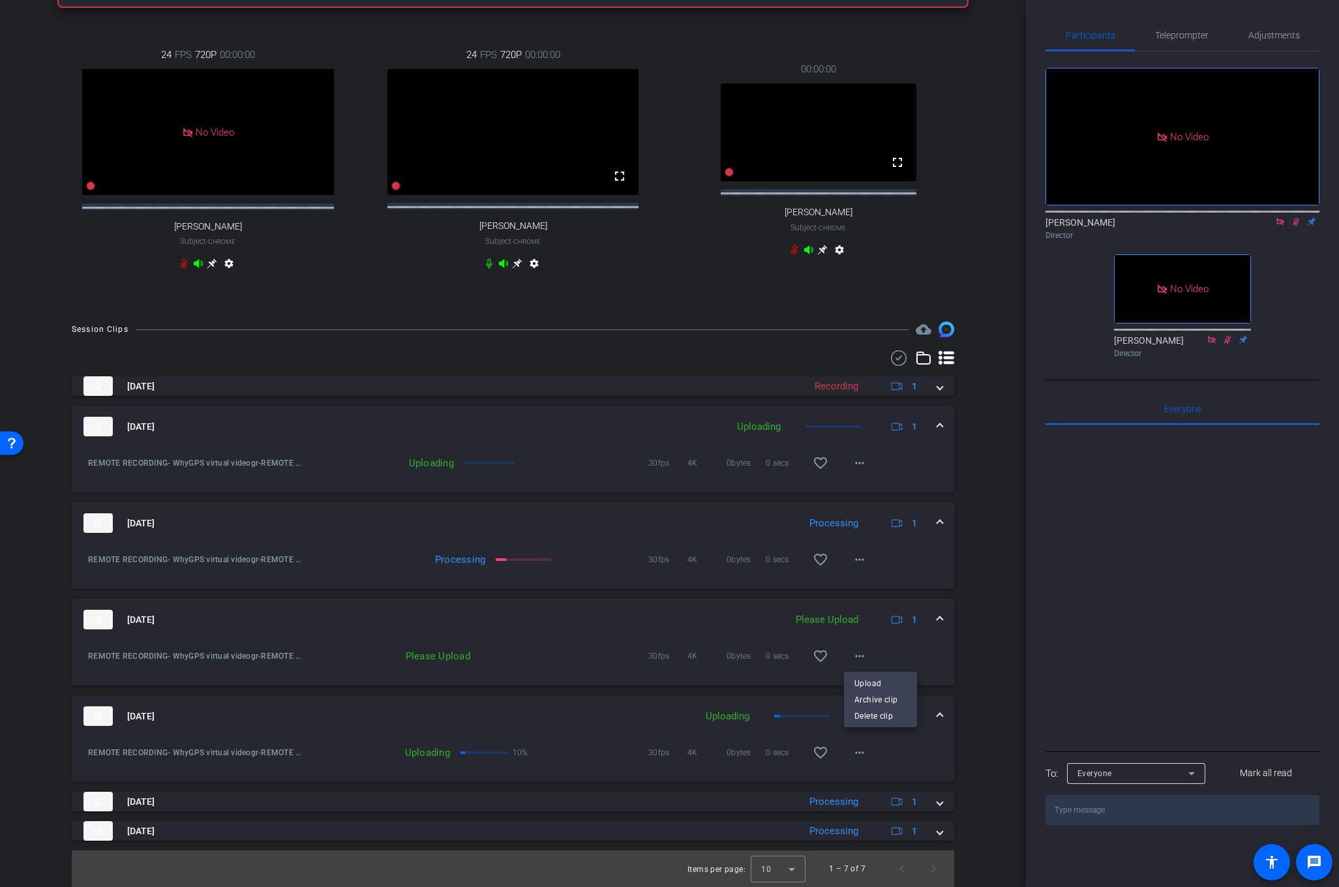
click at [975, 618] on div at bounding box center [669, 443] width 1339 height 887
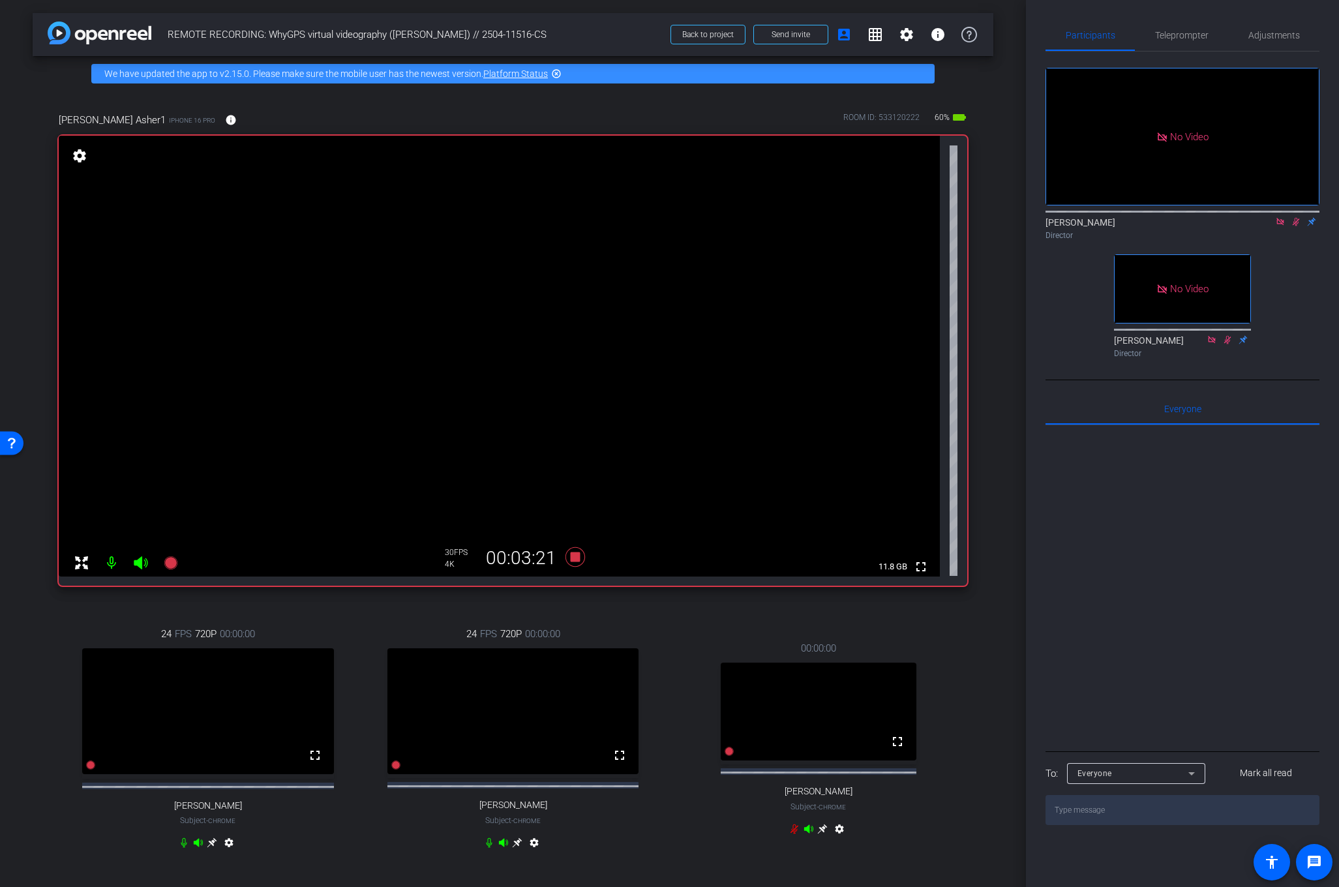
click at [1297, 218] on icon at bounding box center [1296, 222] width 7 height 8
click at [575, 557] on icon at bounding box center [575, 557] width 20 height 20
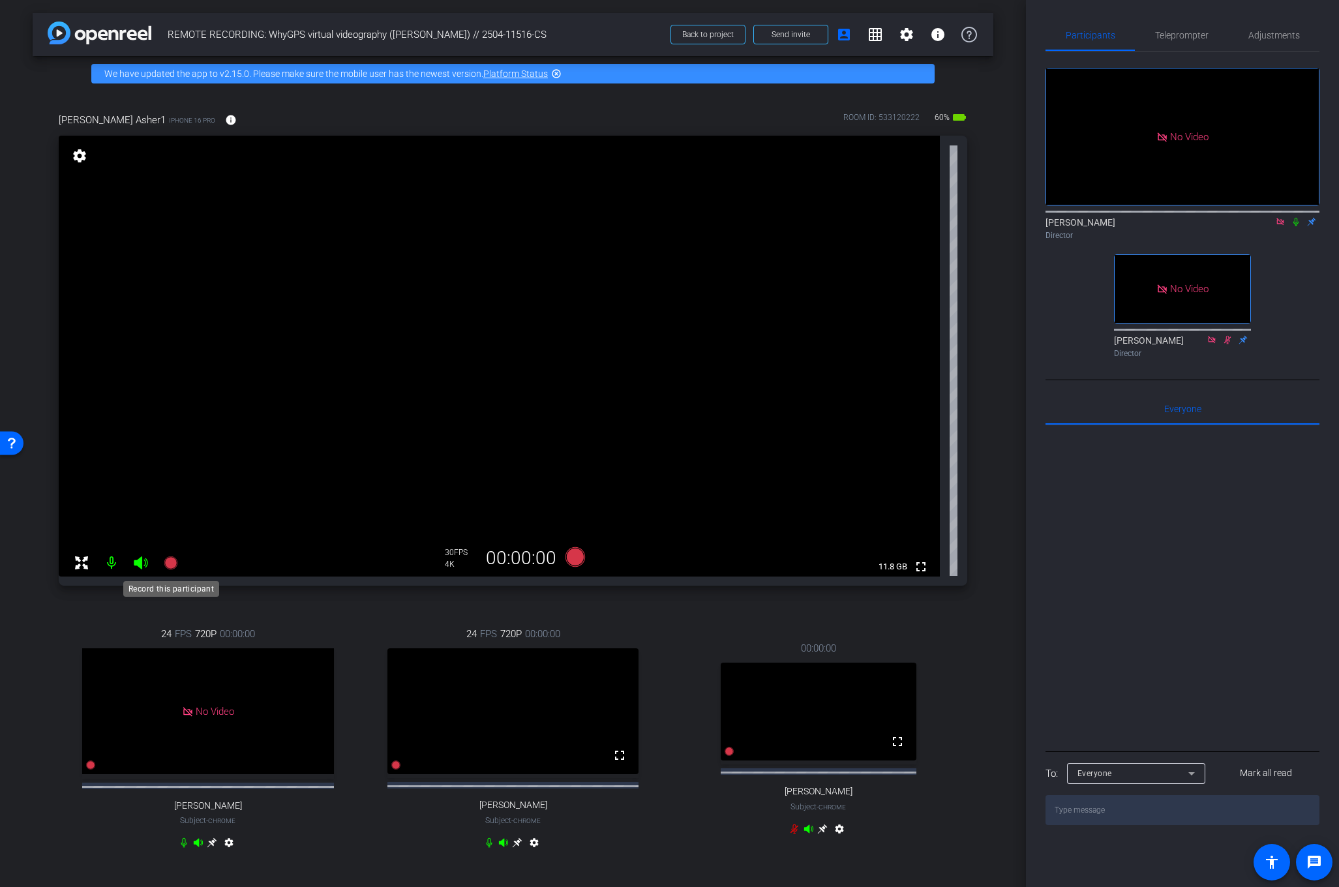
click at [169, 561] on icon at bounding box center [170, 562] width 13 height 13
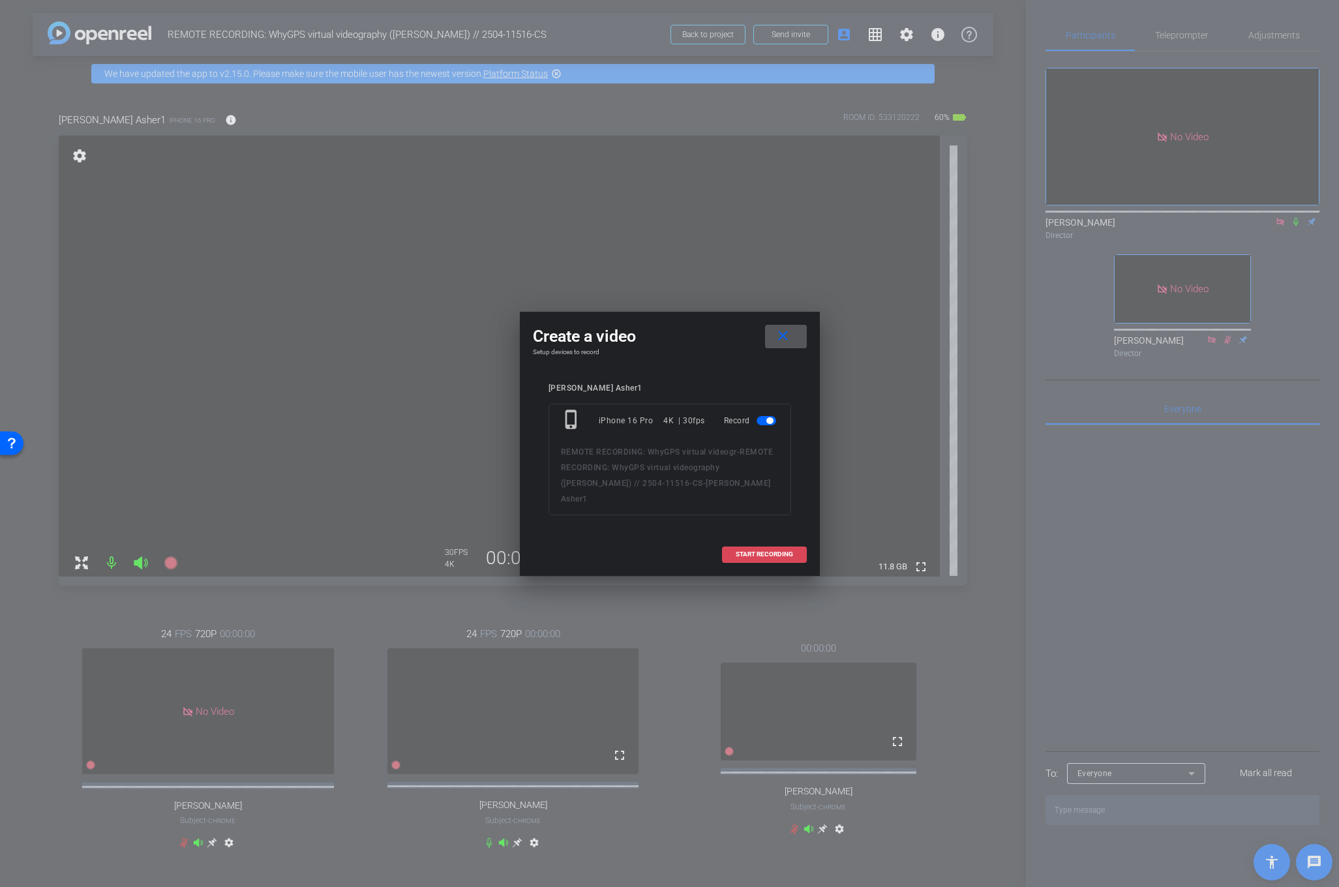
click at [746, 551] on span "START RECORDING" at bounding box center [764, 554] width 57 height 7
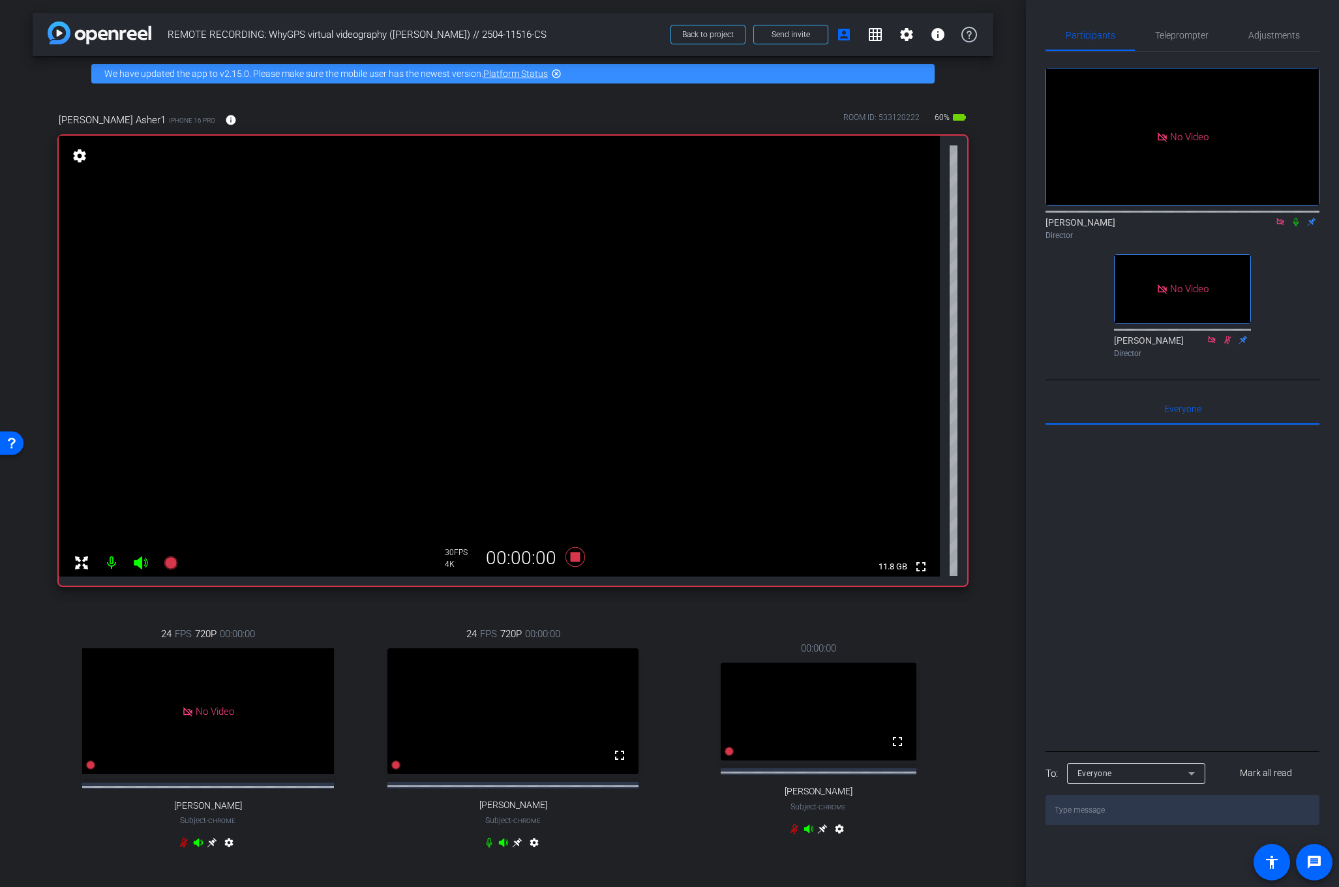
click at [1299, 217] on icon at bounding box center [1296, 221] width 10 height 9
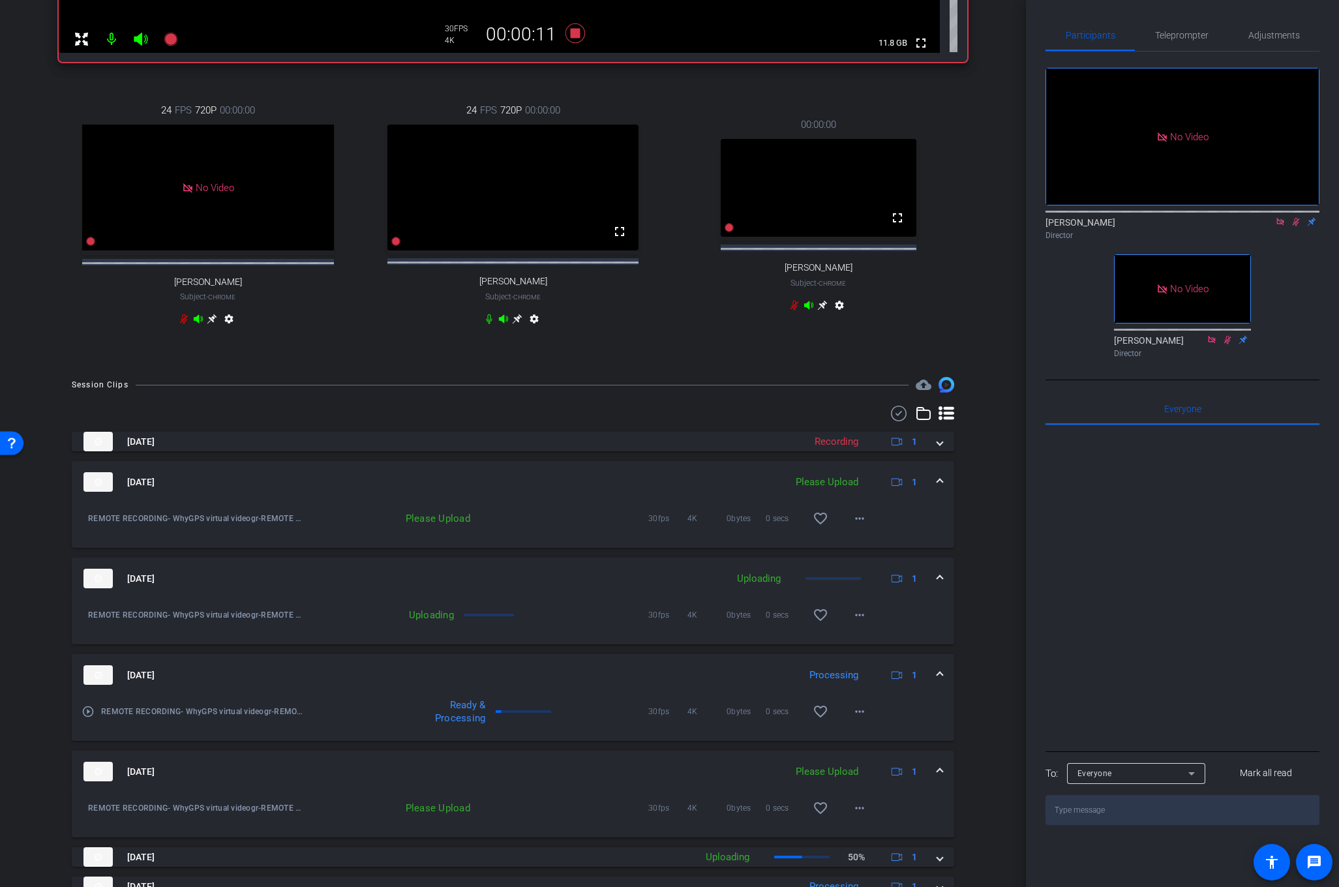
scroll to position [521, 0]
click at [855, 529] on mat-icon "more_horiz" at bounding box center [860, 521] width 16 height 16
click at [861, 560] on span "Upload" at bounding box center [881, 560] width 52 height 16
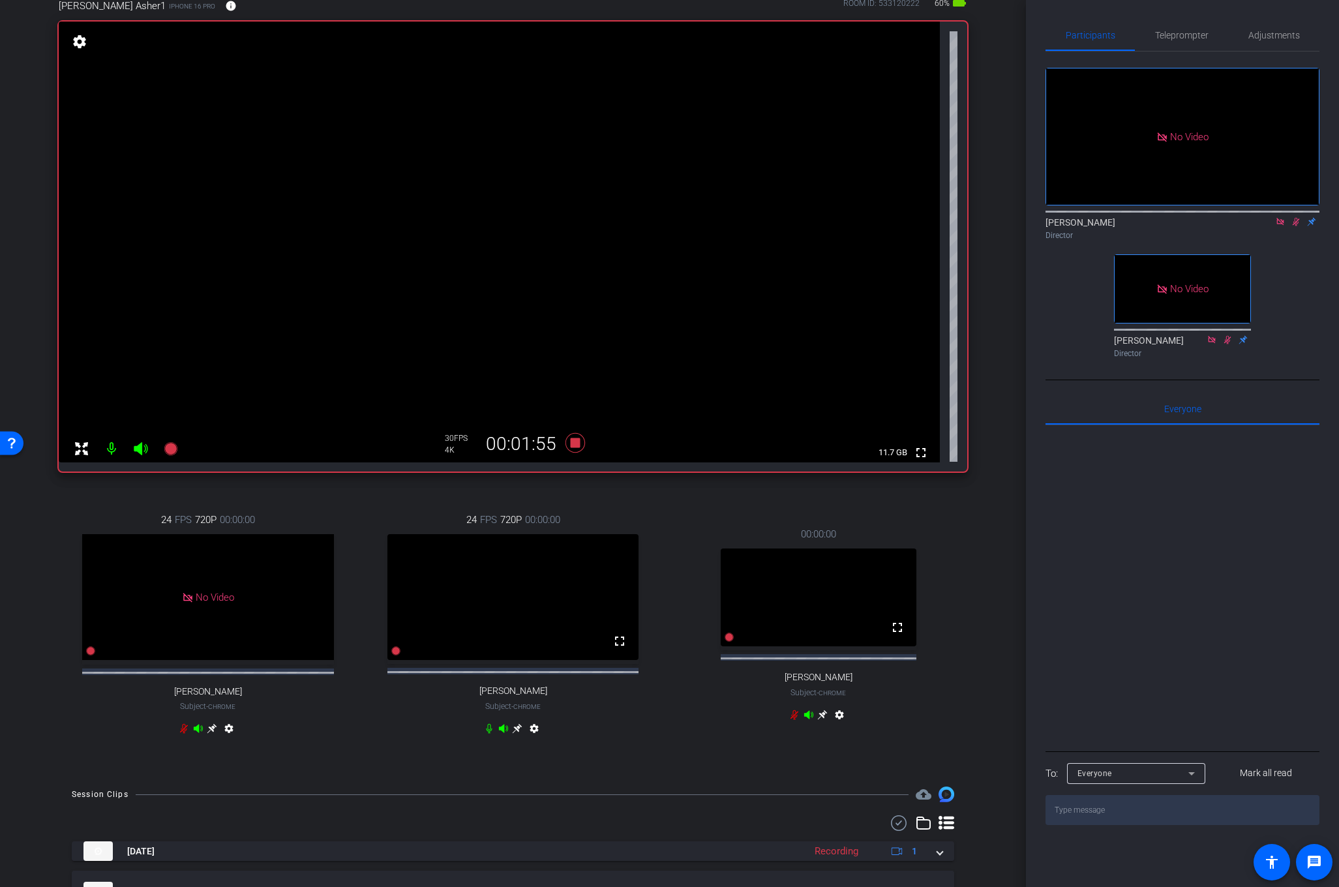
scroll to position [0, 0]
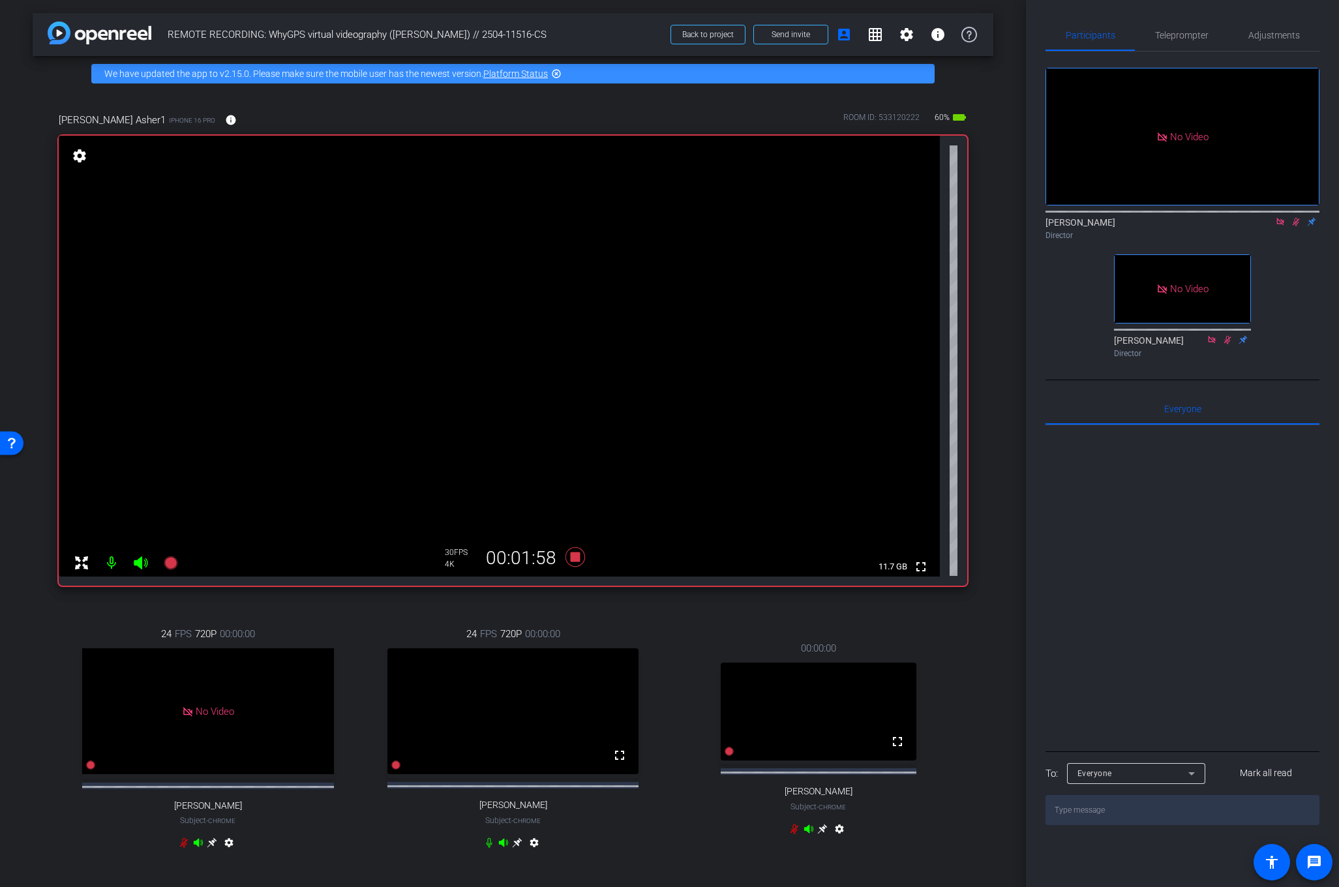
click at [1296, 217] on icon at bounding box center [1296, 221] width 10 height 9
click at [1299, 217] on icon at bounding box center [1296, 221] width 10 height 9
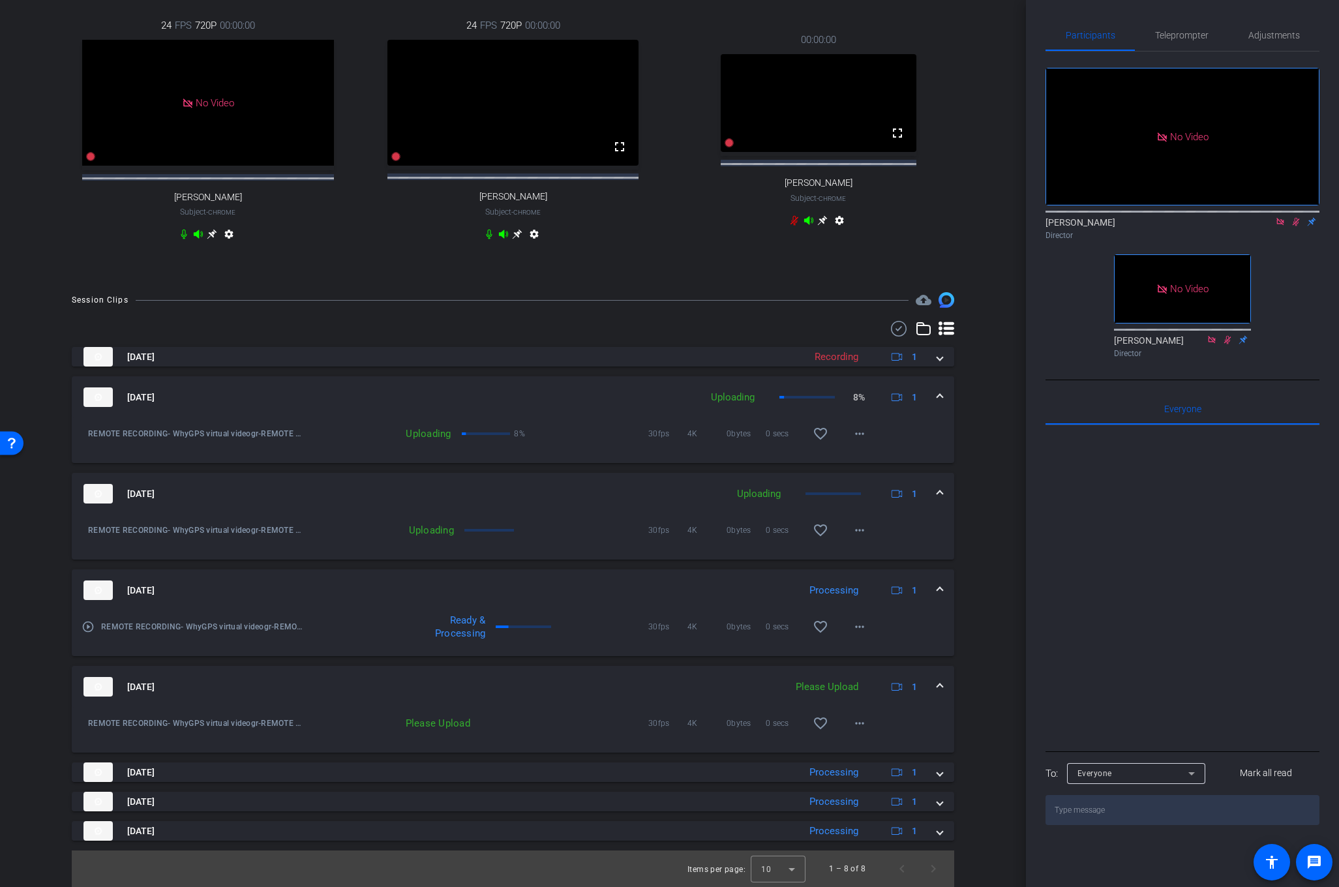
scroll to position [618, 0]
click at [862, 726] on mat-icon "more_horiz" at bounding box center [860, 724] width 16 height 16
click at [866, 753] on span "Upload" at bounding box center [881, 752] width 52 height 16
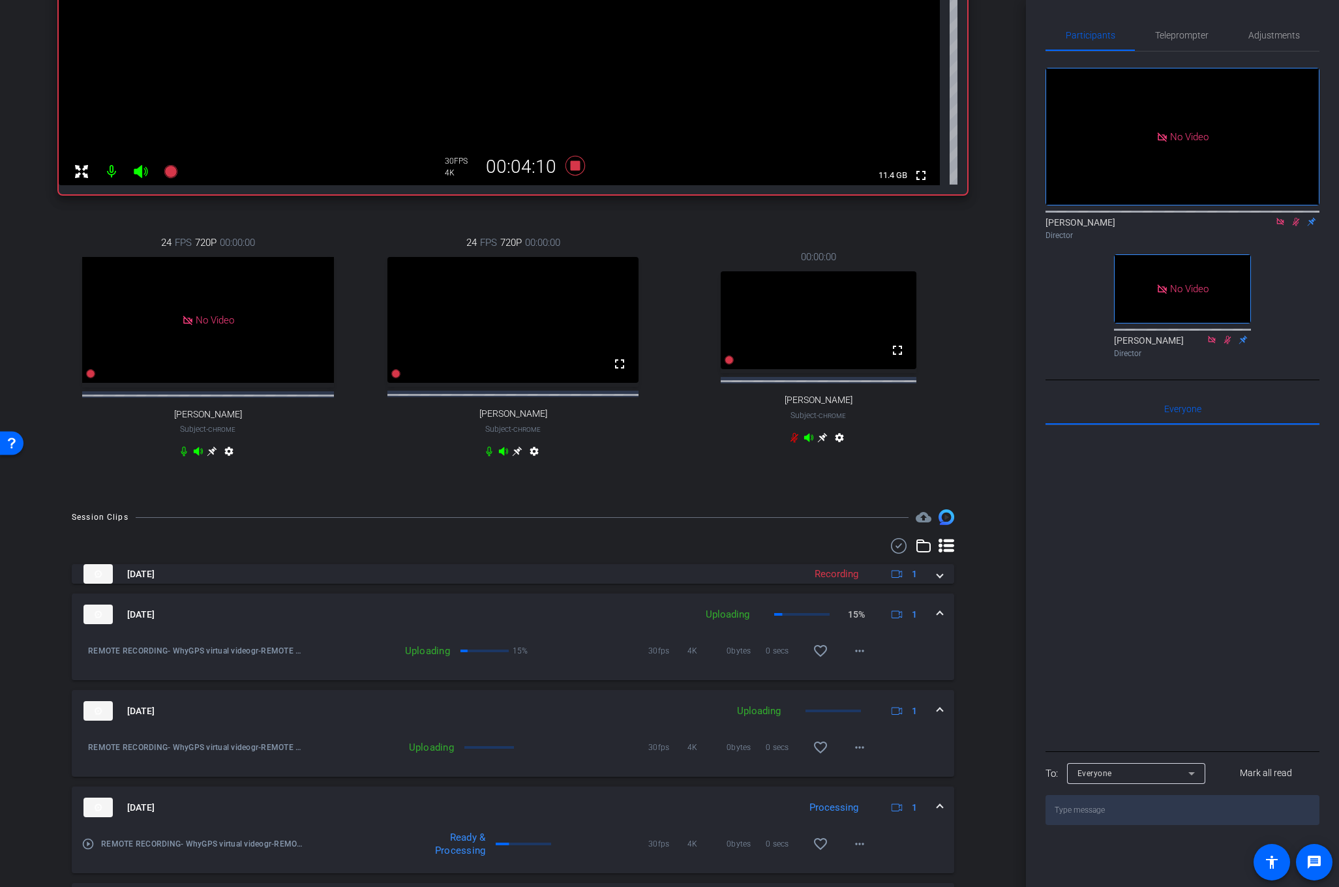
scroll to position [230, 0]
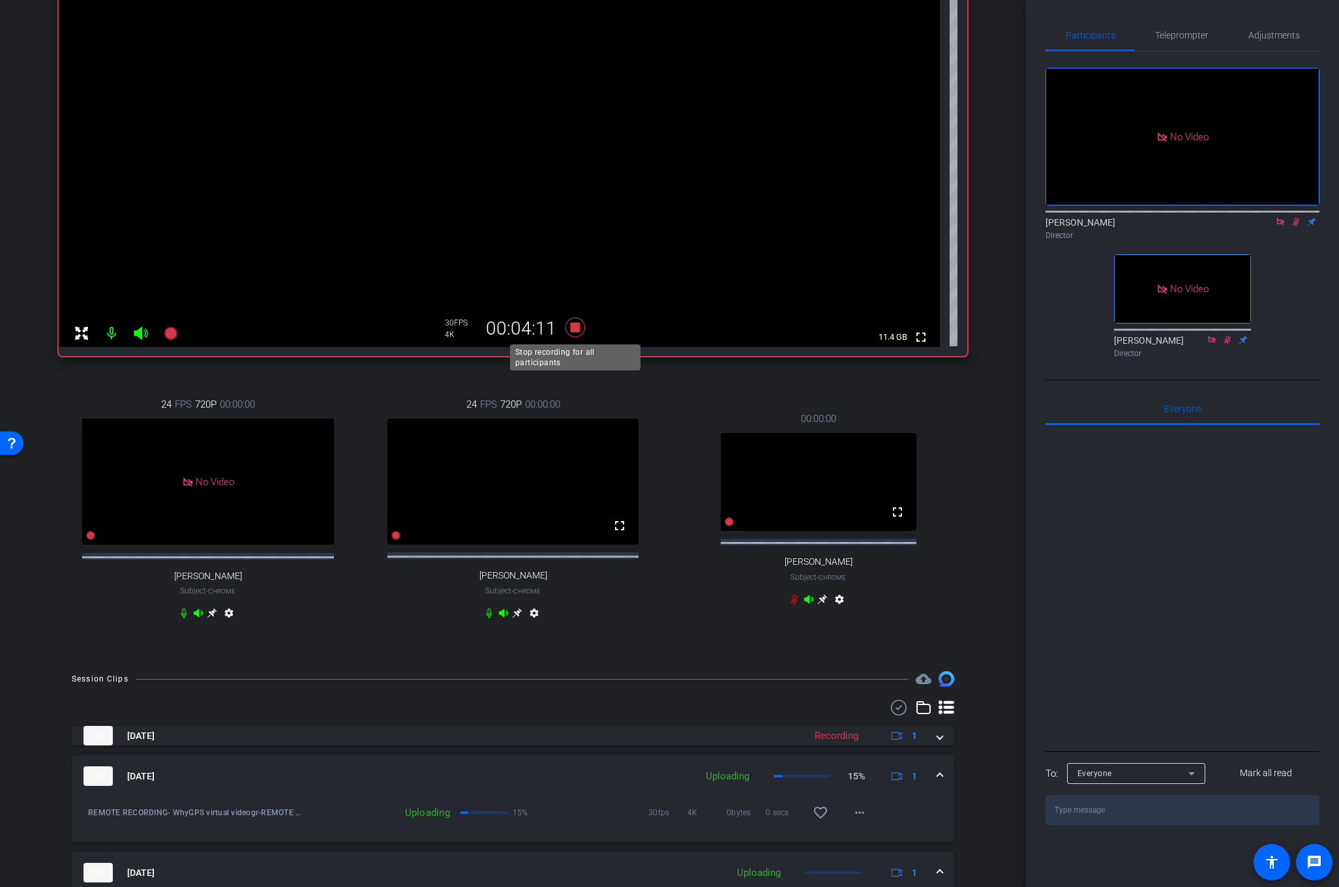
click at [575, 327] on icon at bounding box center [575, 328] width 20 height 20
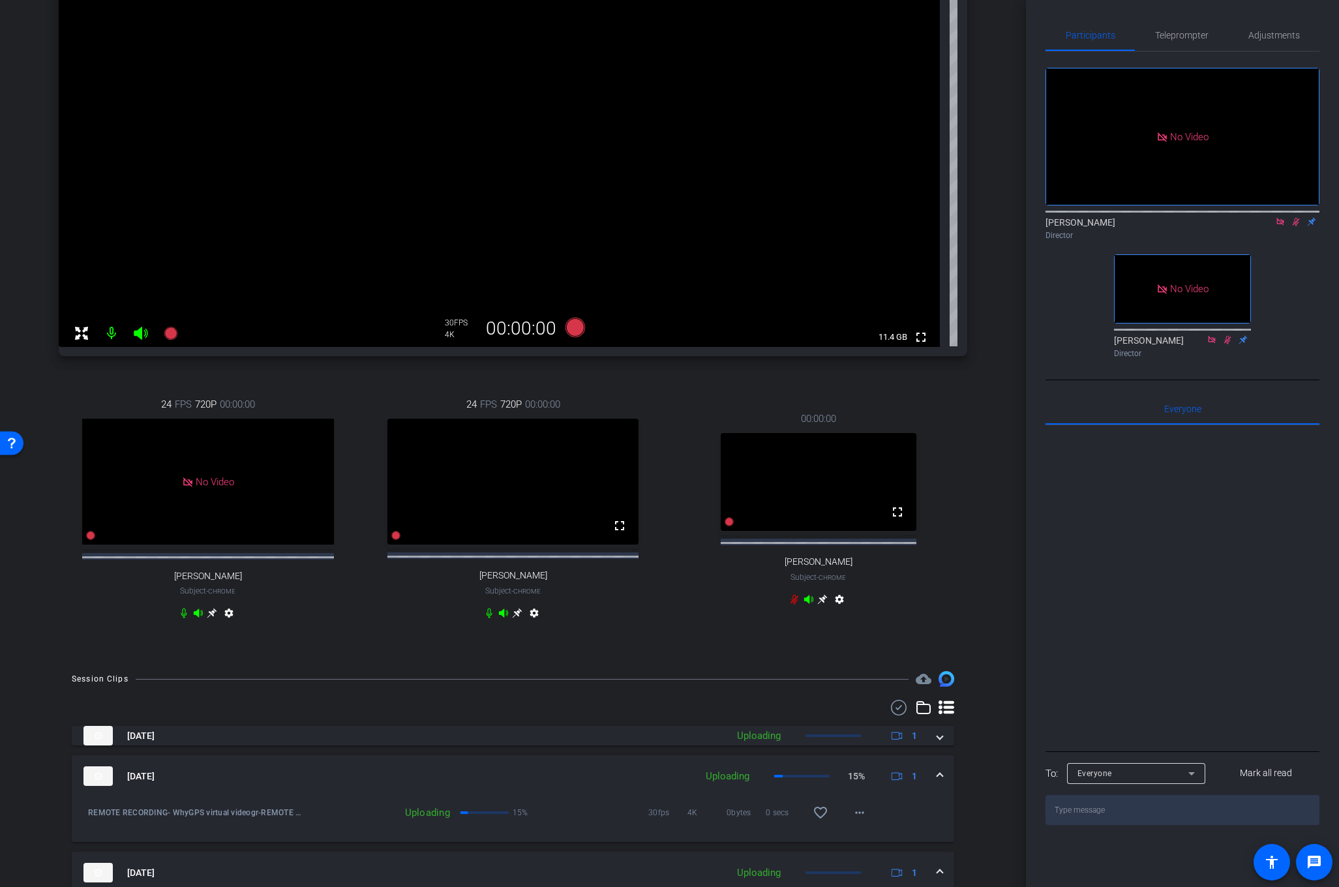
click at [1294, 217] on icon at bounding box center [1296, 221] width 10 height 9
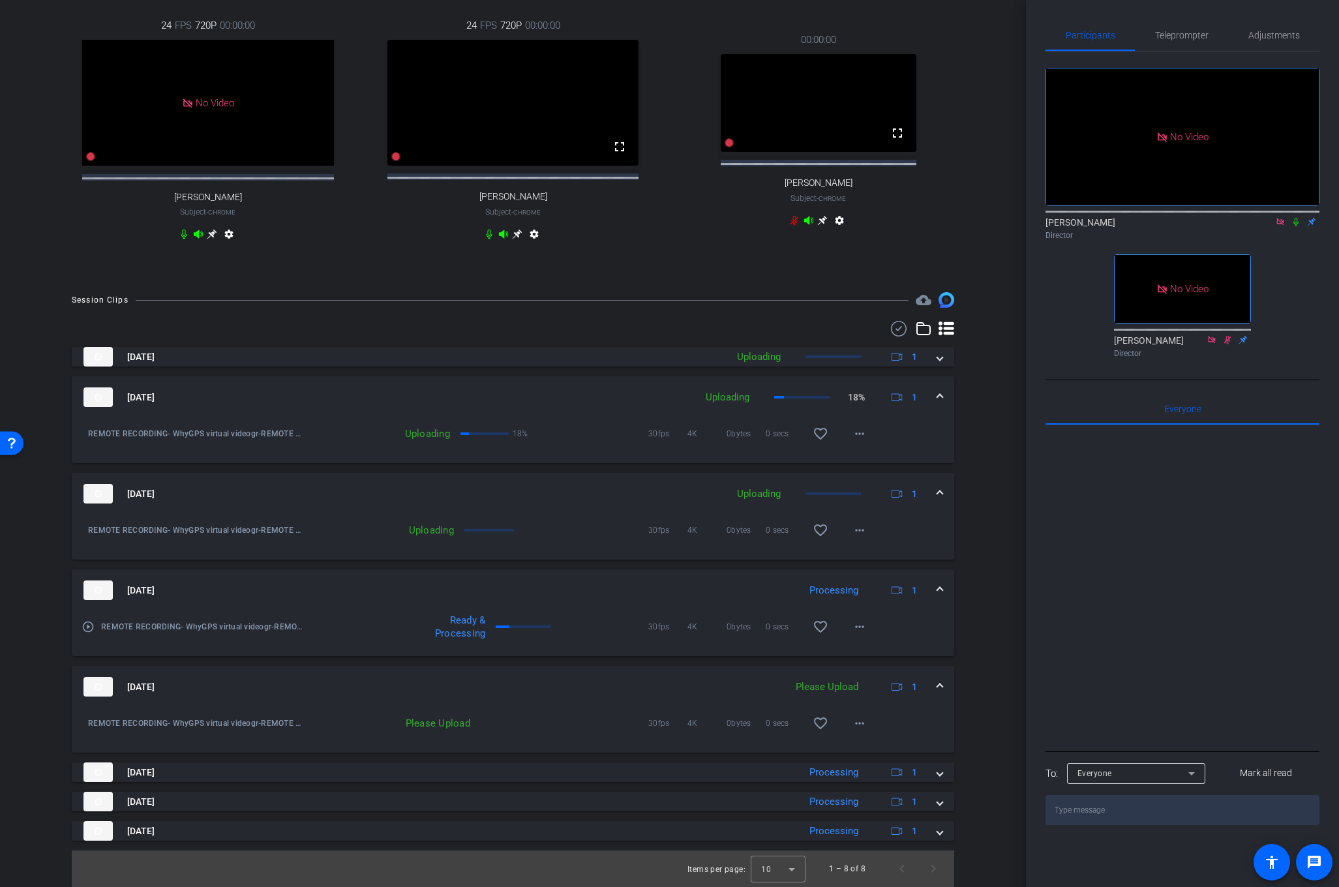
scroll to position [620, 0]
click at [950, 172] on div "00:00:00 fullscreen [PERSON_NAME] Subject - Chrome settings" at bounding box center [818, 131] width 298 height 241
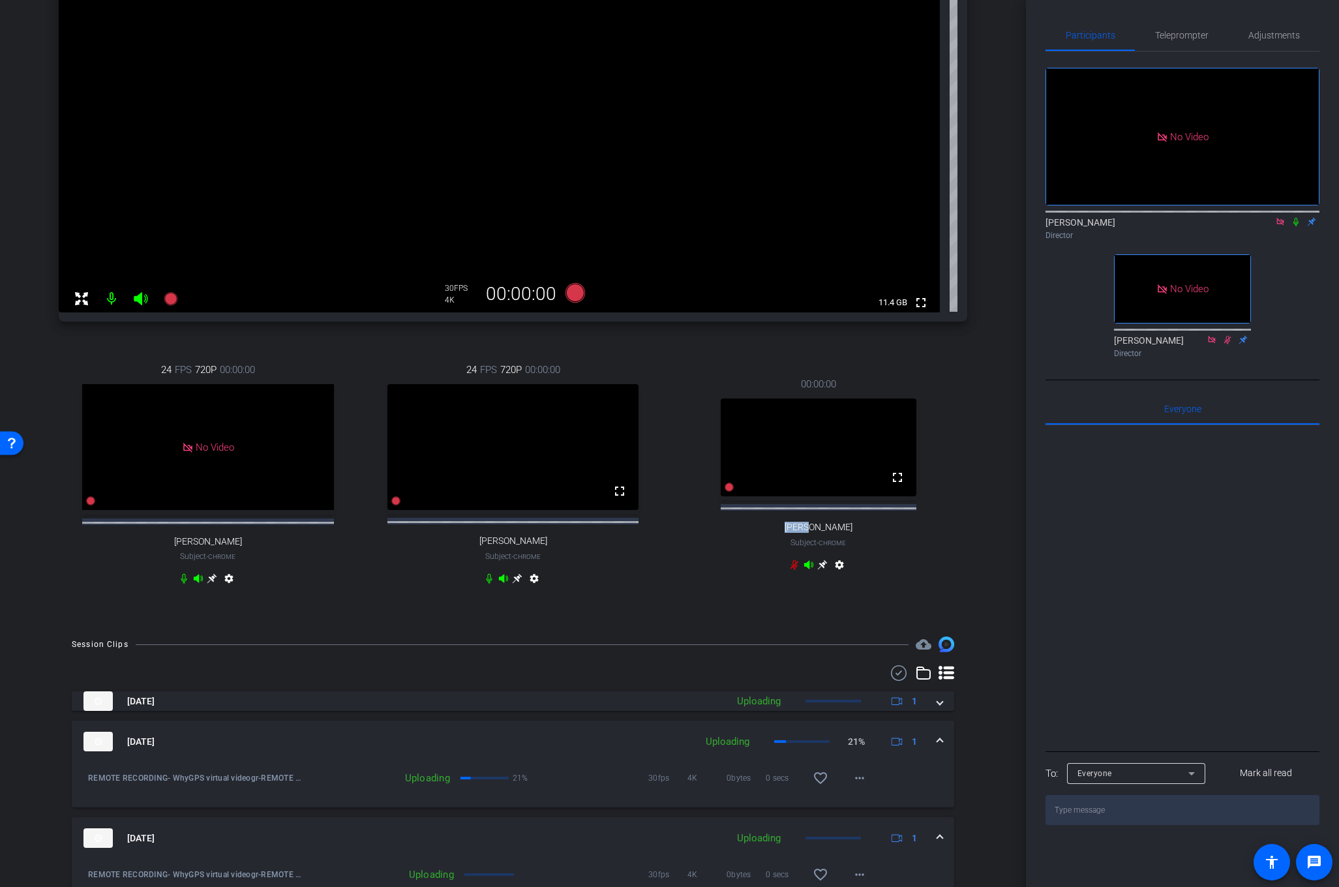
scroll to position [0, 0]
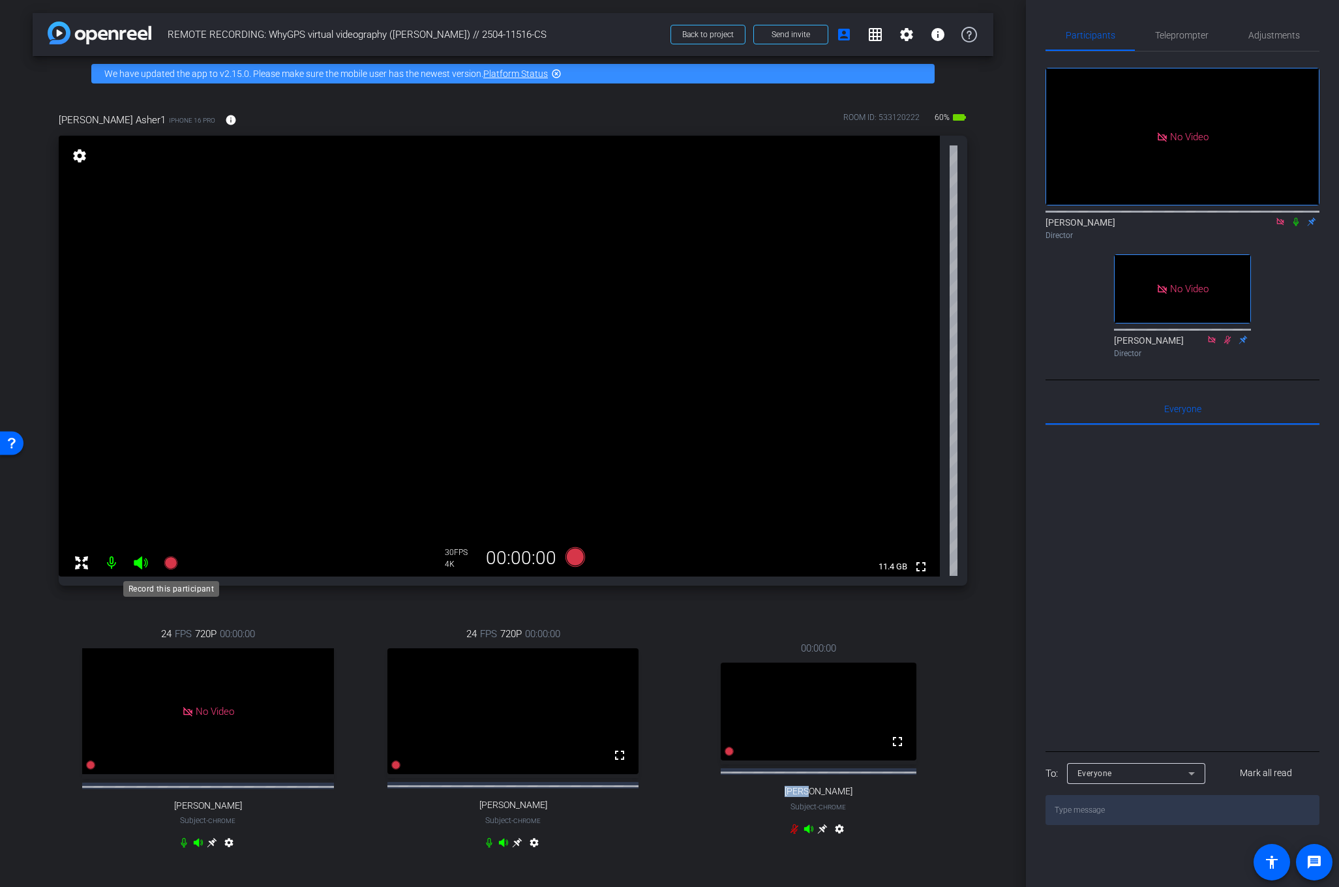
click at [169, 555] on icon at bounding box center [171, 563] width 16 height 16
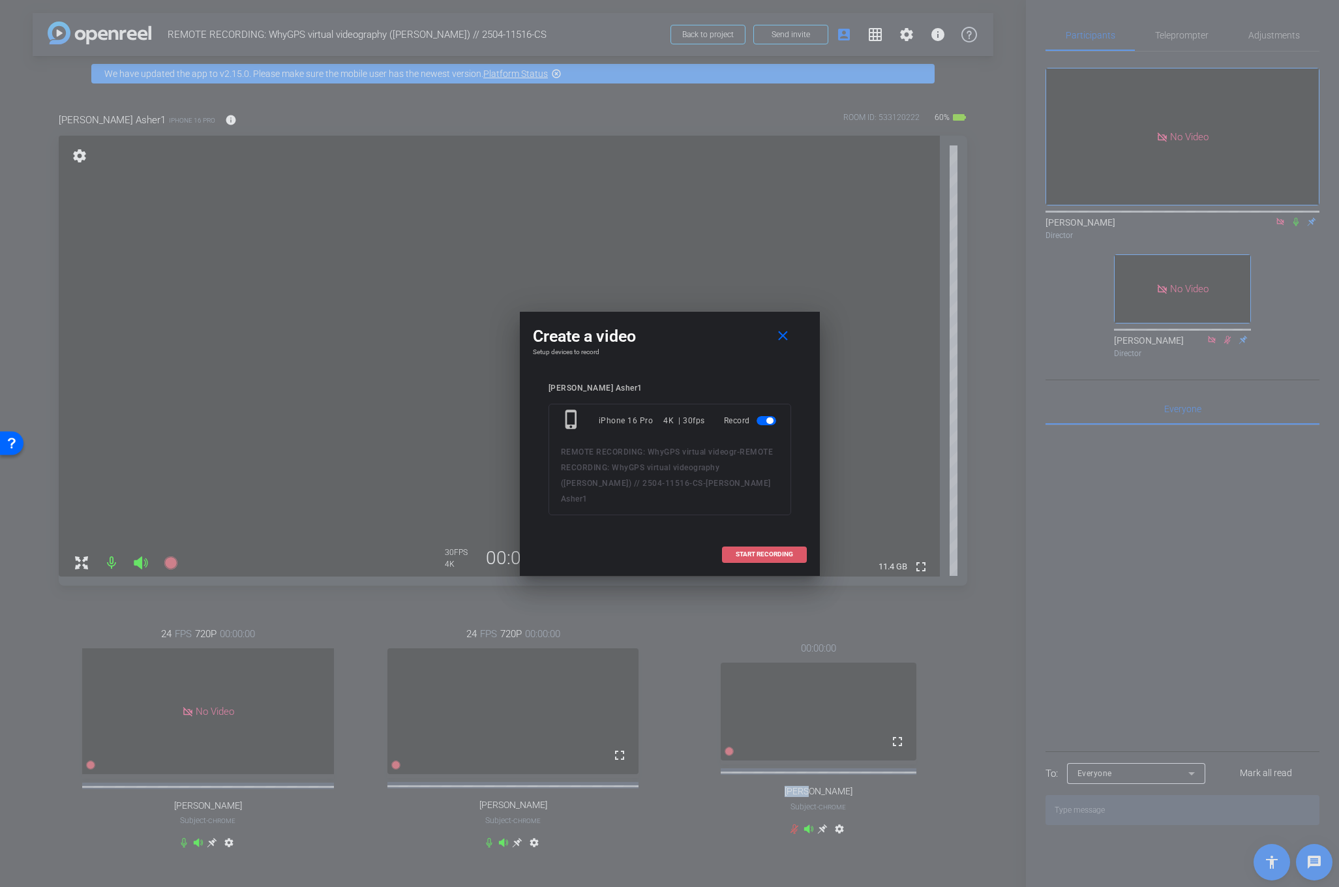
click at [771, 551] on span "START RECORDING" at bounding box center [764, 554] width 57 height 7
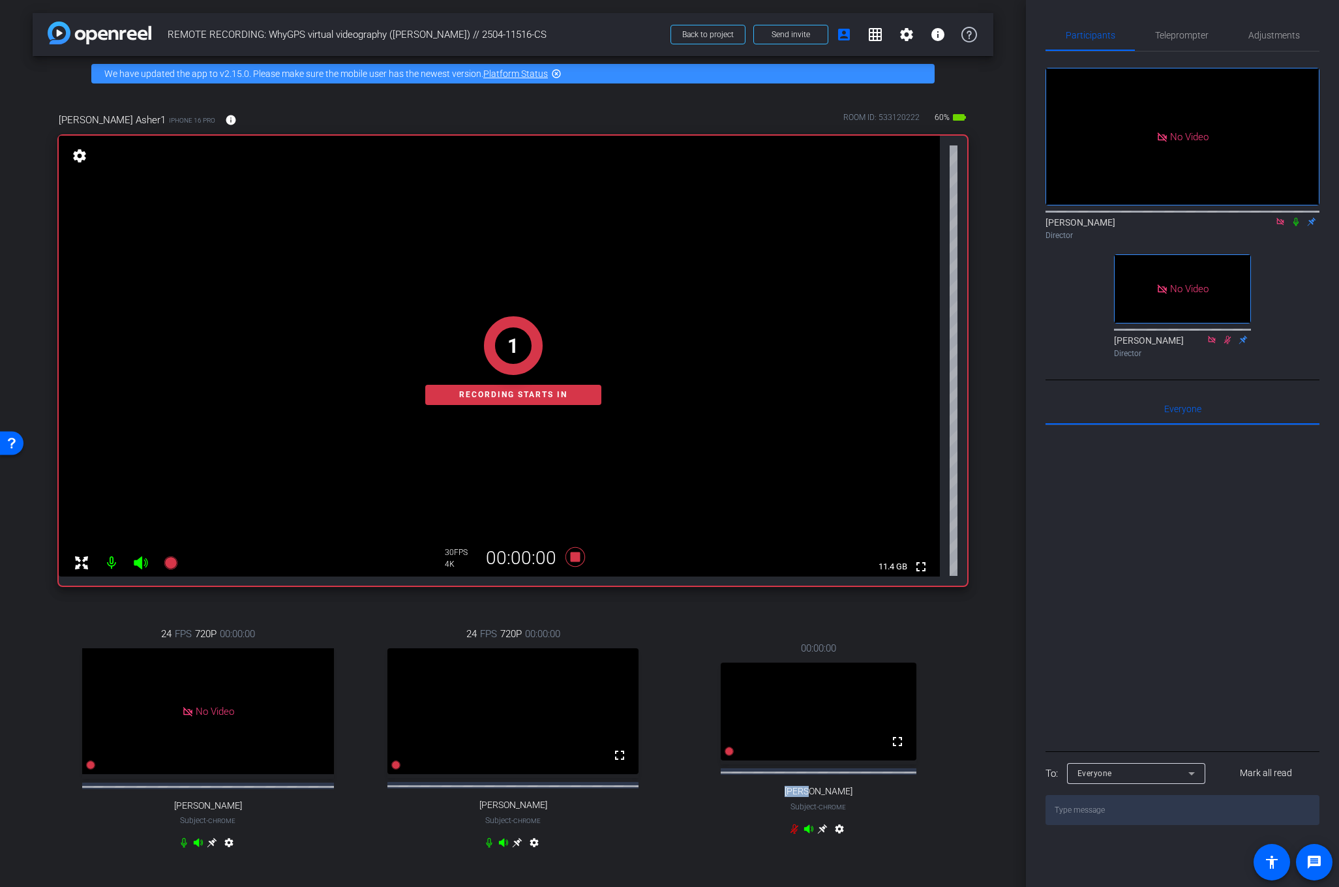
click at [1298, 217] on icon at bounding box center [1296, 221] width 10 height 9
click at [1296, 230] on div "Director" at bounding box center [1183, 236] width 274 height 12
click at [1294, 217] on icon at bounding box center [1296, 221] width 10 height 9
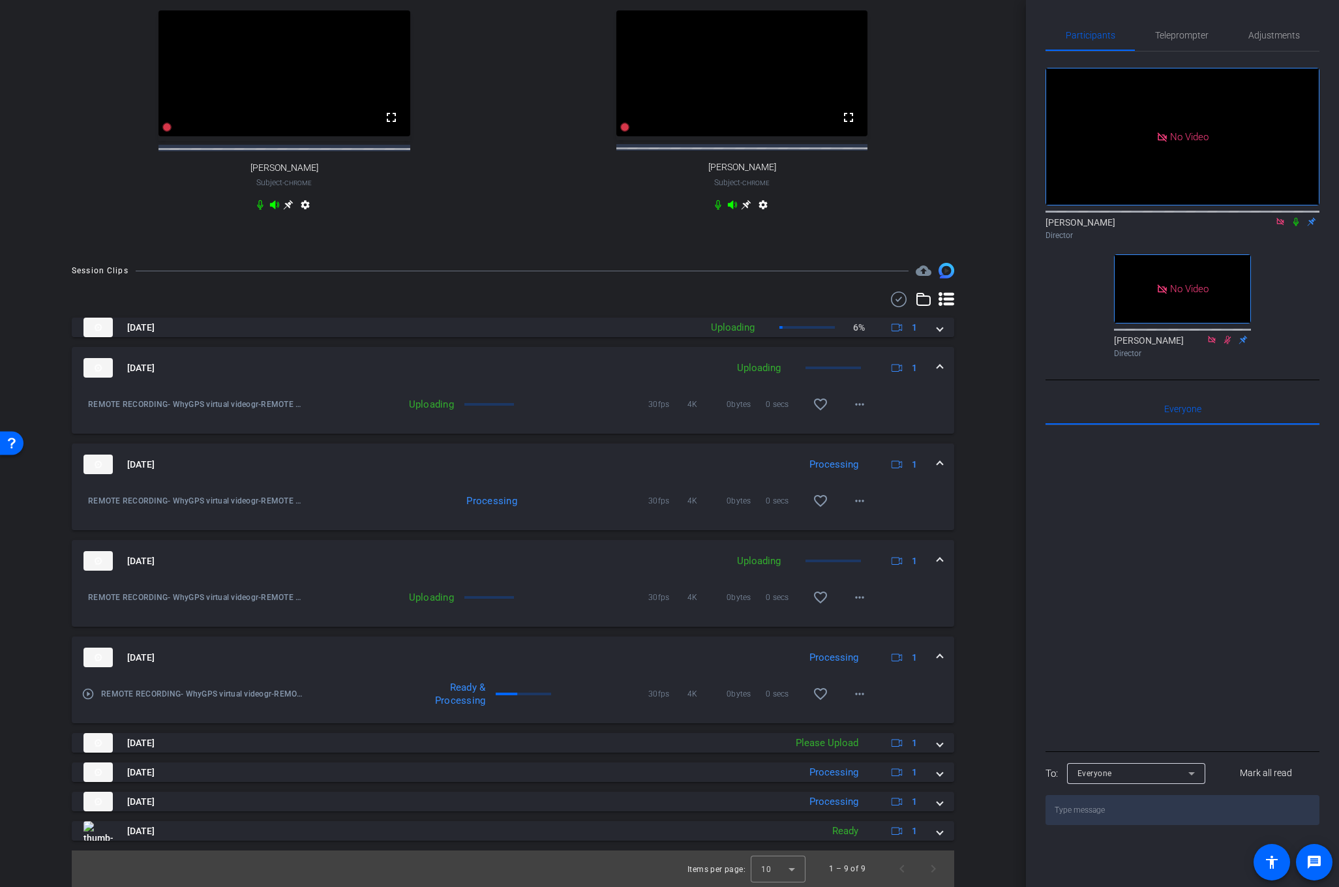
scroll to position [650, 0]
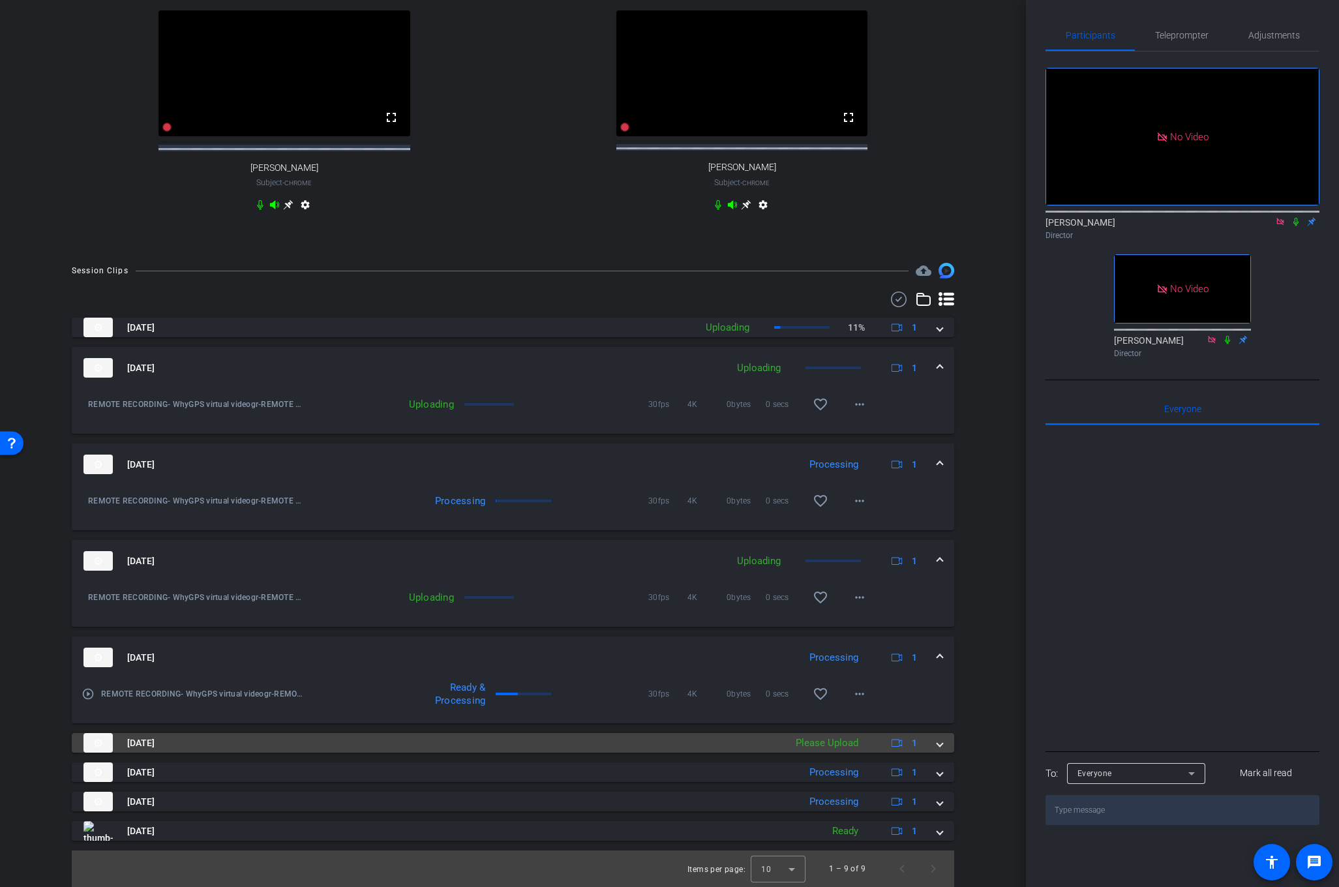
click at [937, 748] on span at bounding box center [939, 743] width 5 height 14
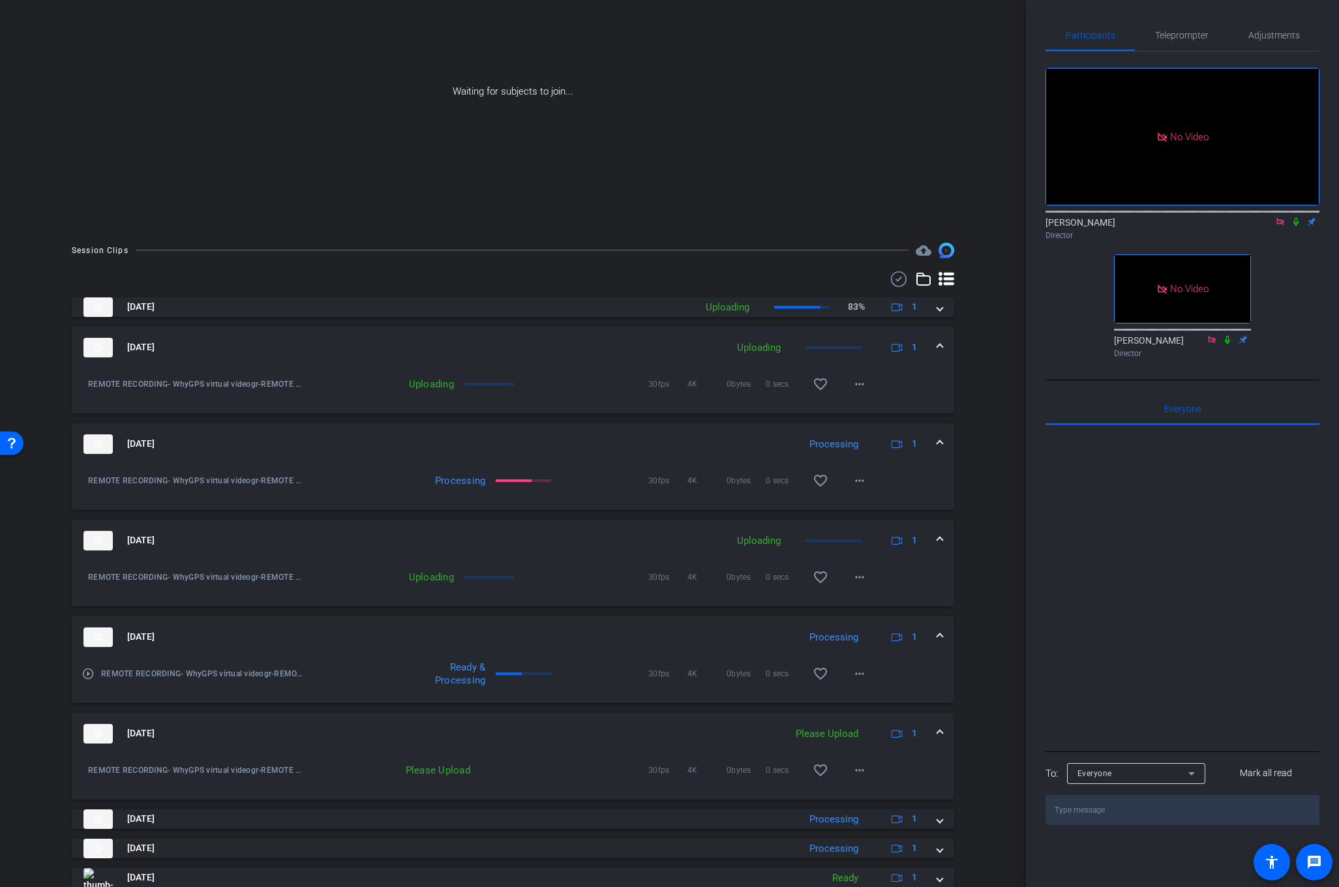
scroll to position [185, 0]
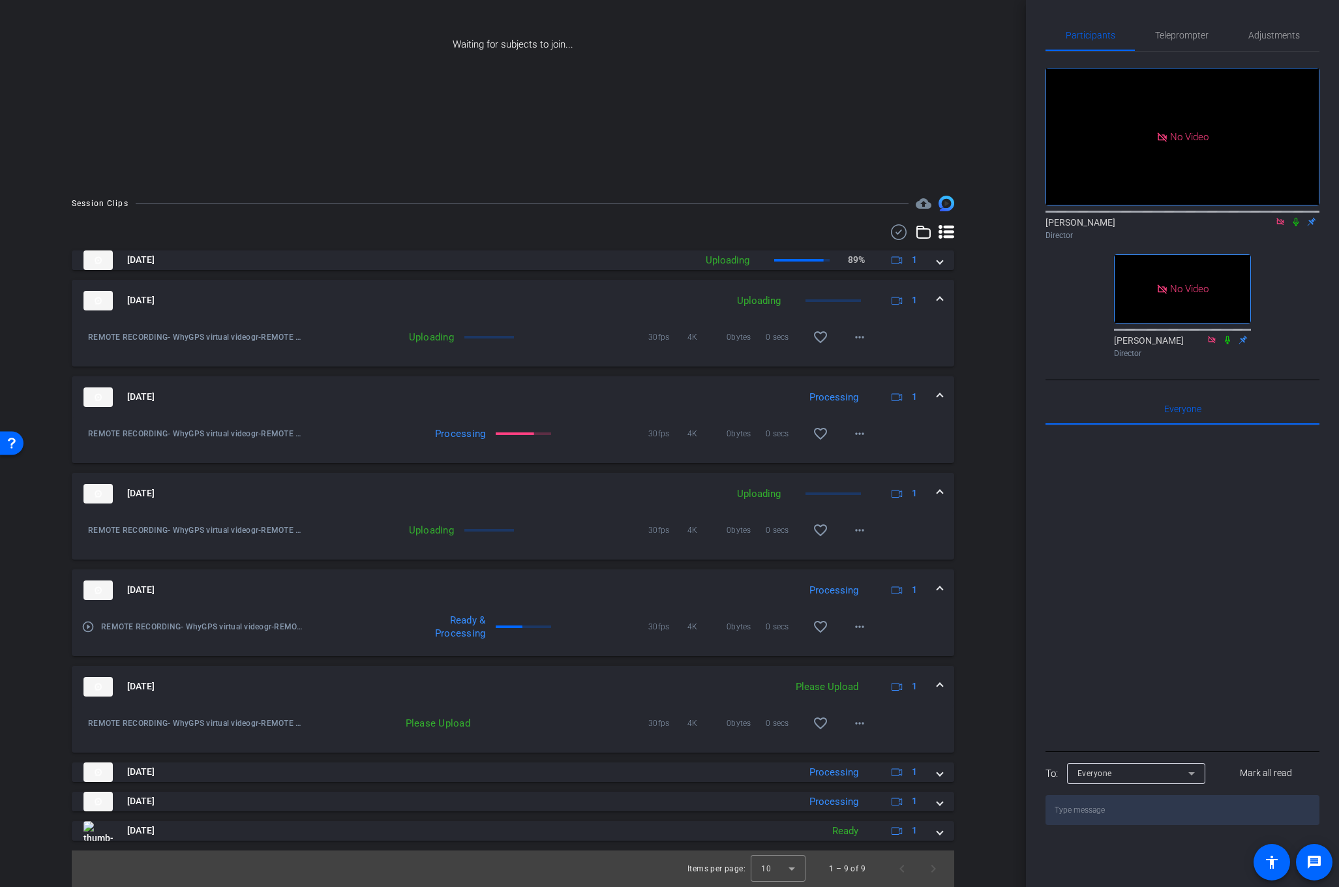
click at [1296, 217] on icon at bounding box center [1296, 221] width 10 height 9
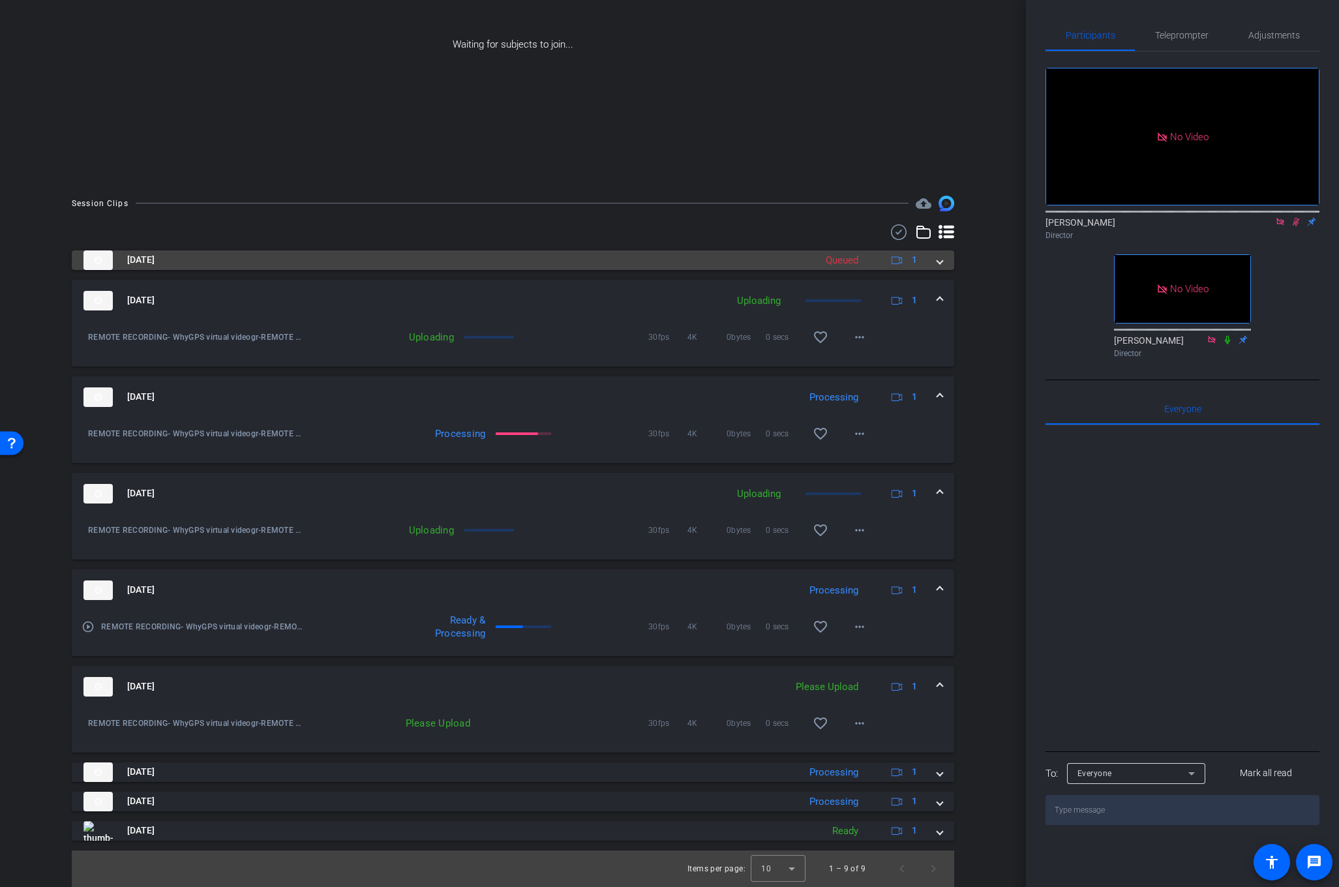
click at [937, 259] on span at bounding box center [939, 260] width 5 height 14
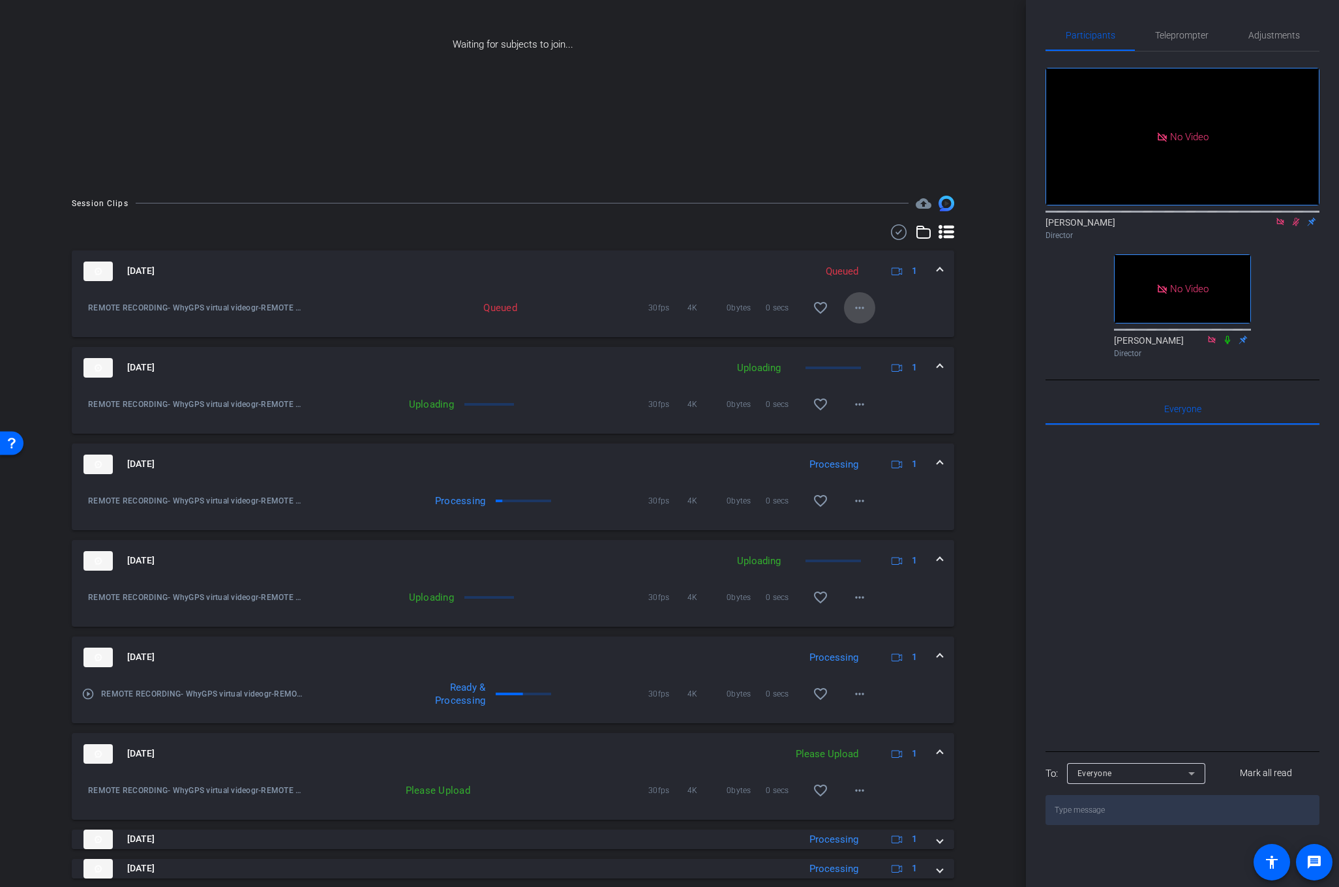
click at [858, 301] on mat-icon "more_horiz" at bounding box center [860, 308] width 16 height 16
click at [976, 302] on div at bounding box center [669, 443] width 1339 height 887
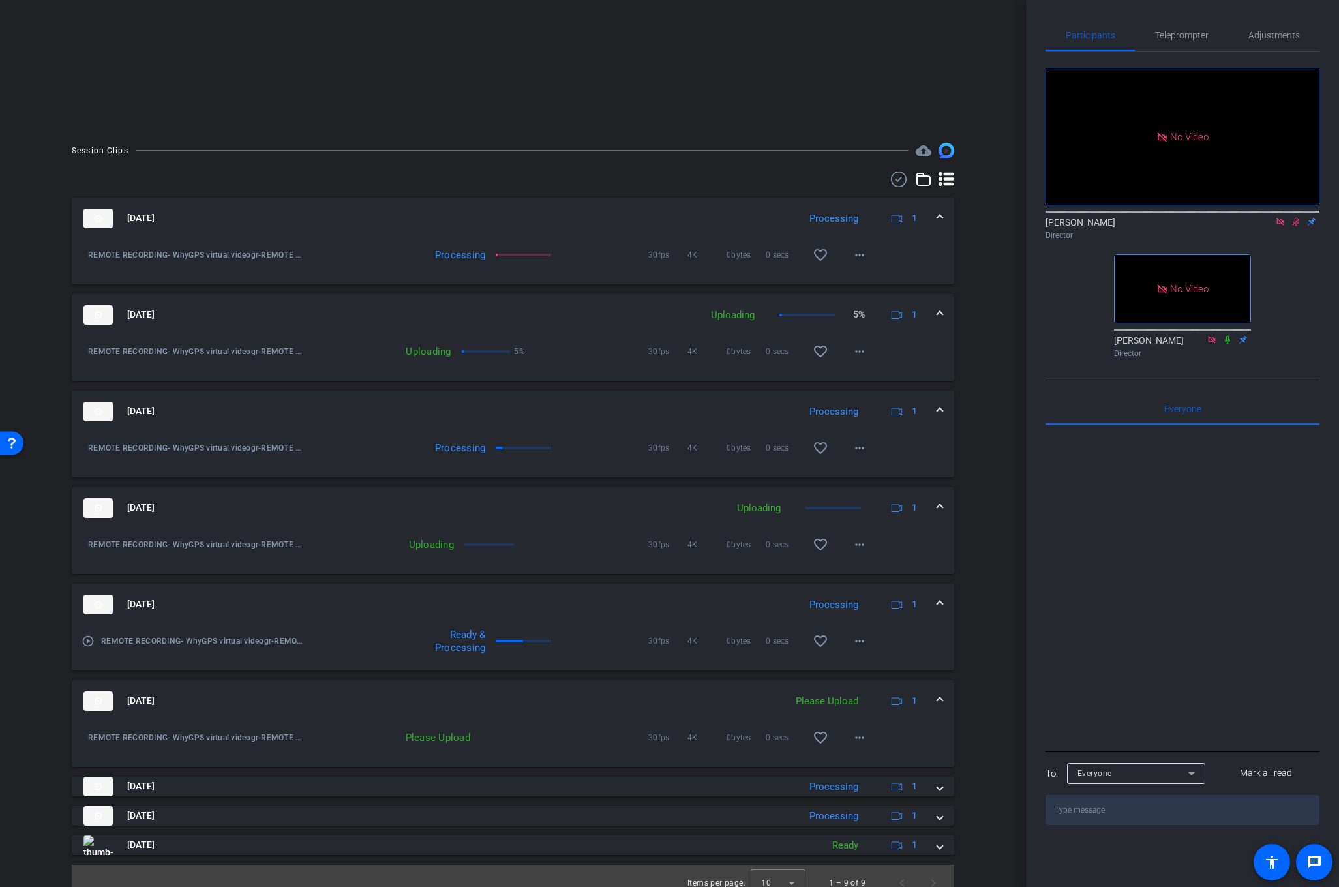
scroll to position [252, 0]
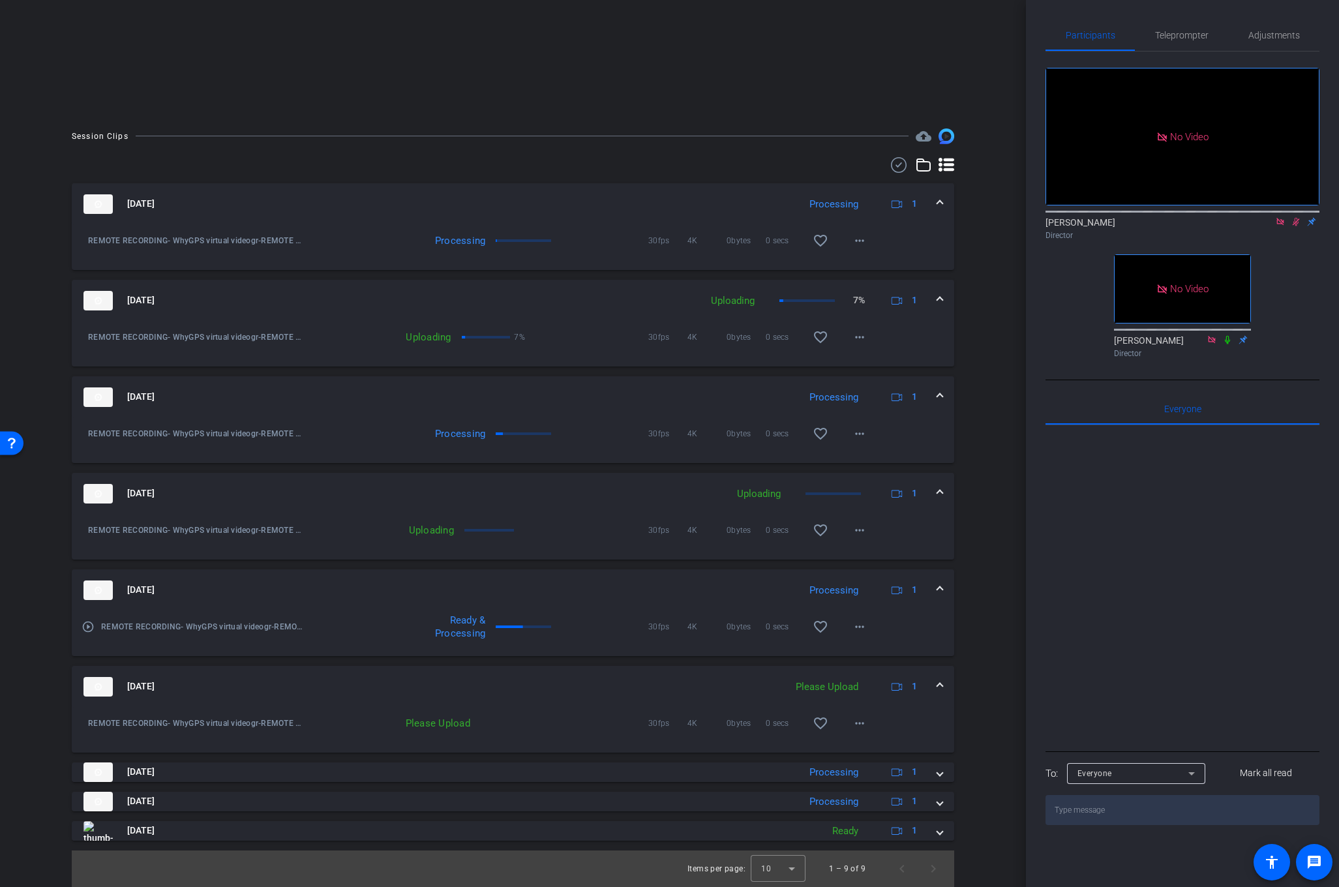
click at [1230, 335] on icon at bounding box center [1227, 339] width 10 height 9
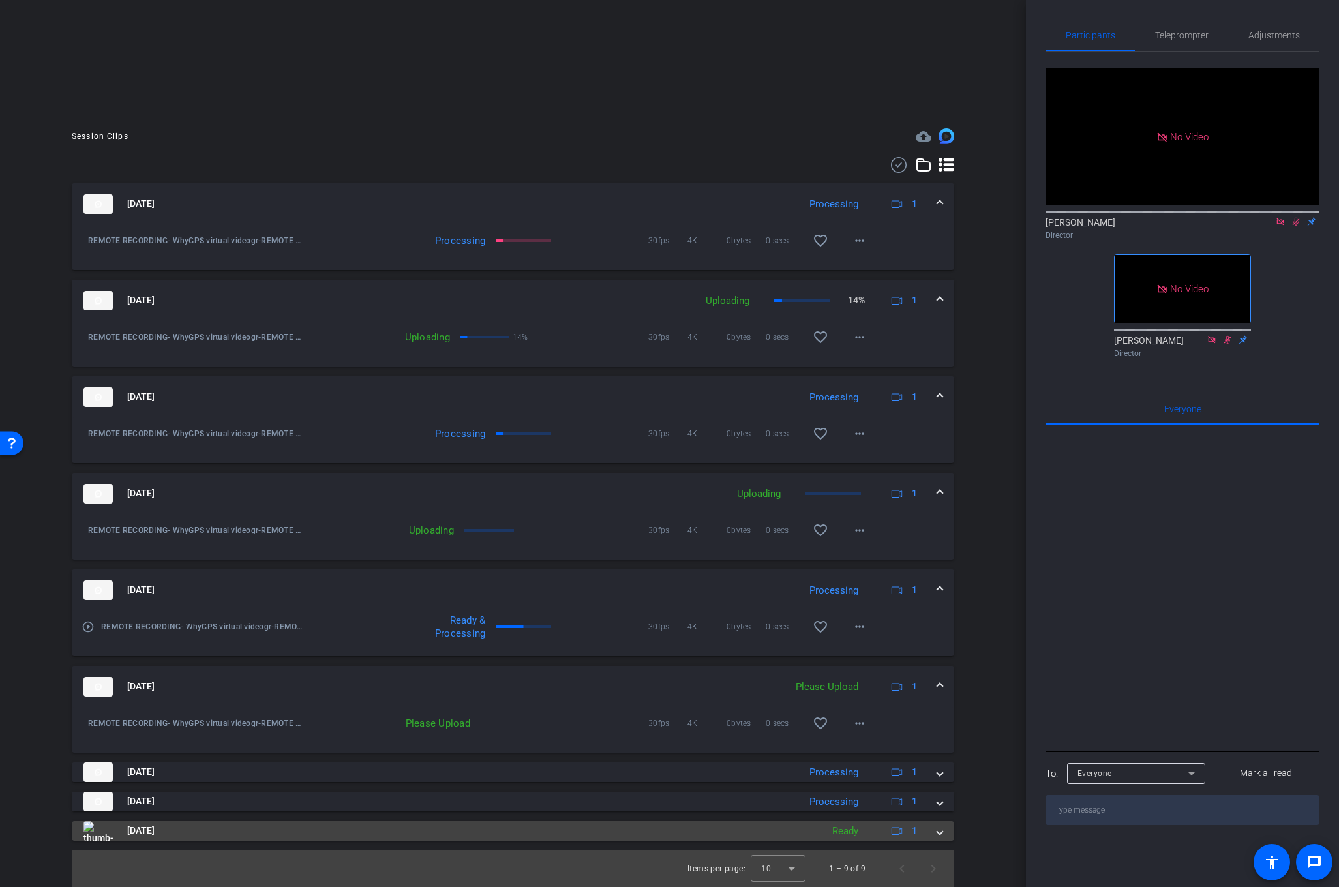
click at [945, 834] on mat-expansion-panel-header "[DATE] Ready 1" at bounding box center [513, 831] width 883 height 20
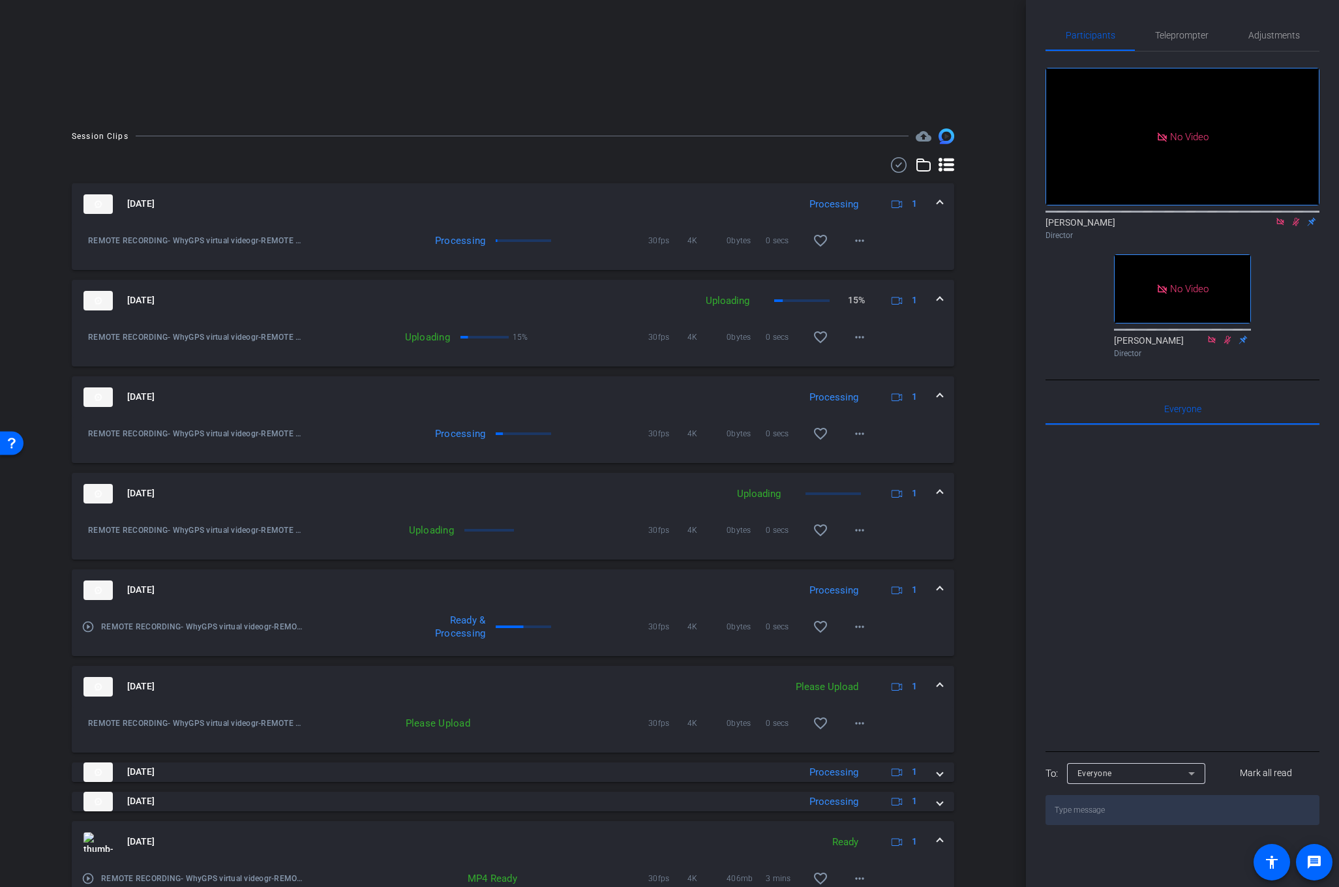
scroll to position [319, 0]
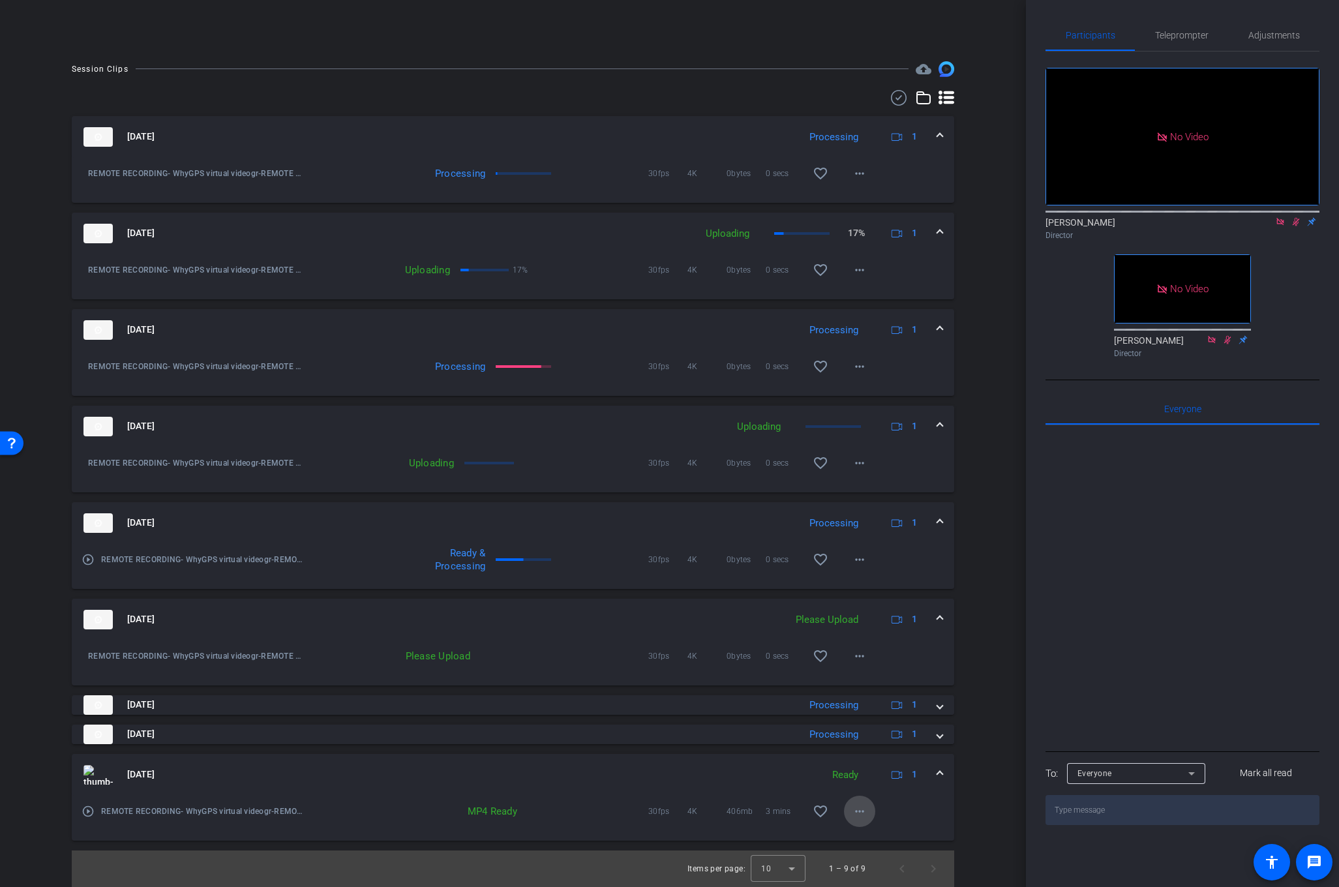
click at [853, 807] on mat-icon "more_horiz" at bounding box center [860, 812] width 16 height 16
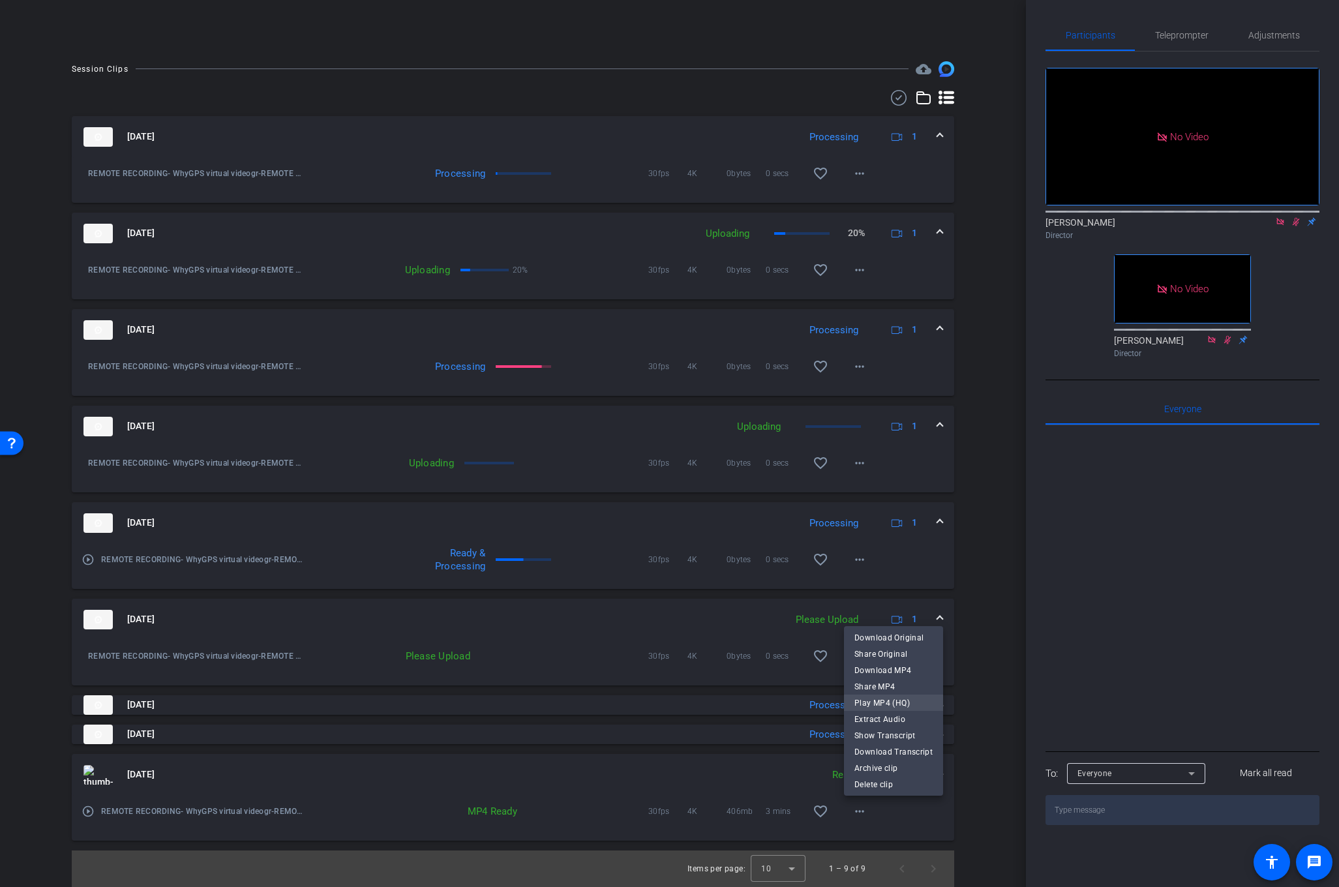
click at [860, 698] on span "Play MP4 (HQ)" at bounding box center [894, 703] width 78 height 16
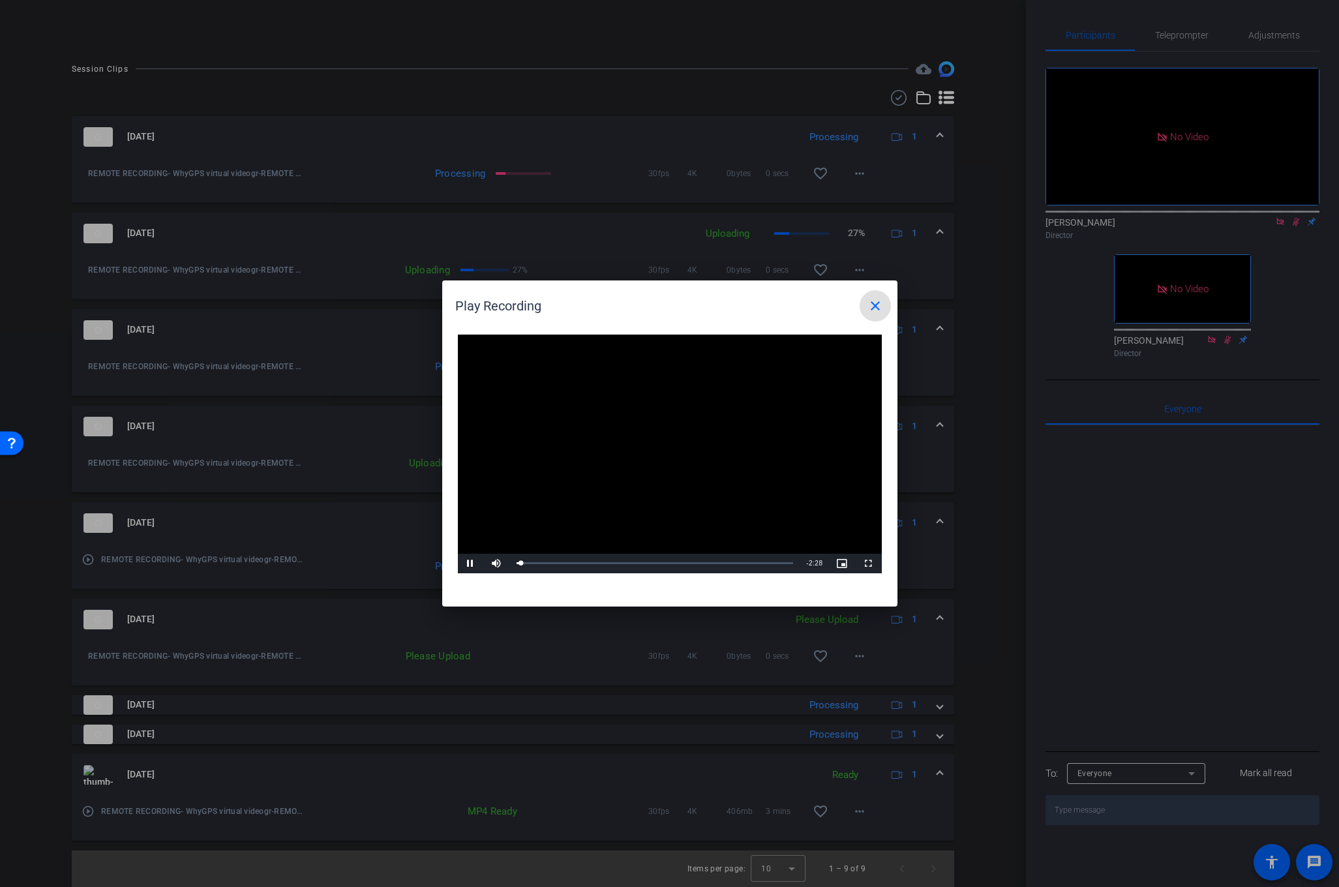
click at [878, 303] on mat-icon "close" at bounding box center [876, 306] width 16 height 16
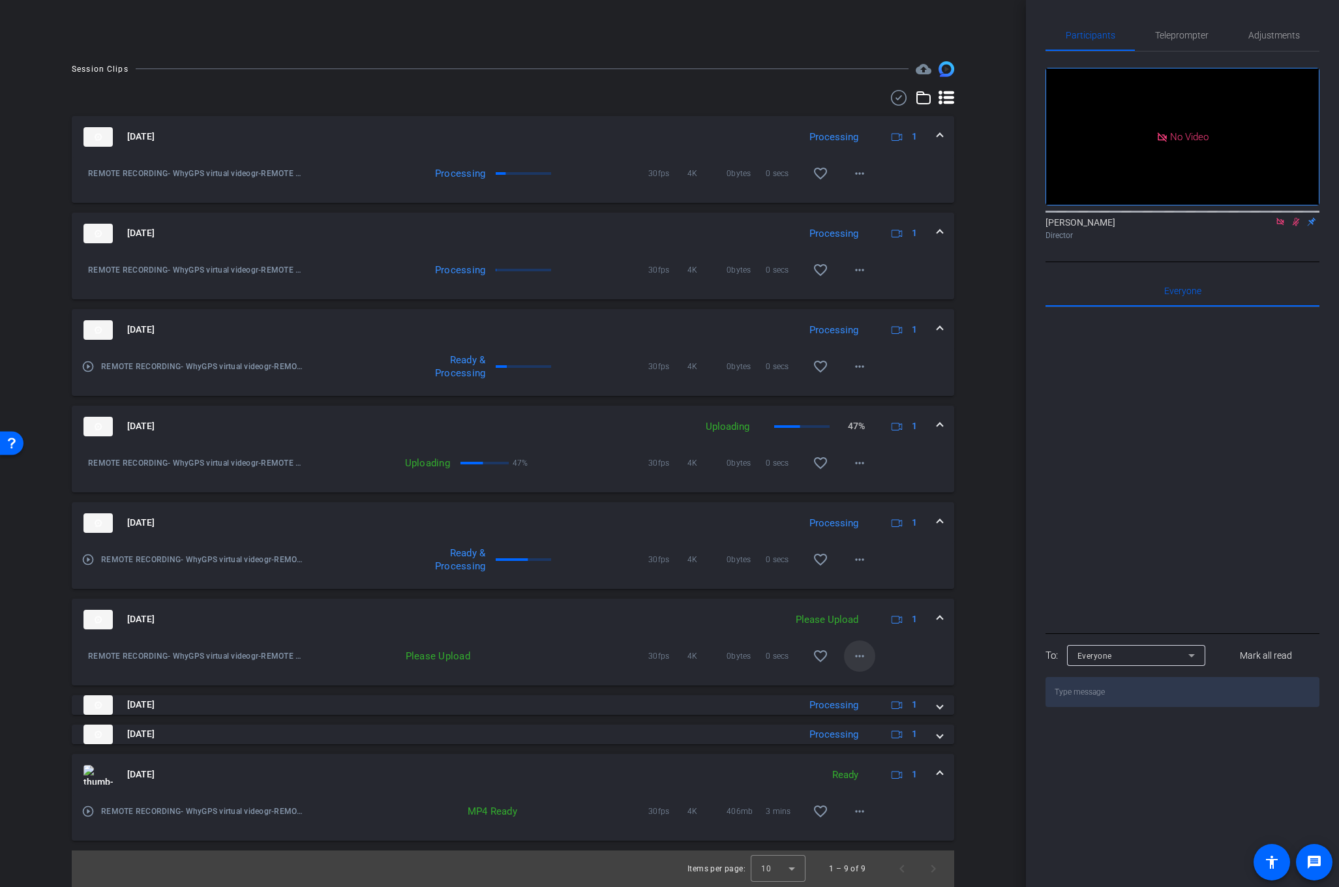
click at [859, 655] on mat-icon "more_horiz" at bounding box center [860, 656] width 16 height 16
click at [860, 684] on span "Upload" at bounding box center [881, 683] width 52 height 16
click at [860, 650] on mat-icon "more_horiz" at bounding box center [860, 656] width 16 height 16
click at [862, 684] on span "Upload" at bounding box center [881, 683] width 52 height 16
click at [860, 654] on mat-icon "more_horiz" at bounding box center [860, 656] width 16 height 16
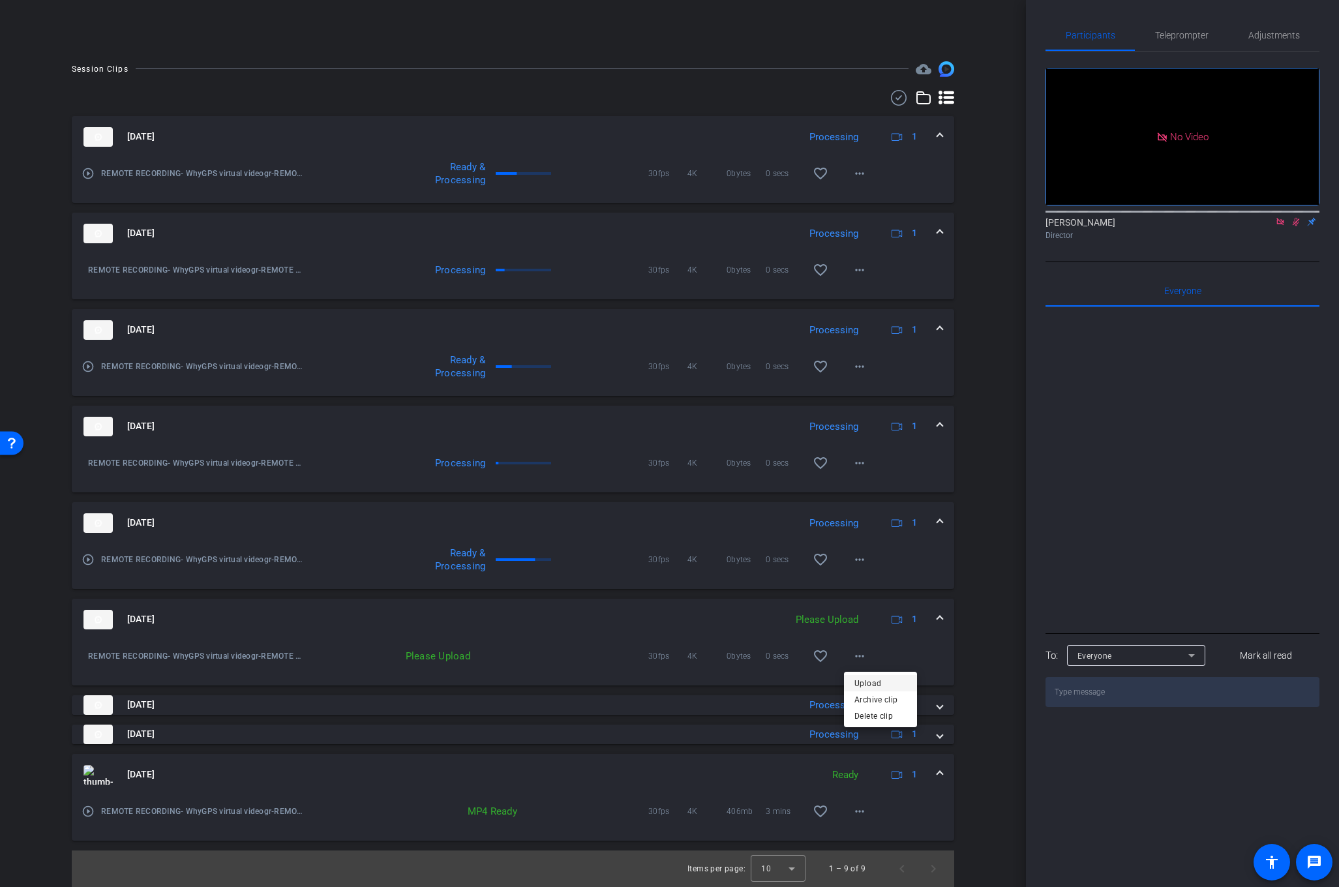
click at [858, 683] on span "Upload" at bounding box center [881, 683] width 52 height 16
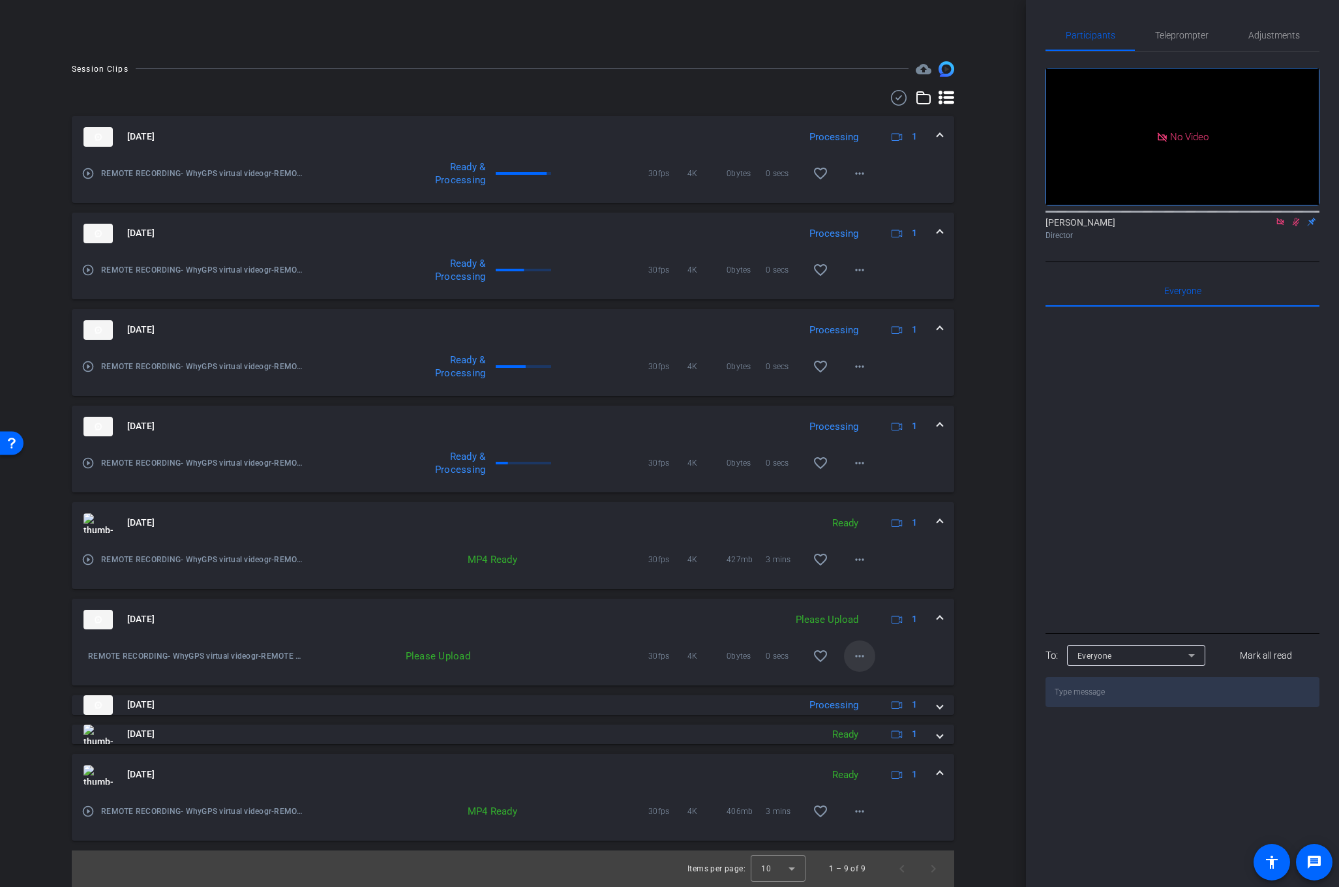
click at [856, 659] on mat-icon "more_horiz" at bounding box center [860, 656] width 16 height 16
click at [872, 678] on span "Upload" at bounding box center [881, 683] width 52 height 16
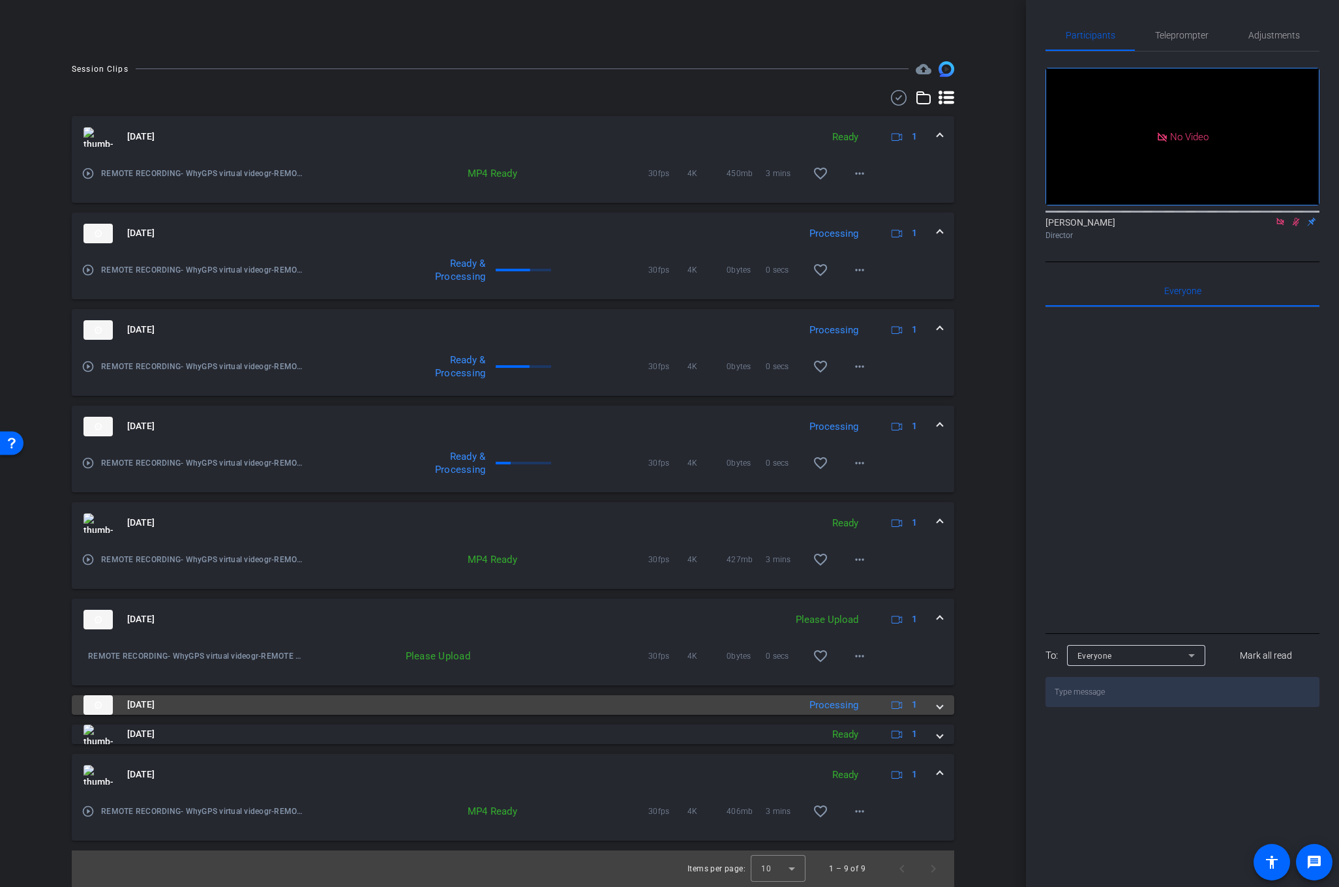
click at [937, 706] on span at bounding box center [939, 705] width 5 height 14
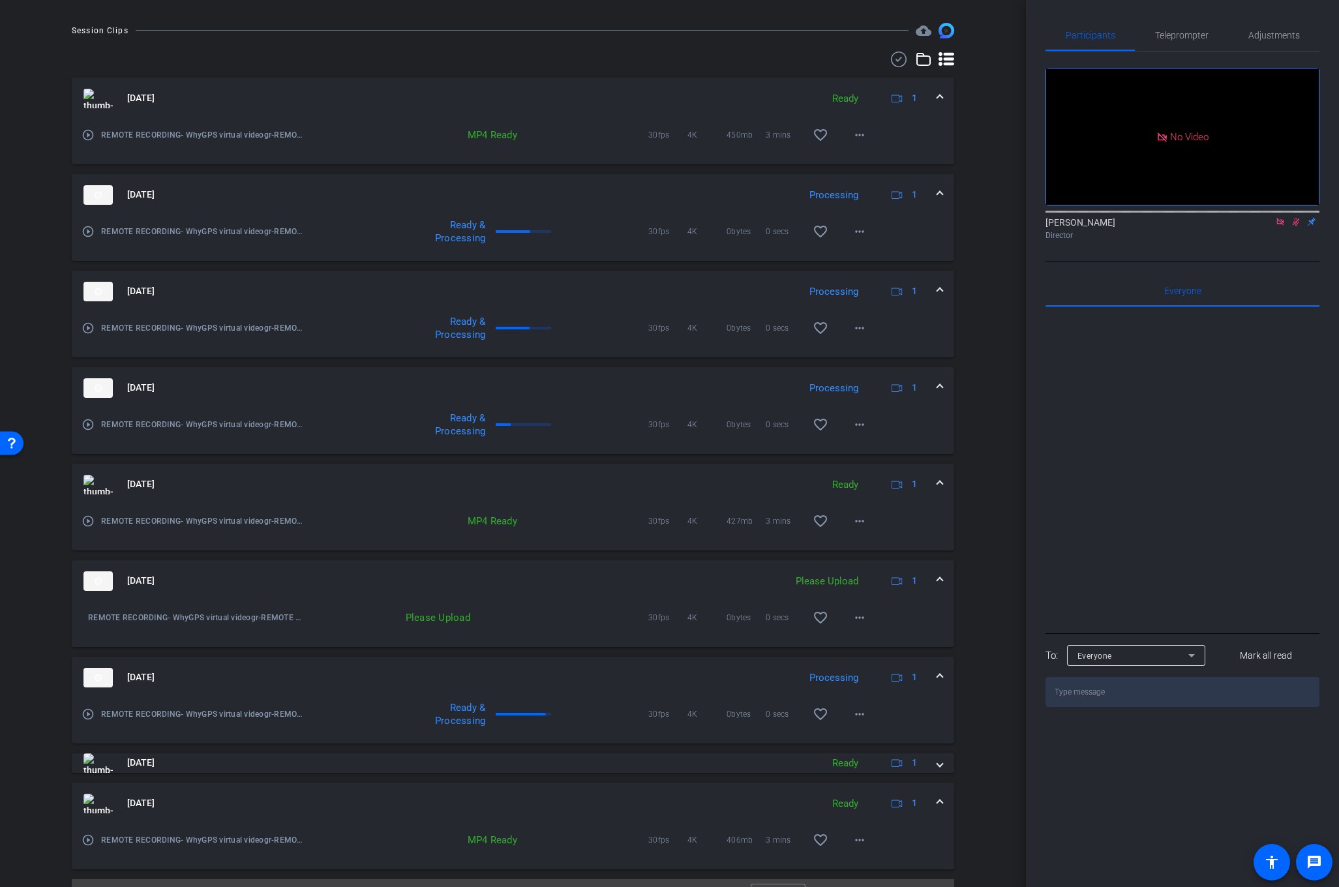
scroll to position [359, 0]
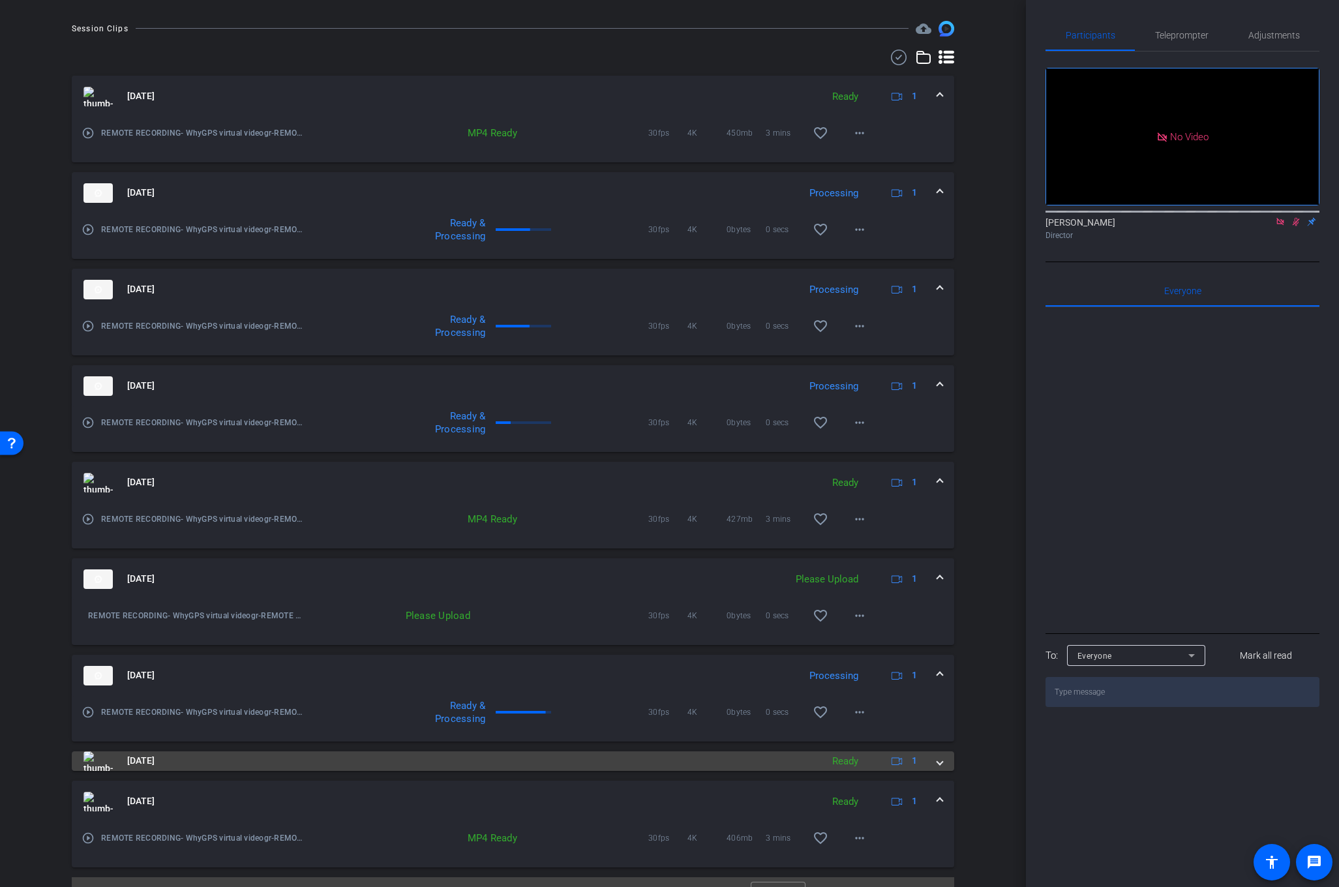
click at [938, 764] on span at bounding box center [939, 761] width 5 height 14
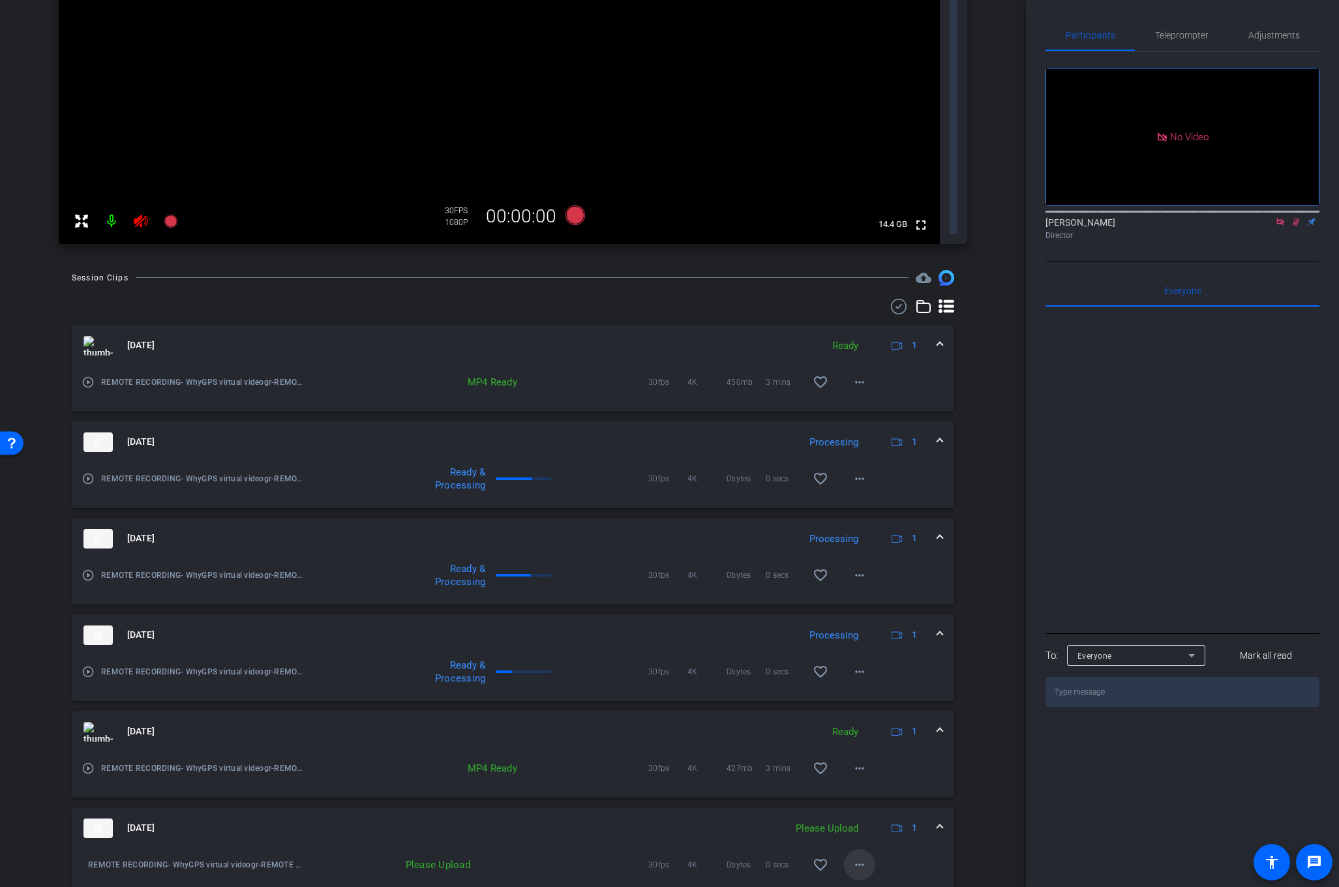
scroll to position [685, 0]
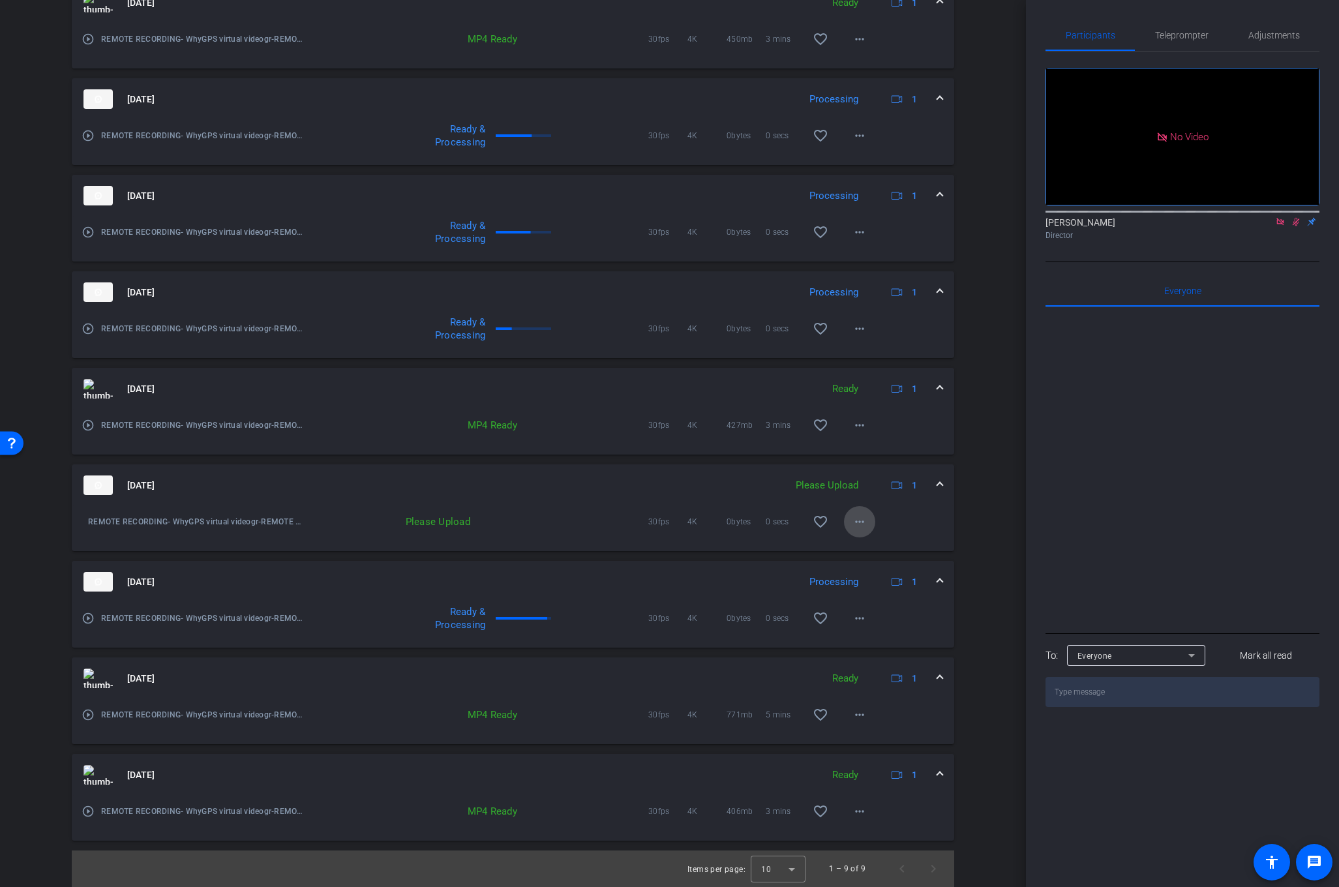
click at [858, 517] on mat-icon "more_horiz" at bounding box center [860, 522] width 16 height 16
click at [864, 547] on span "Upload" at bounding box center [881, 549] width 52 height 16
click at [857, 519] on mat-icon "more_horiz" at bounding box center [860, 522] width 16 height 16
click at [865, 548] on span "Upload" at bounding box center [881, 549] width 52 height 16
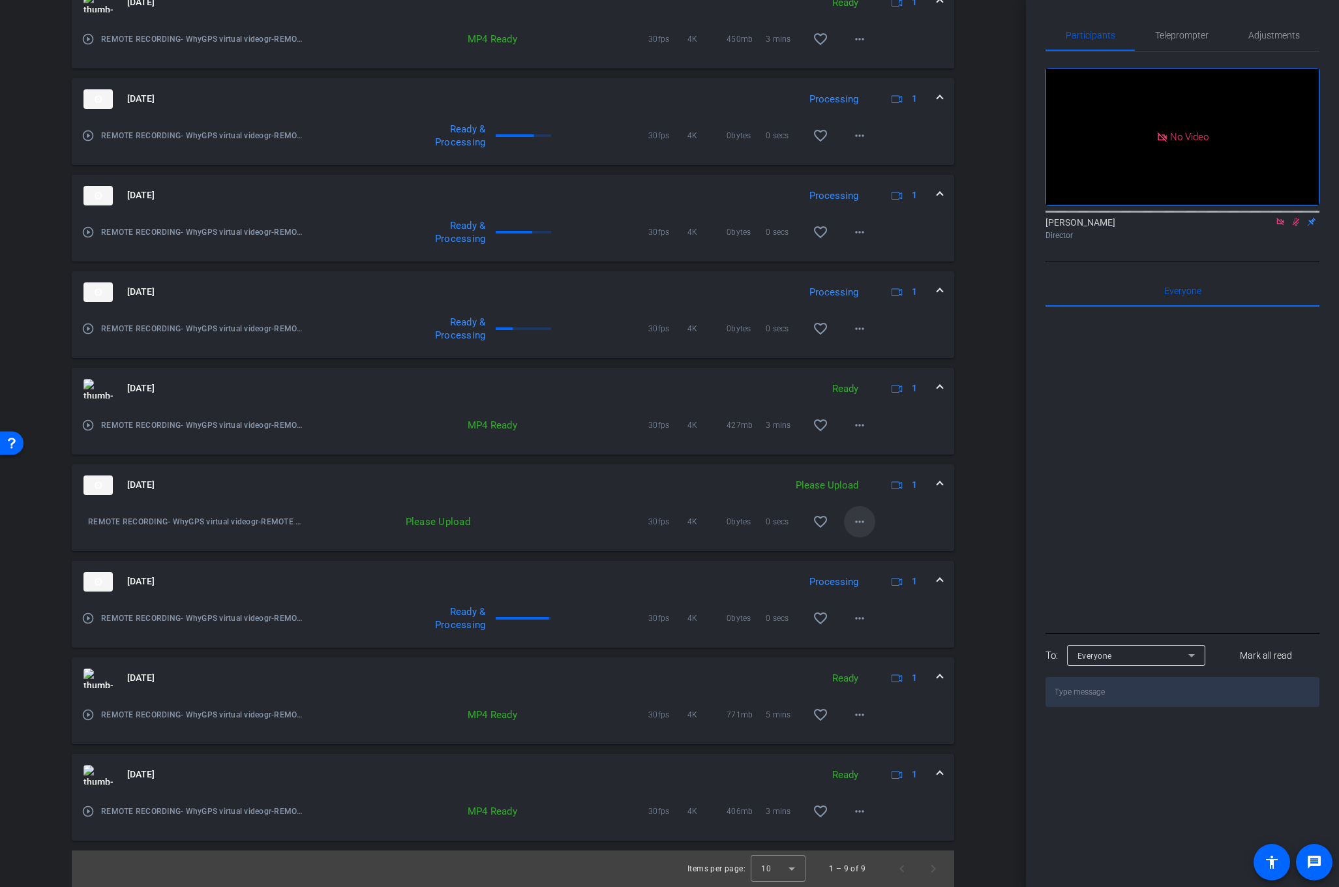
click at [862, 519] on mat-icon "more_horiz" at bounding box center [860, 522] width 16 height 16
click at [873, 545] on span "Upload" at bounding box center [881, 549] width 52 height 16
click at [851, 517] on span at bounding box center [859, 521] width 31 height 31
click at [881, 548] on span "Upload" at bounding box center [881, 549] width 52 height 16
